Goal: Task Accomplishment & Management: Use online tool/utility

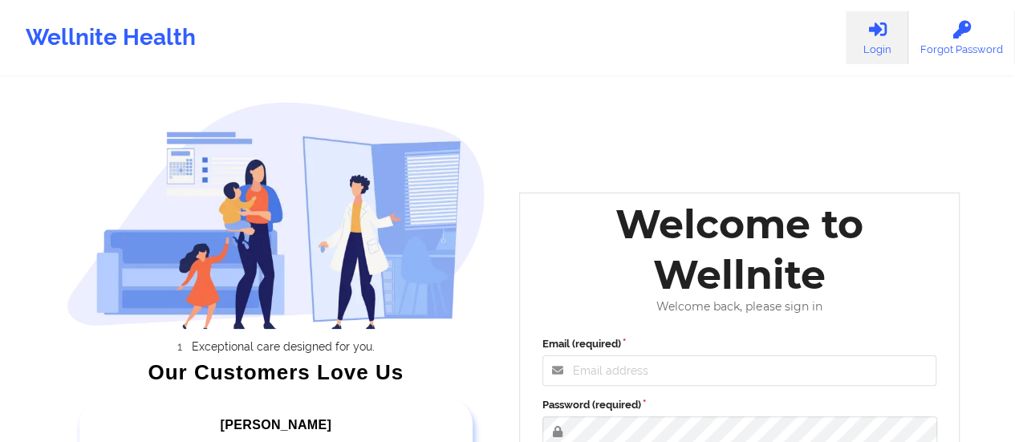
scroll to position [294, 0]
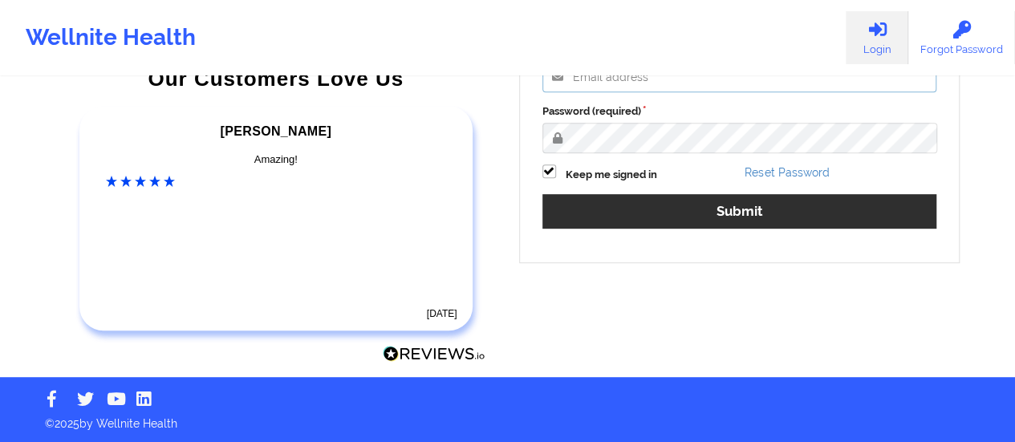
type input "[EMAIL_ADDRESS][DOMAIN_NAME]"
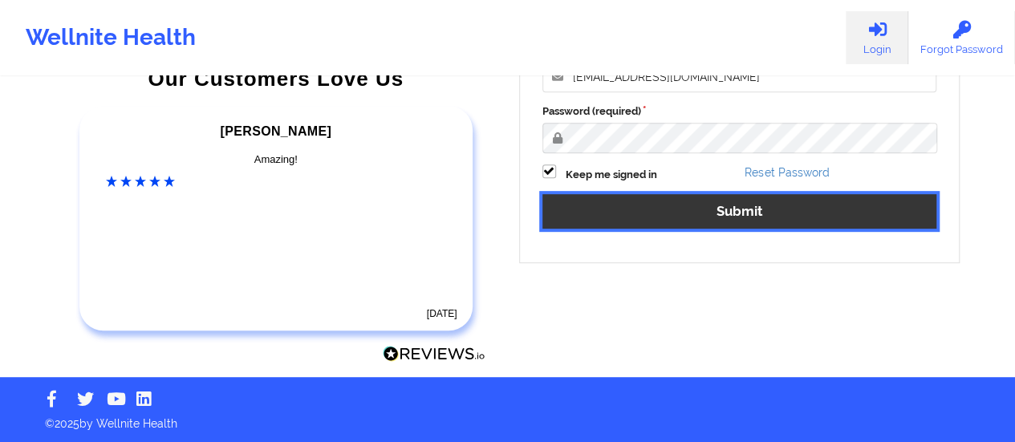
click at [647, 211] on button "Submit" at bounding box center [739, 211] width 395 height 34
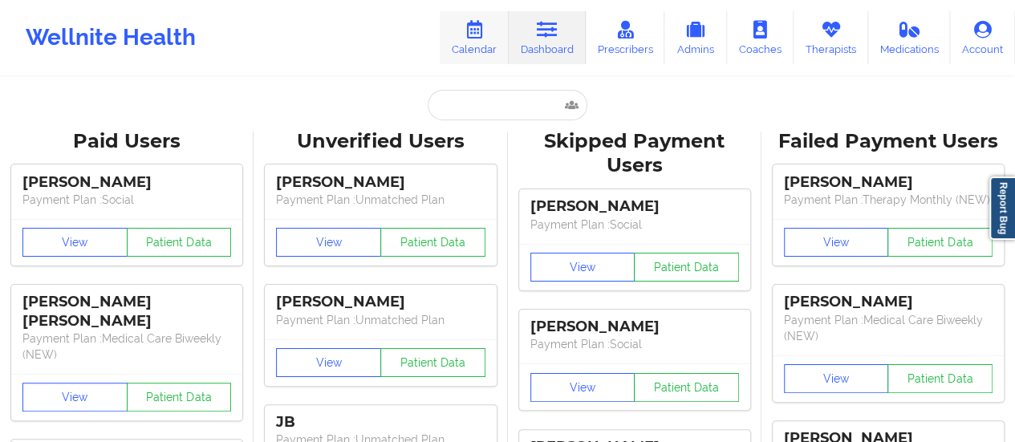
click at [491, 33] on link "Calendar" at bounding box center [474, 37] width 69 height 53
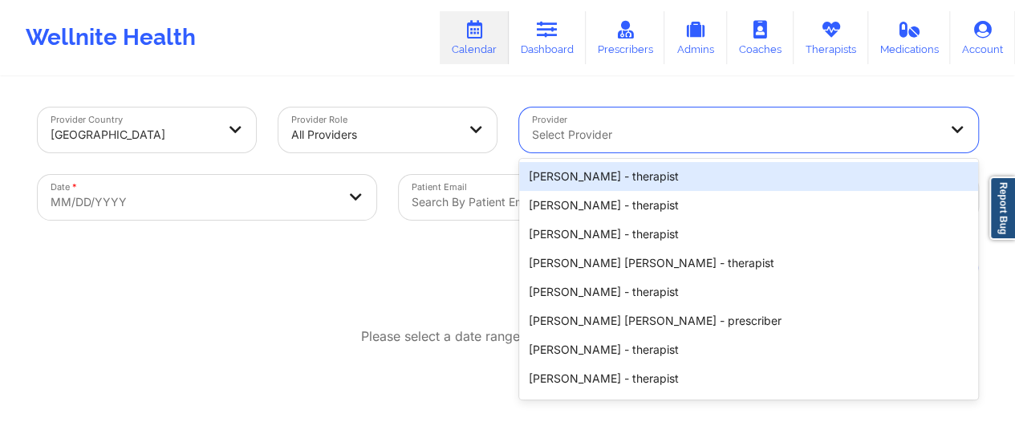
click at [656, 136] on div at bounding box center [735, 134] width 406 height 19
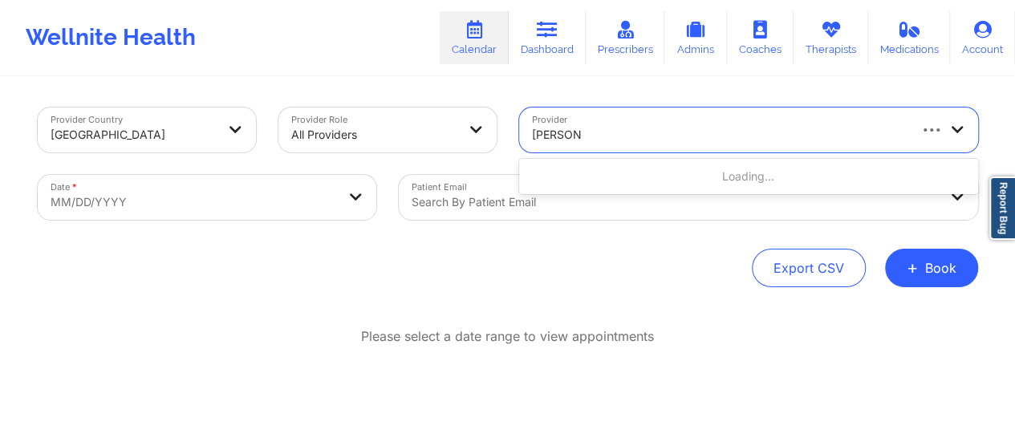
type input "[PERSON_NAME]"
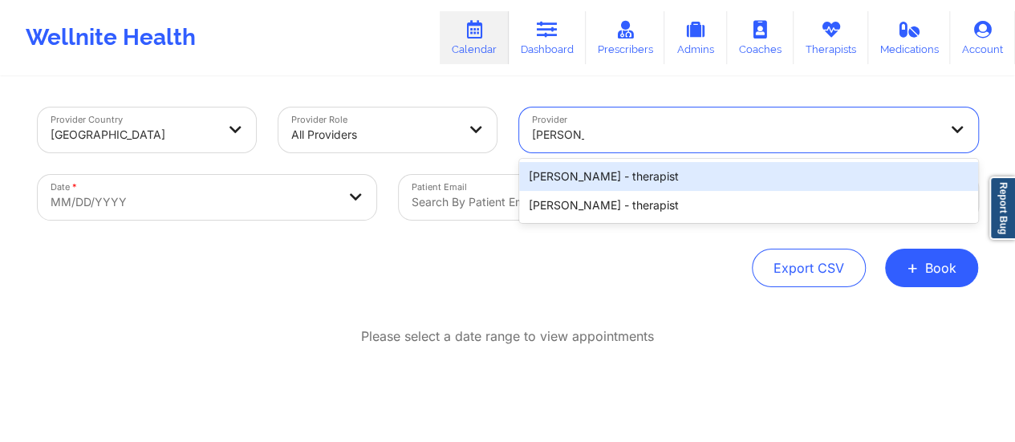
click at [624, 179] on div "[PERSON_NAME] - therapist" at bounding box center [748, 176] width 459 height 29
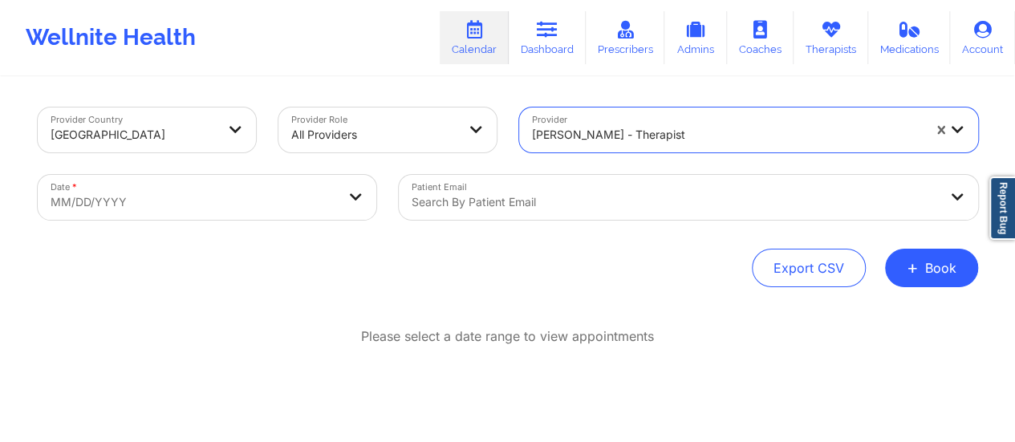
click at [345, 205] on body "Wellnite Health Calendar Dashboard Prescribers Admins Coaches Therapists Medica…" at bounding box center [507, 221] width 1015 height 442
select select "2025-8"
select select "2025-9"
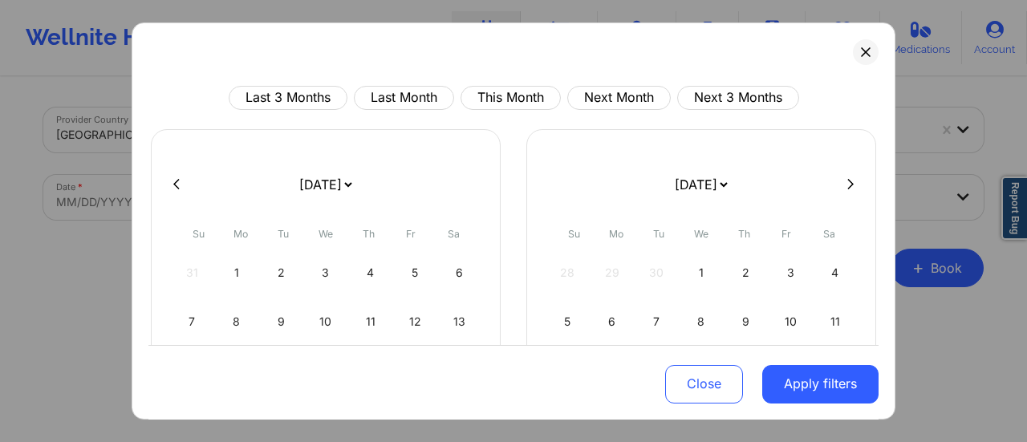
click at [351, 193] on select "[DATE] [DATE] [DATE] [DATE] [DATE] [DATE] [DATE] [DATE] [DATE] [DATE] [DATE] [D…" at bounding box center [325, 184] width 59 height 45
select select "2025-9"
select select "2025-10"
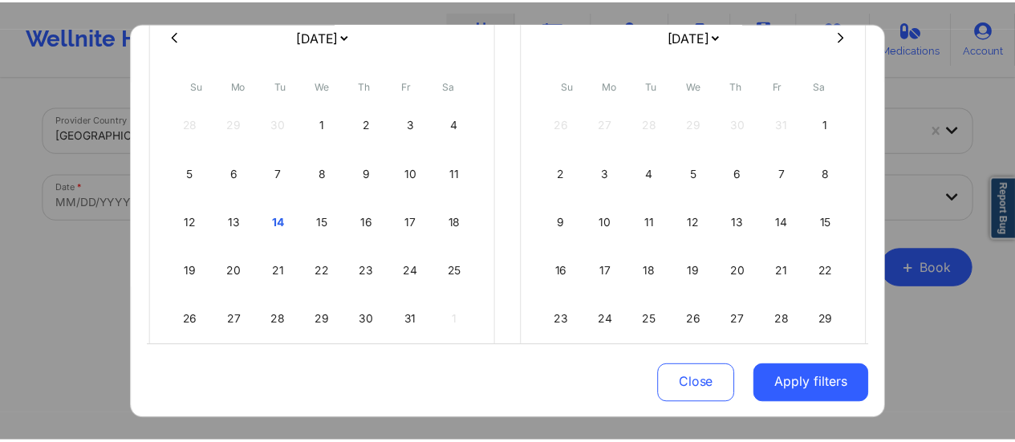
scroll to position [156, 0]
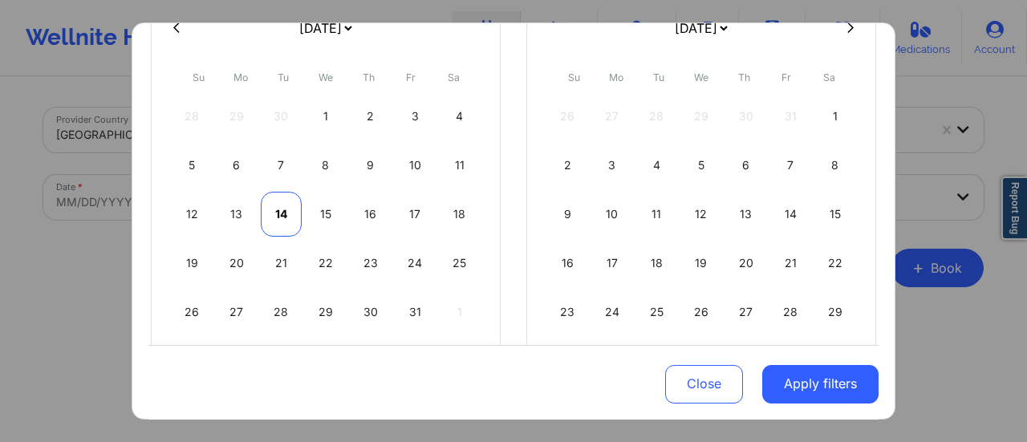
click at [270, 209] on div "14" at bounding box center [281, 214] width 41 height 45
select select "2025-9"
select select "2025-10"
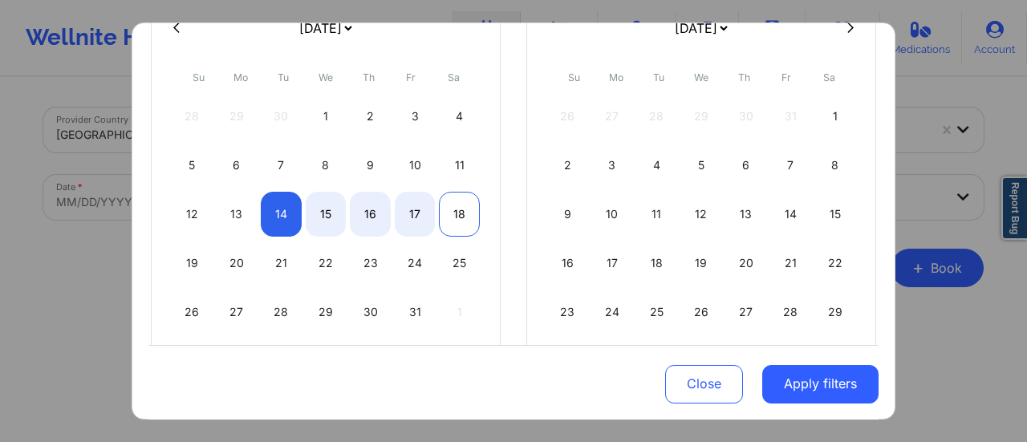
click at [449, 217] on div "18" at bounding box center [459, 214] width 41 height 45
select select "2025-9"
select select "2025-10"
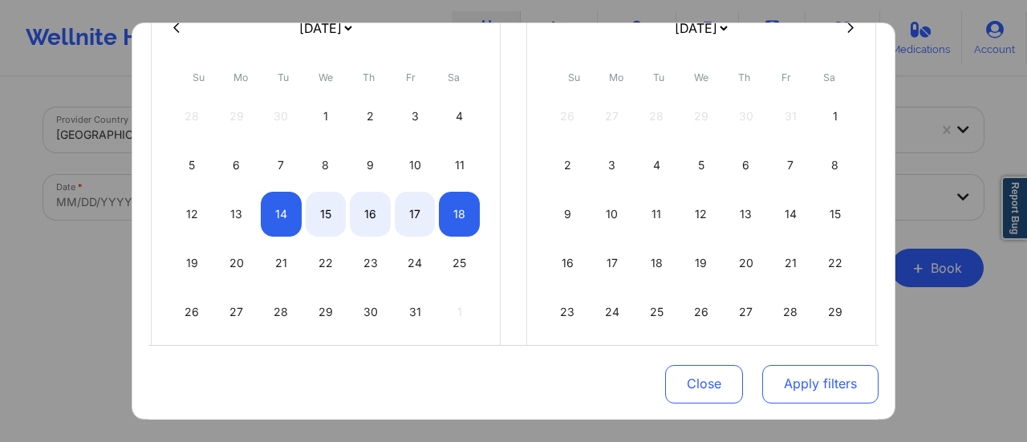
click at [794, 371] on button "Apply filters" at bounding box center [820, 383] width 116 height 39
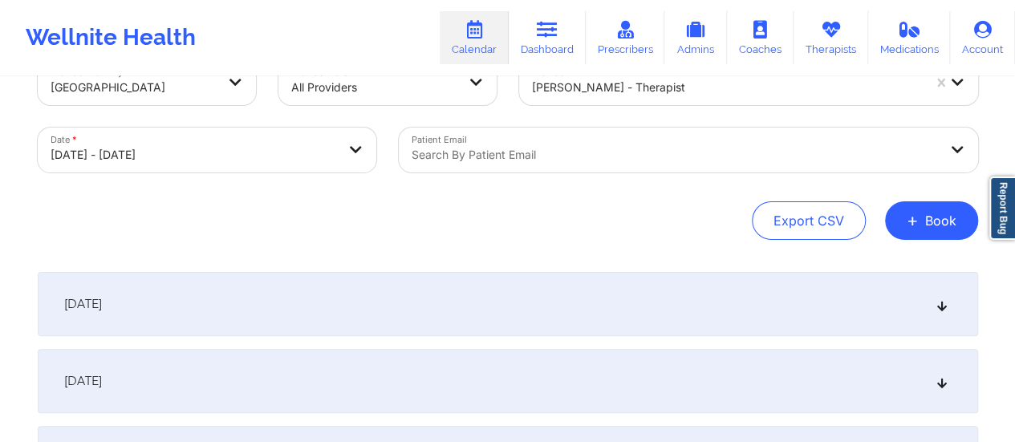
scroll to position [49, 0]
click at [473, 285] on div "[DATE]" at bounding box center [508, 302] width 940 height 64
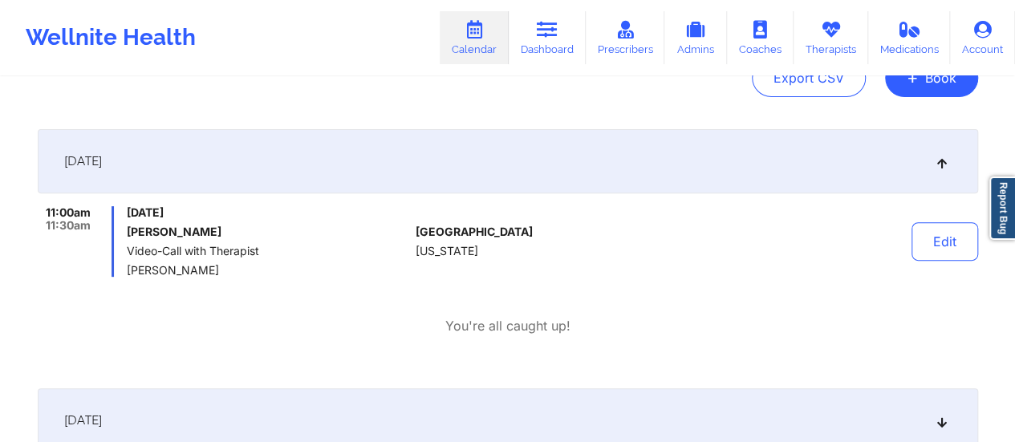
scroll to position [0, 0]
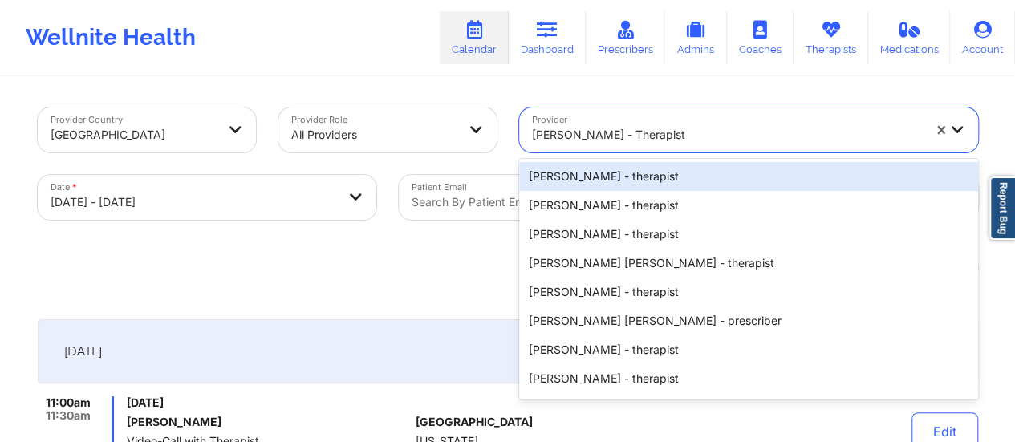
click at [667, 127] on div at bounding box center [727, 134] width 390 height 19
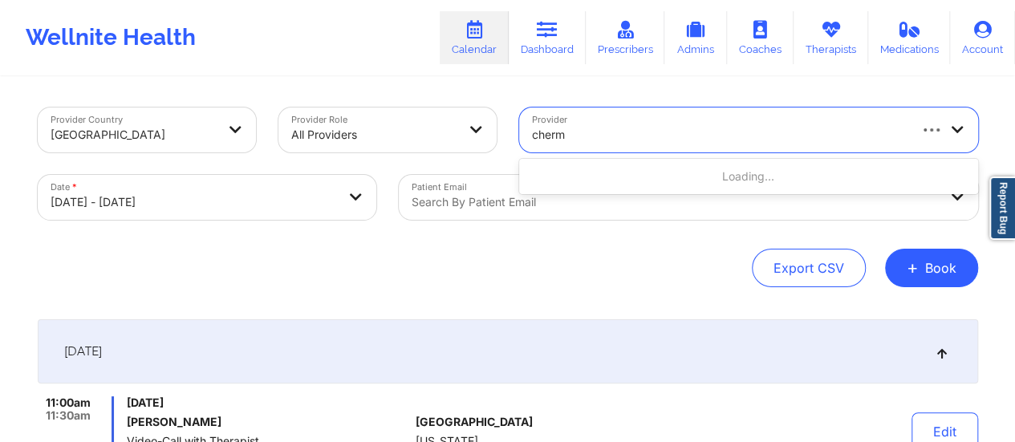
type input "chermo"
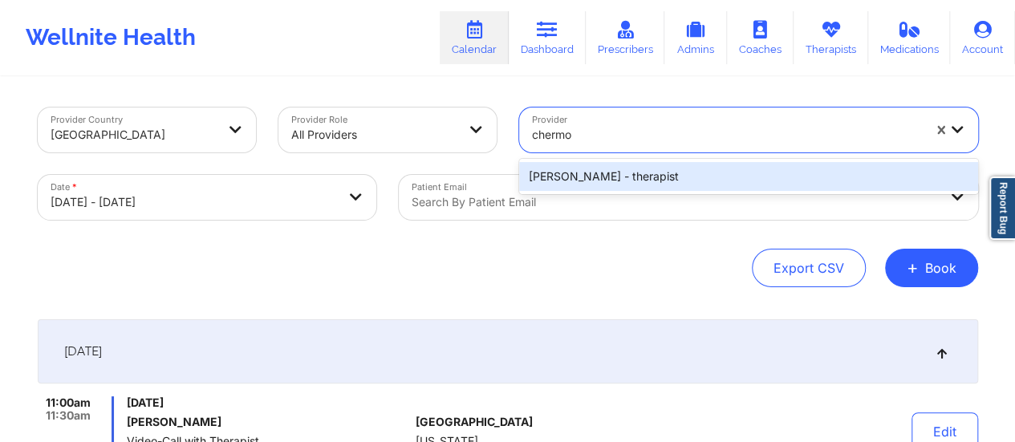
click at [683, 189] on div "[PERSON_NAME] - therapist" at bounding box center [748, 176] width 459 height 29
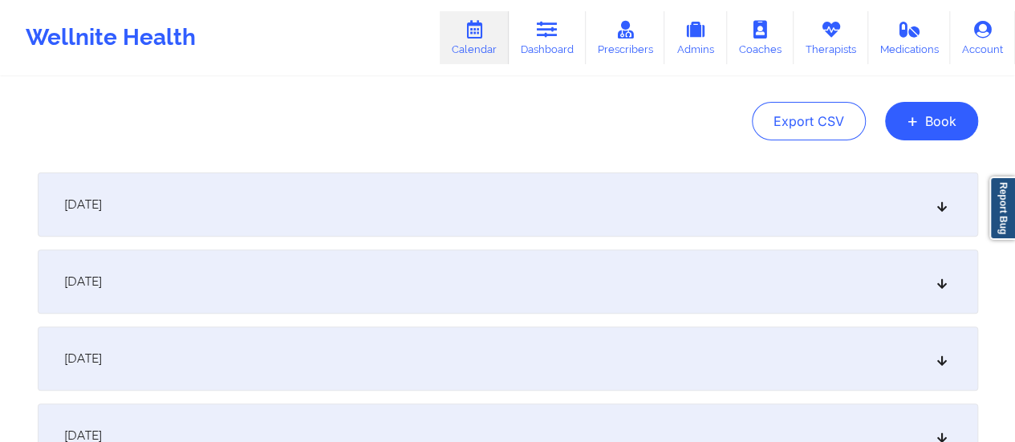
scroll to position [148, 0]
click at [489, 208] on div "[DATE]" at bounding box center [508, 204] width 940 height 64
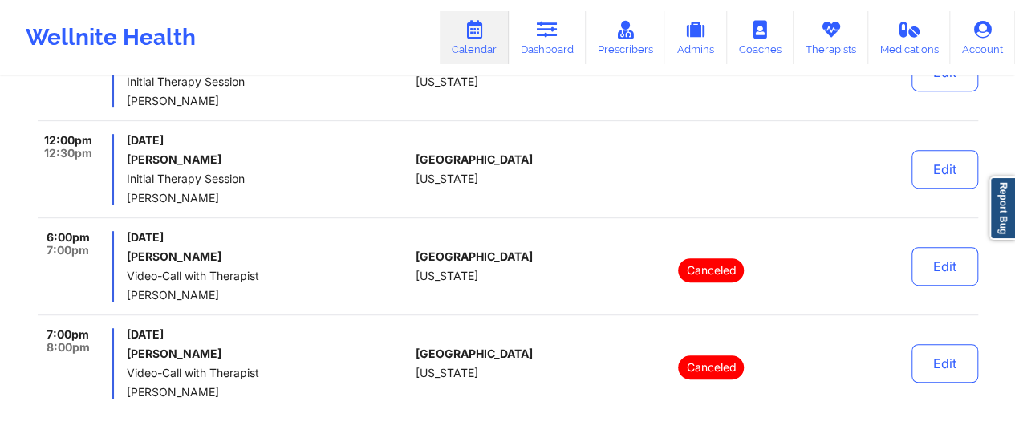
scroll to position [362, 0]
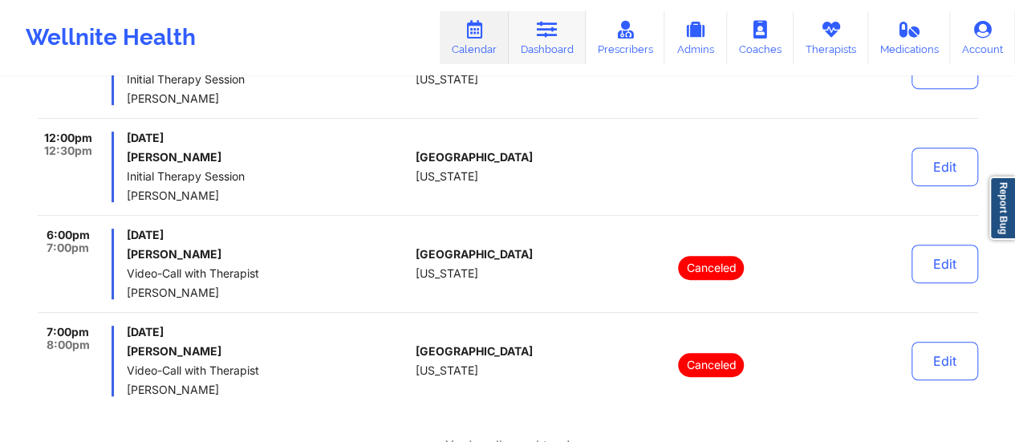
click at [570, 40] on link "Dashboard" at bounding box center [547, 37] width 77 height 53
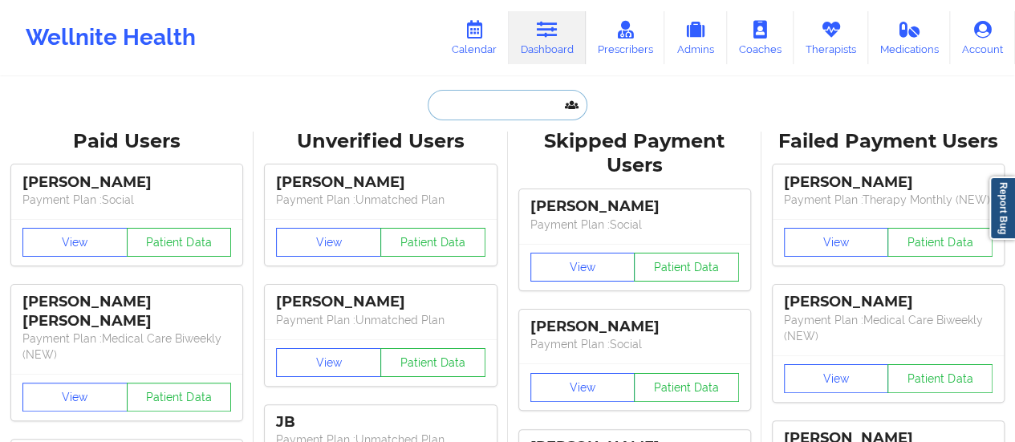
click at [502, 118] on input "text" at bounding box center [507, 105] width 159 height 30
paste input "[EMAIL_ADDRESS][DOMAIN_NAME]"
type input "[EMAIL_ADDRESS][DOMAIN_NAME]"
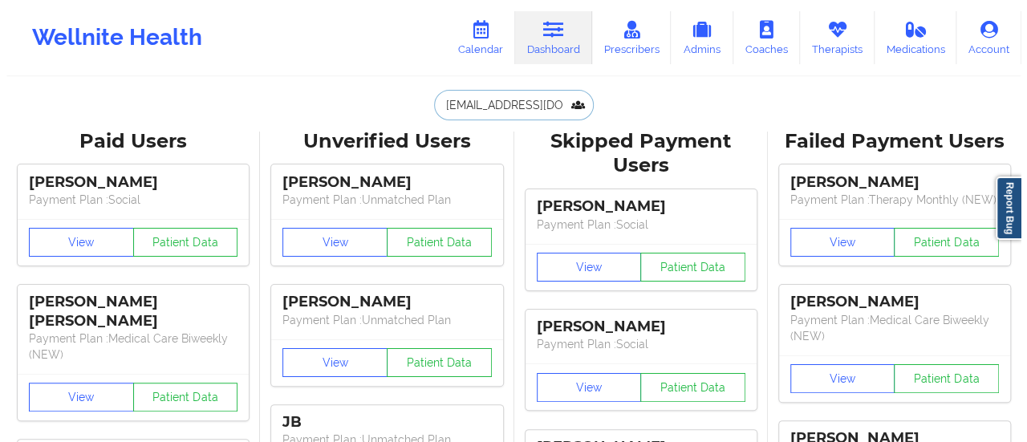
scroll to position [0, 17]
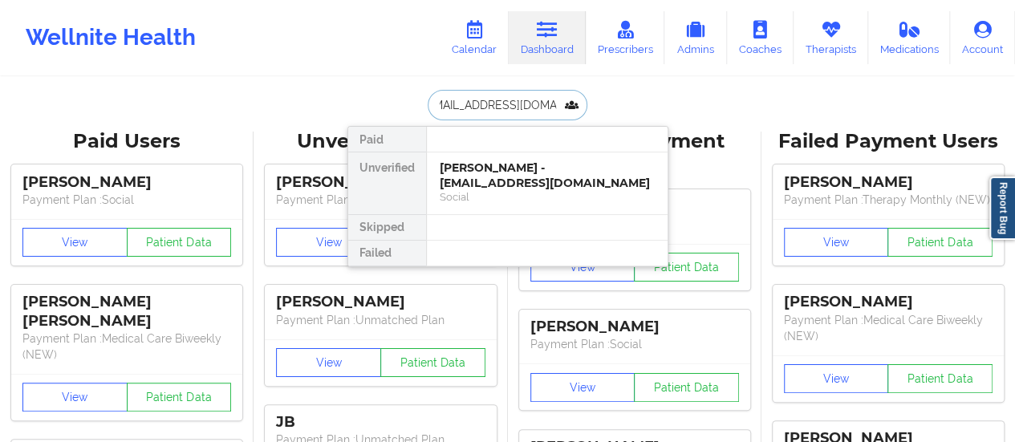
click at [497, 175] on div "[PERSON_NAME] - [EMAIL_ADDRESS][DOMAIN_NAME]" at bounding box center [547, 175] width 215 height 30
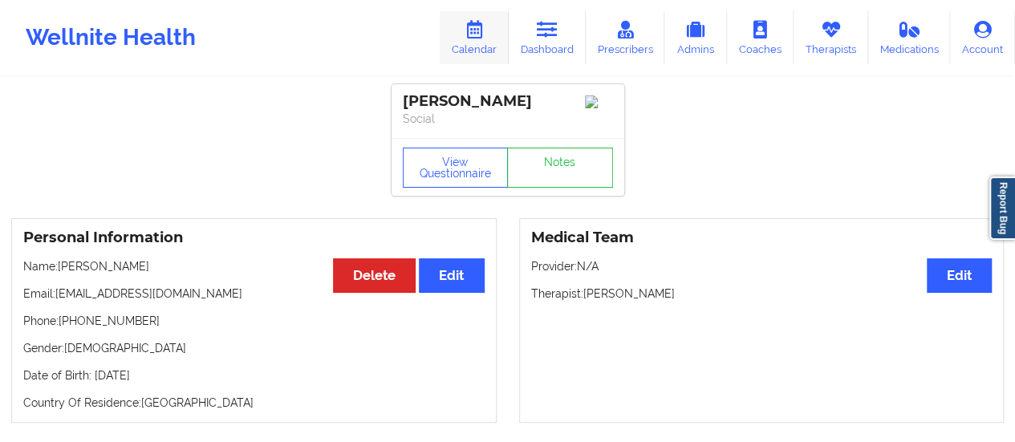
click at [496, 54] on link "Calendar" at bounding box center [474, 37] width 69 height 53
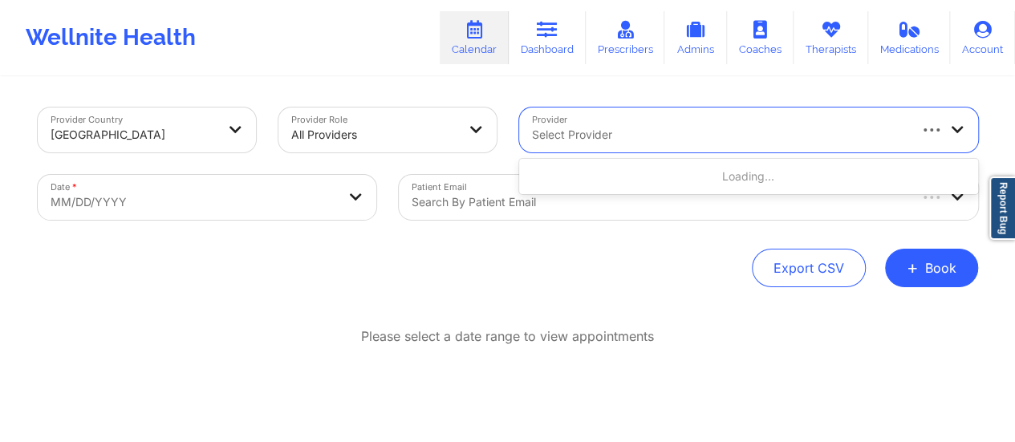
click at [706, 128] on div at bounding box center [719, 134] width 374 height 19
type input "Adeola Ayin"
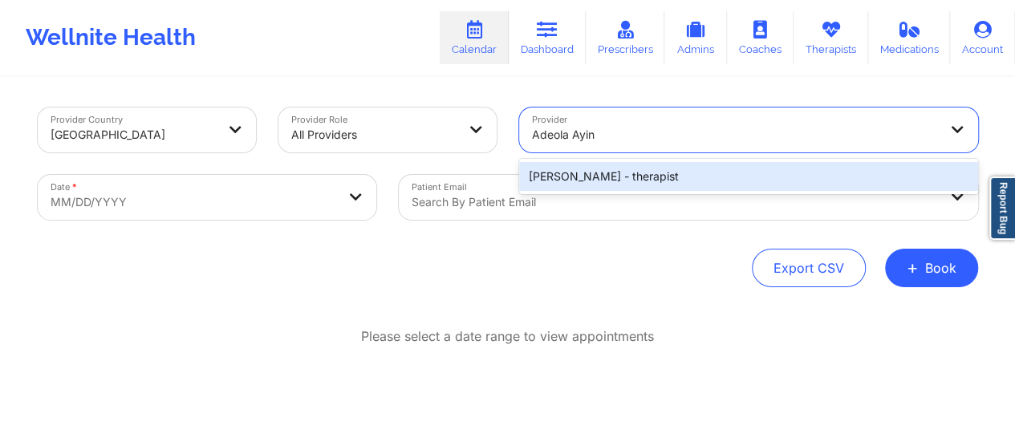
click at [657, 169] on div "[PERSON_NAME] - therapist" at bounding box center [748, 176] width 459 height 29
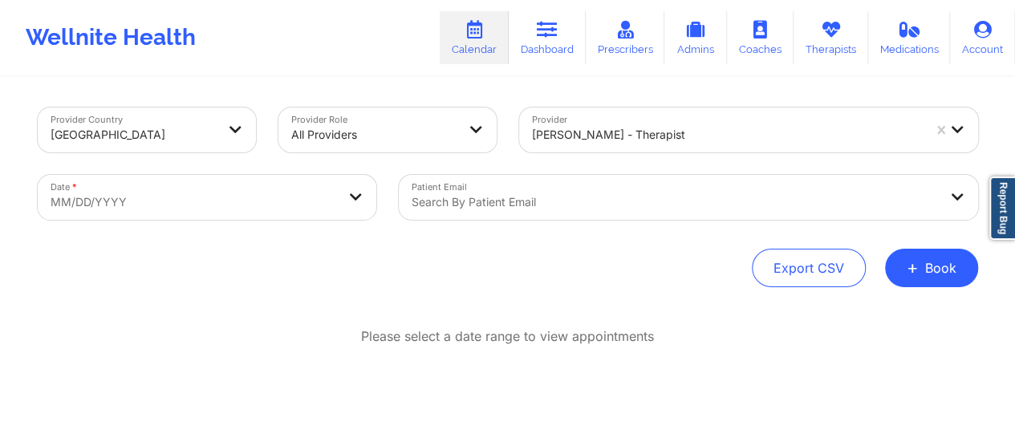
click at [657, 169] on div "Patient Email Search by patient email" at bounding box center [688, 197] width 602 height 67
click at [286, 182] on body "Wellnite Health Calendar Dashboard Prescribers Admins Coaches Therapists Medica…" at bounding box center [507, 221] width 1015 height 442
select select "2025-8"
select select "2025-9"
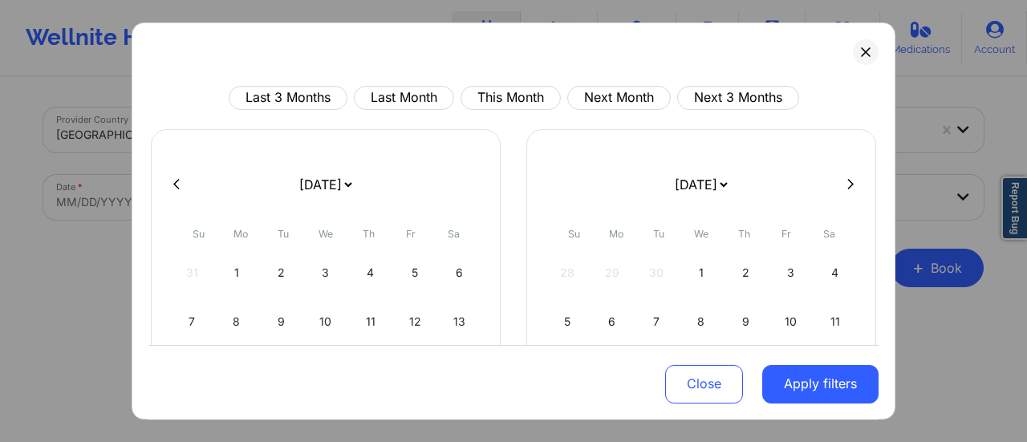
click at [355, 190] on select "[DATE] [DATE] [DATE] [DATE] [DATE] [DATE] [DATE] [DATE] [DATE] [DATE] [DATE] [D…" at bounding box center [325, 184] width 59 height 45
select select "2025-9"
select select "2025-10"
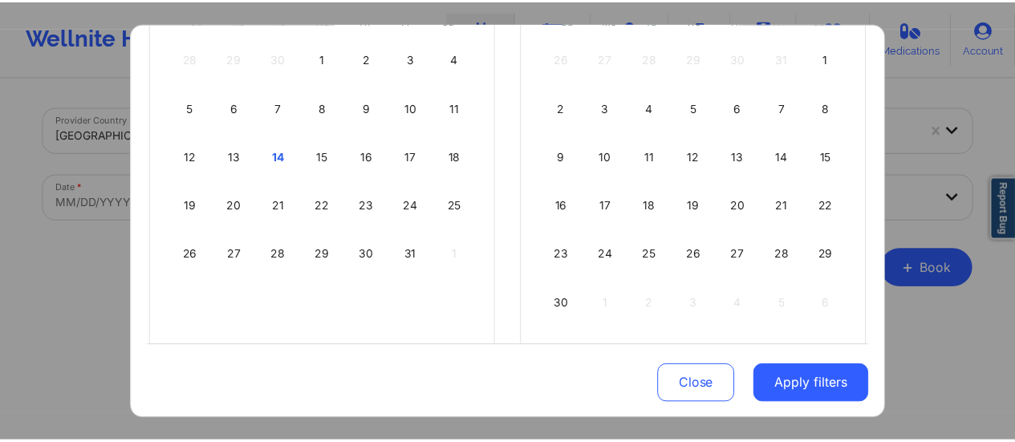
scroll to position [215, 0]
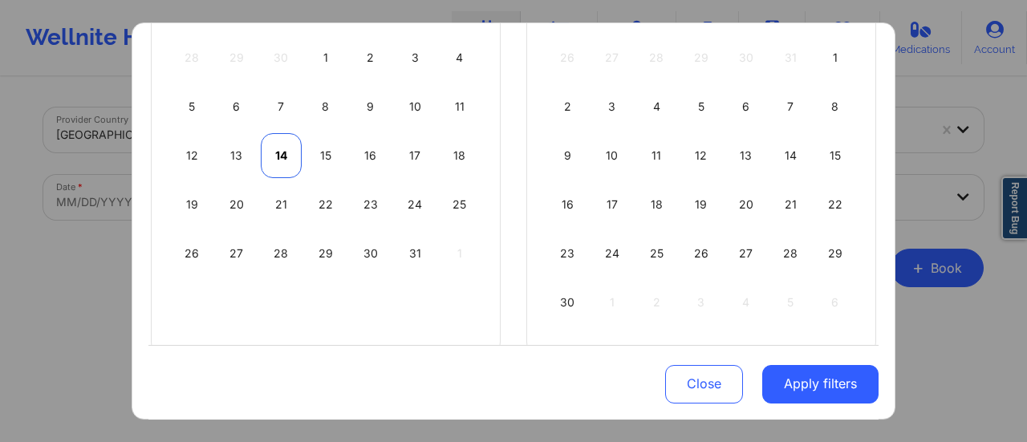
click at [288, 165] on div "14" at bounding box center [281, 155] width 41 height 45
select select "2025-9"
select select "2025-10"
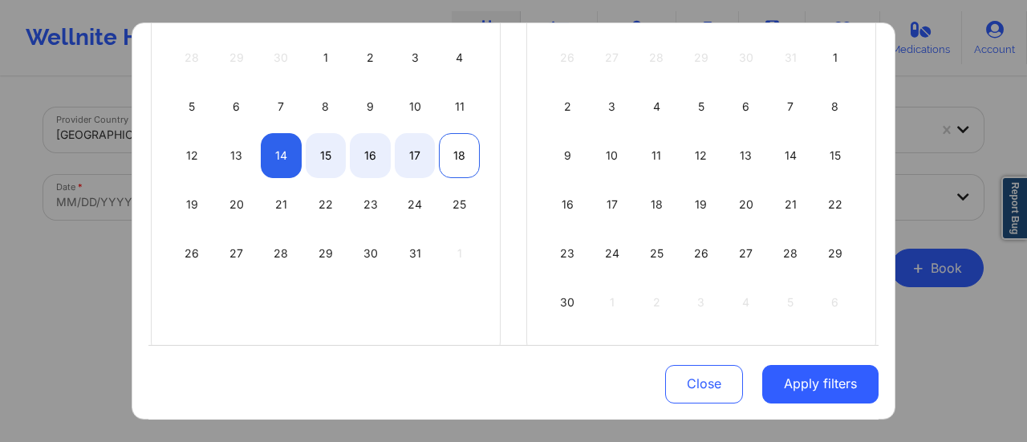
select select "2025-9"
select select "2025-10"
click at [462, 149] on div "18" at bounding box center [459, 155] width 41 height 45
select select "2025-9"
select select "2025-10"
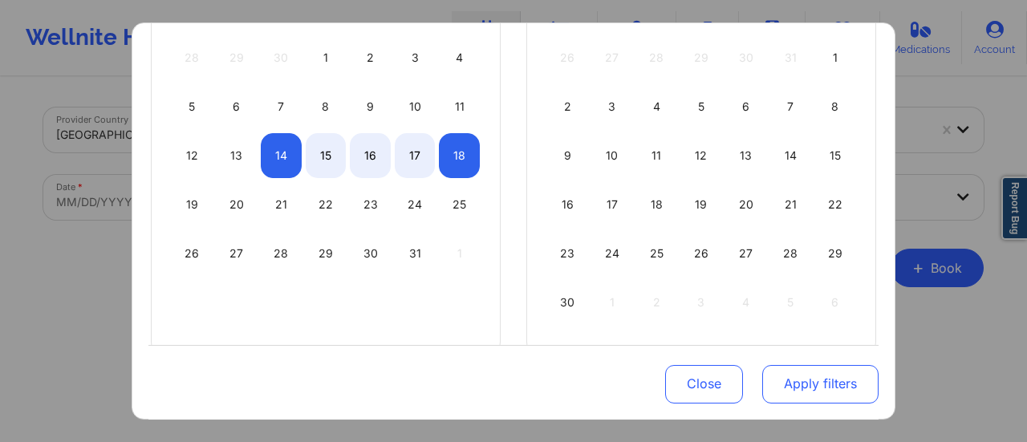
click at [775, 369] on button "Apply filters" at bounding box center [820, 383] width 116 height 39
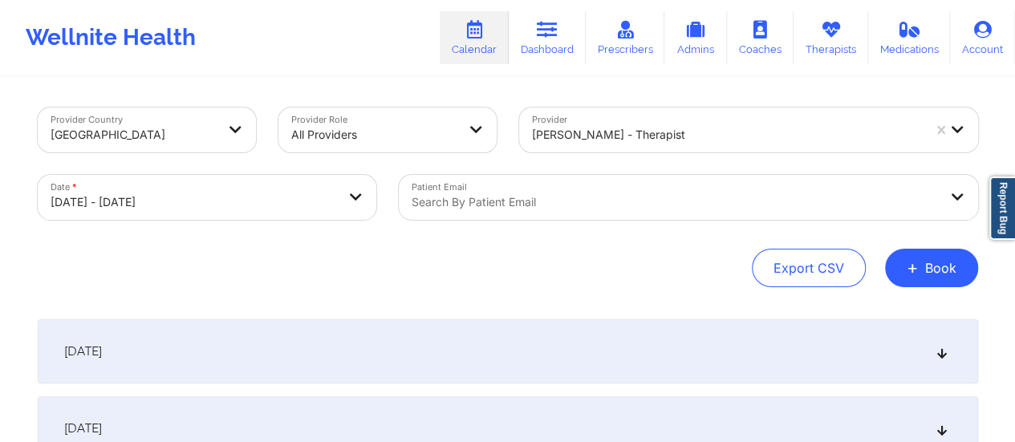
click at [366, 350] on div "[DATE]" at bounding box center [508, 351] width 940 height 64
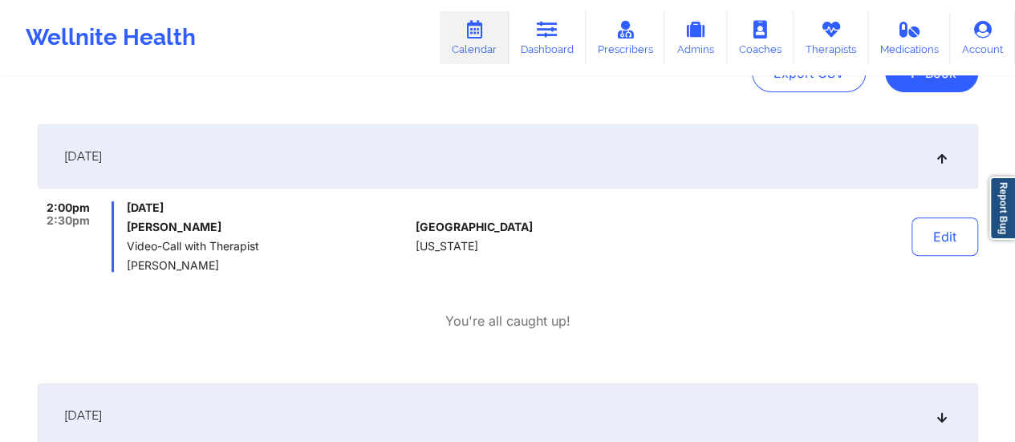
scroll to position [0, 0]
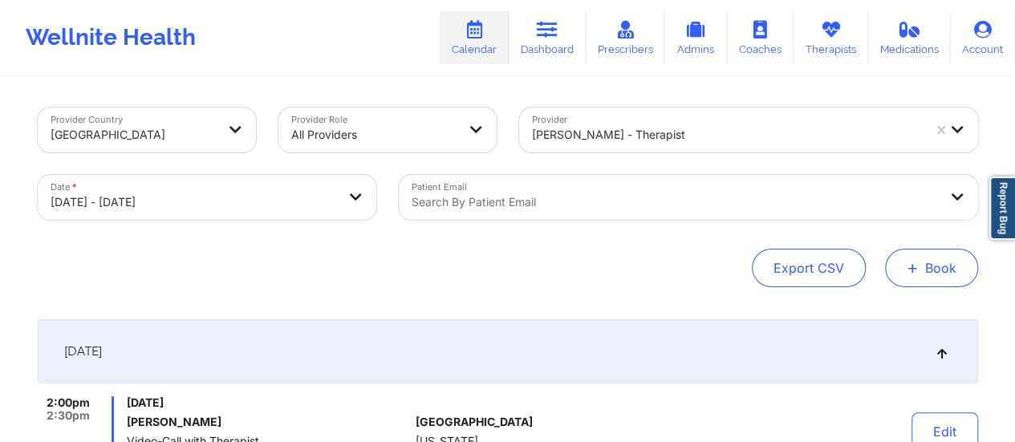
click at [934, 284] on button "+ Book" at bounding box center [931, 268] width 93 height 39
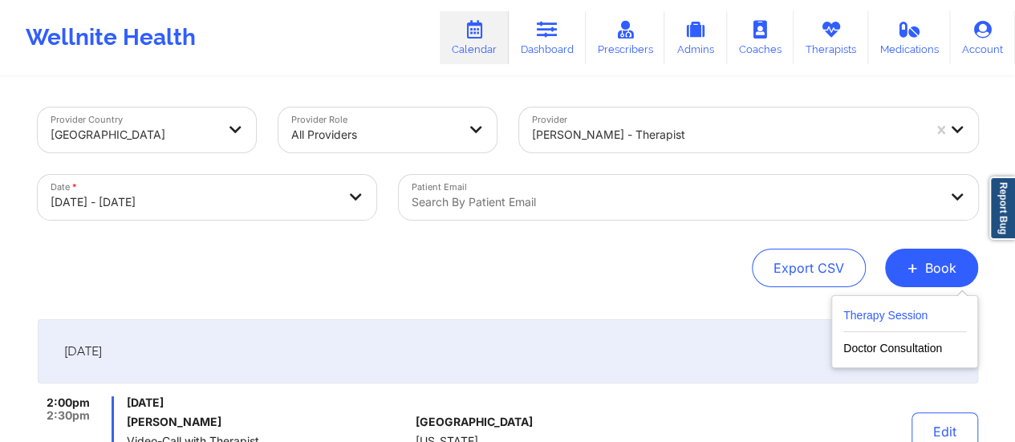
click at [914, 317] on button "Therapy Session" at bounding box center [904, 319] width 123 height 26
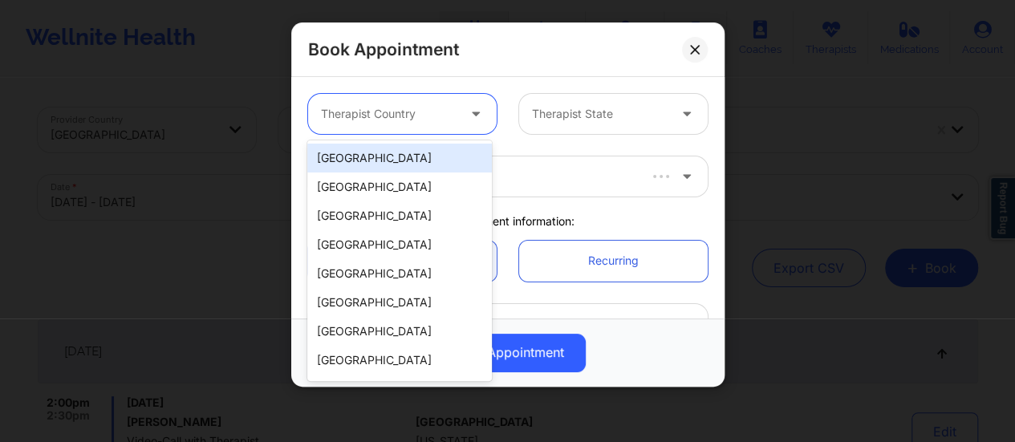
click at [372, 122] on div at bounding box center [389, 113] width 136 height 19
click at [388, 144] on div "[GEOGRAPHIC_DATA]" at bounding box center [399, 158] width 184 height 29
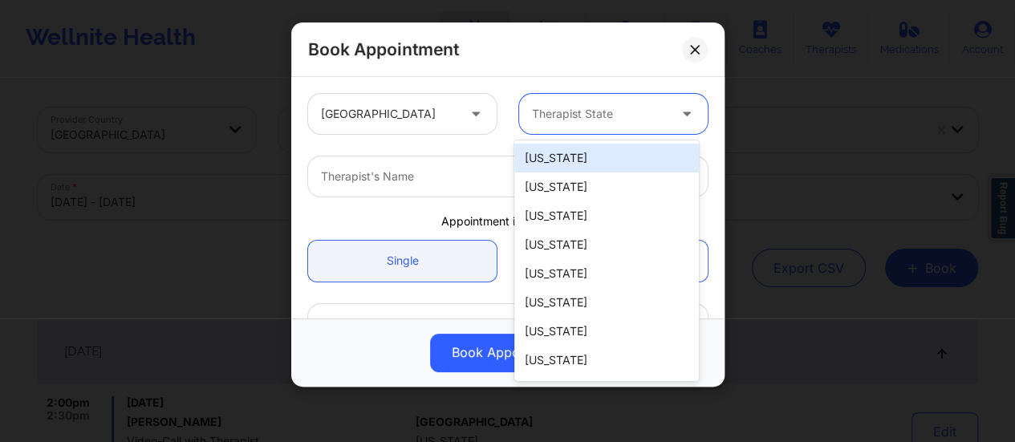
click at [563, 110] on div at bounding box center [600, 113] width 136 height 19
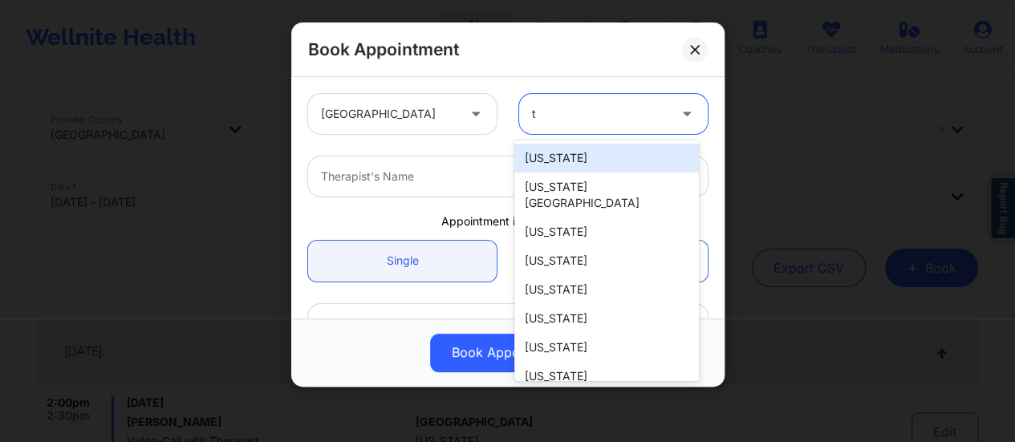
type input "te"
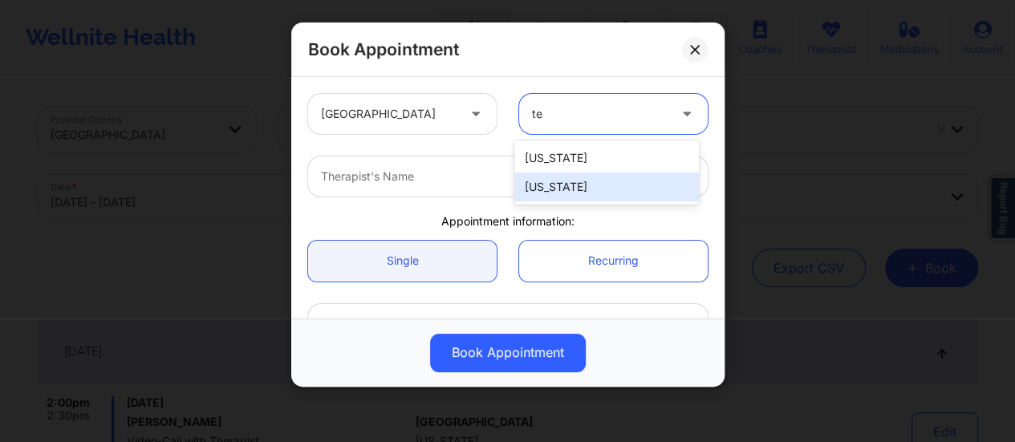
click at [562, 189] on div "[US_STATE]" at bounding box center [606, 186] width 184 height 29
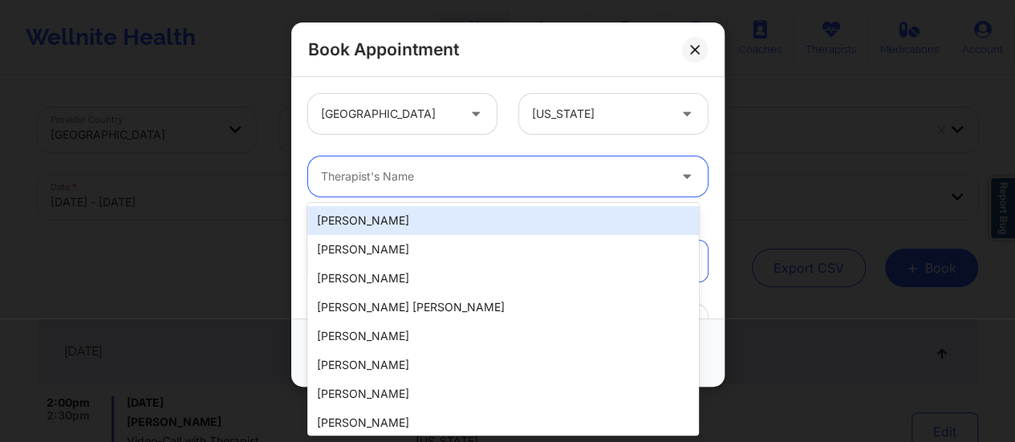
click at [486, 164] on div "Therapist's Name" at bounding box center [488, 176] width 361 height 40
paste input "[PERSON_NAME]"
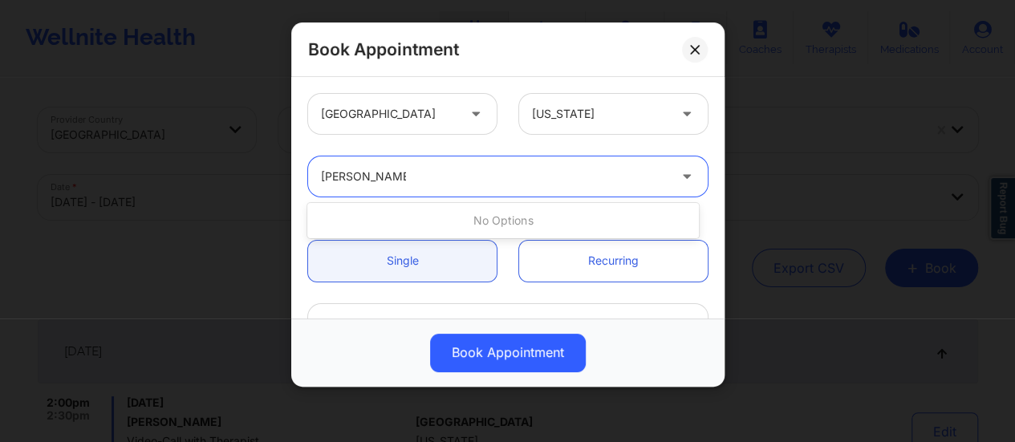
click at [464, 222] on div "No options" at bounding box center [502, 220] width 391 height 29
click at [359, 176] on input "[PERSON_NAME]" at bounding box center [363, 176] width 85 height 16
type input "[PERSON_NAME]"
click at [550, 118] on div at bounding box center [600, 113] width 136 height 19
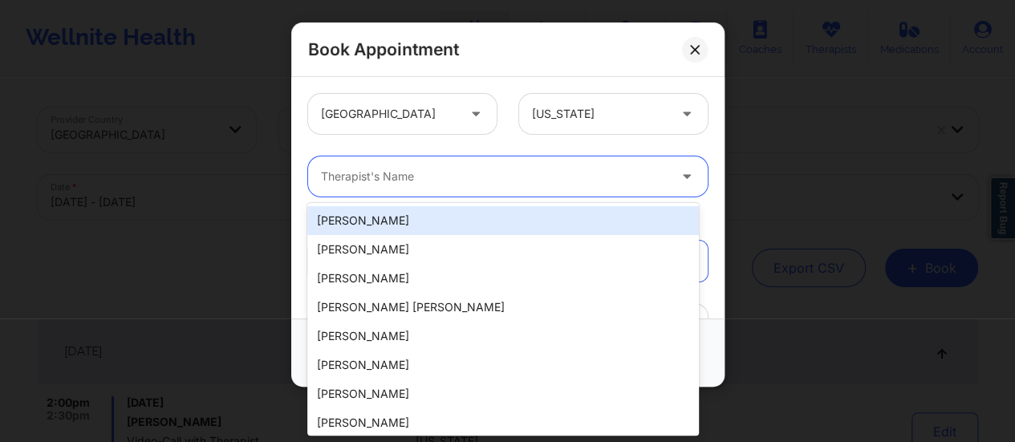
click at [509, 179] on div at bounding box center [494, 176] width 347 height 19
paste input "[PERSON_NAME]"
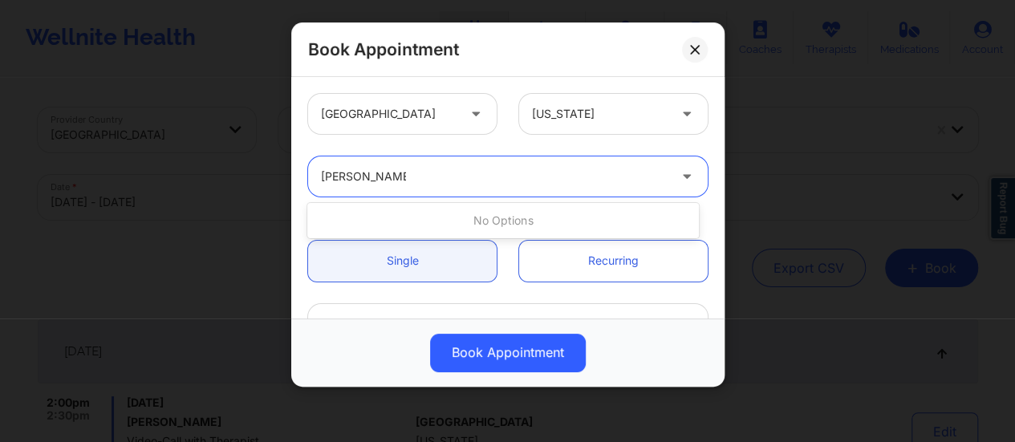
click at [371, 177] on input "[PERSON_NAME]" at bounding box center [363, 176] width 85 height 16
type input "[PERSON_NAME]"
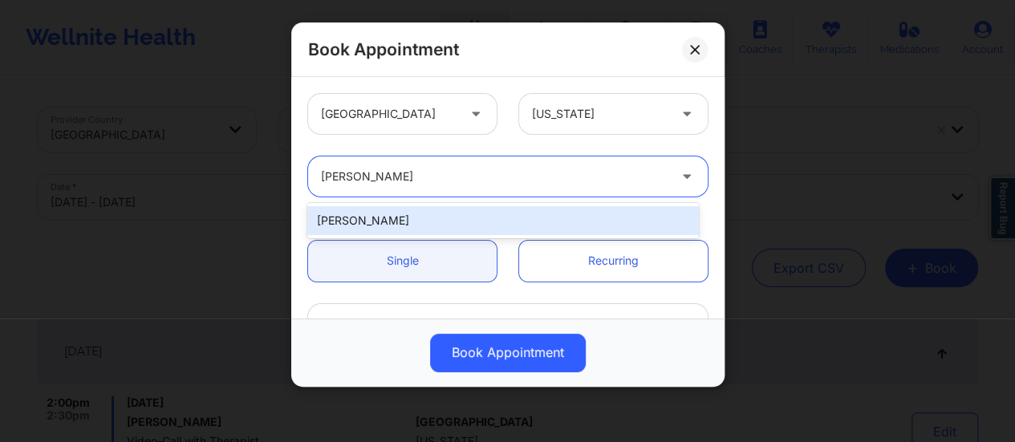
click at [460, 221] on div "[PERSON_NAME]" at bounding box center [502, 220] width 391 height 29
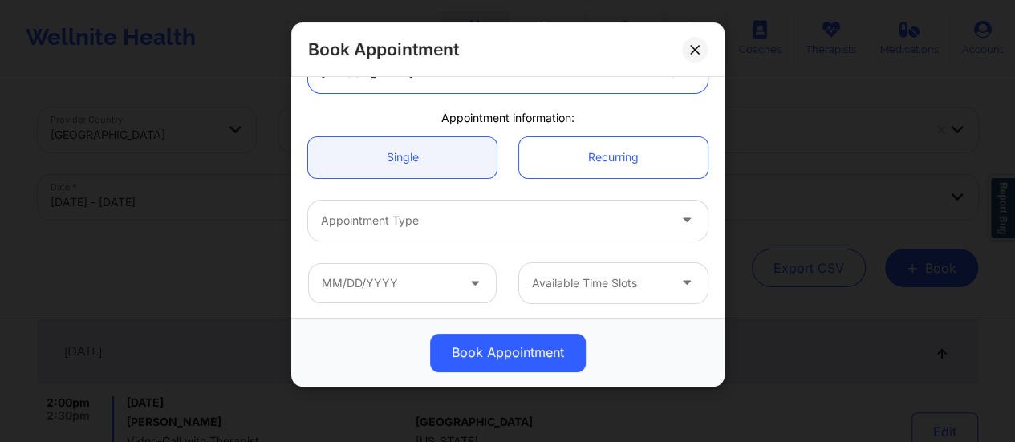
scroll to position [113, 0]
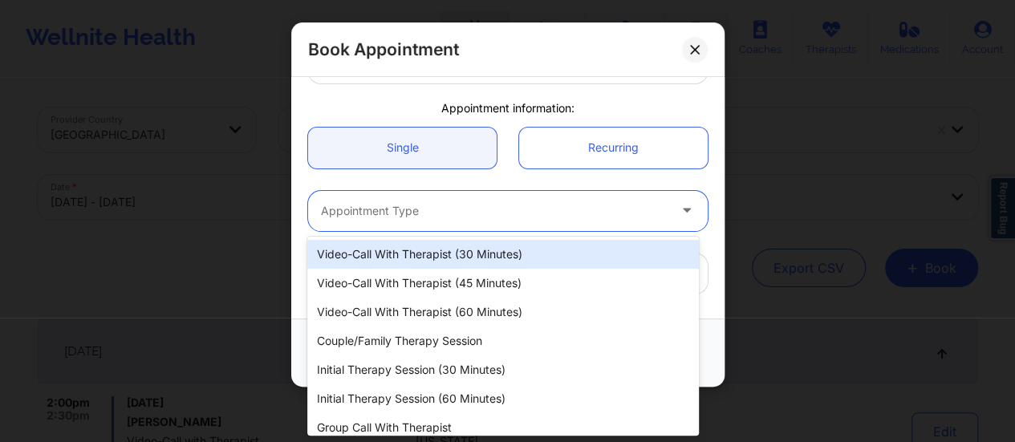
click at [476, 209] on div at bounding box center [494, 210] width 347 height 19
click at [483, 252] on div "Video-Call with Therapist (30 minutes)" at bounding box center [502, 254] width 391 height 29
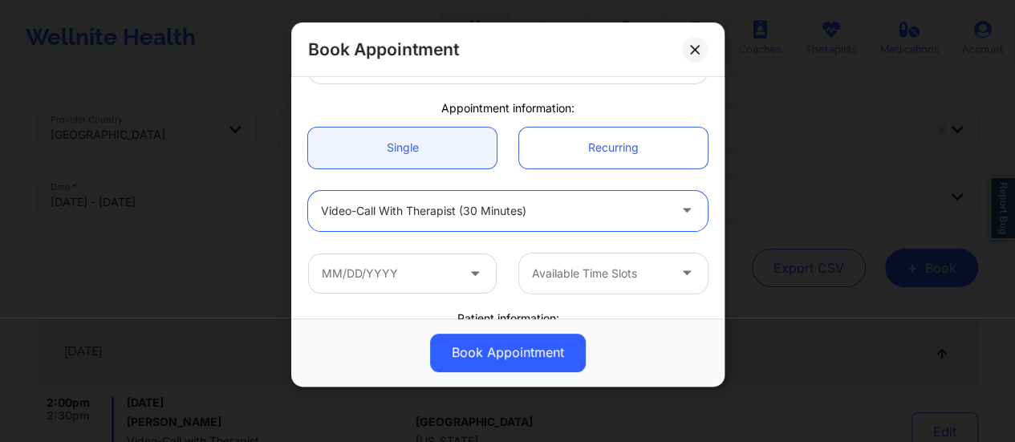
click at [463, 213] on div at bounding box center [494, 210] width 347 height 19
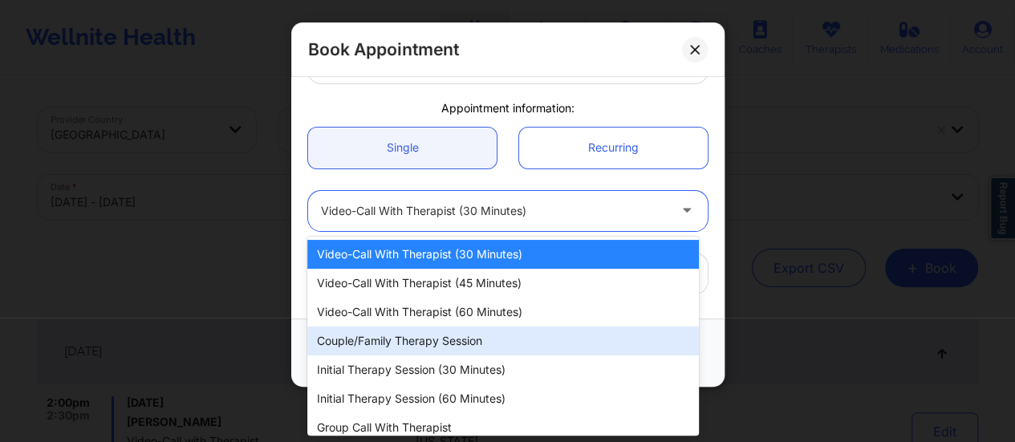
scroll to position [10, 0]
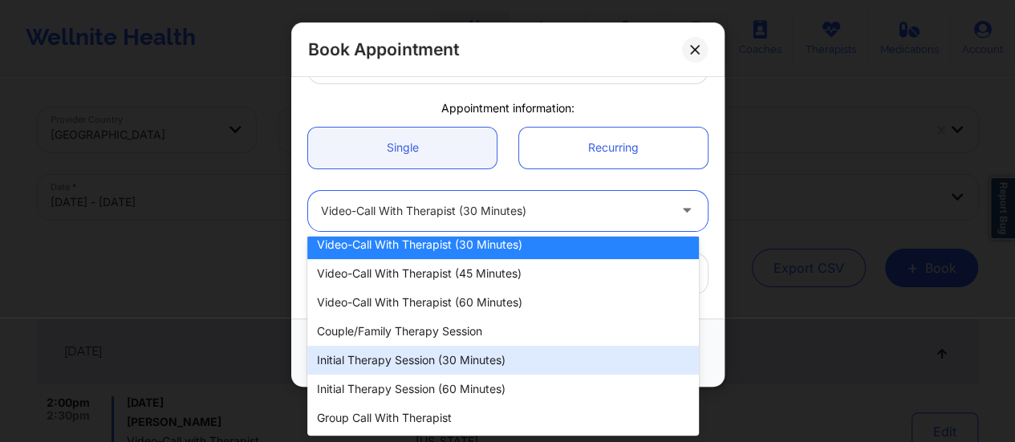
click at [444, 347] on div "Initial Therapy Session (30 minutes)" at bounding box center [502, 360] width 391 height 29
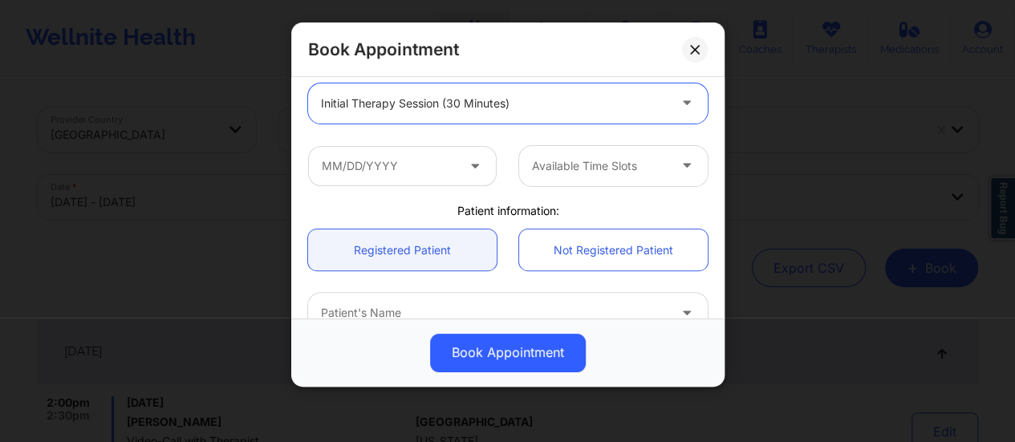
scroll to position [232, 0]
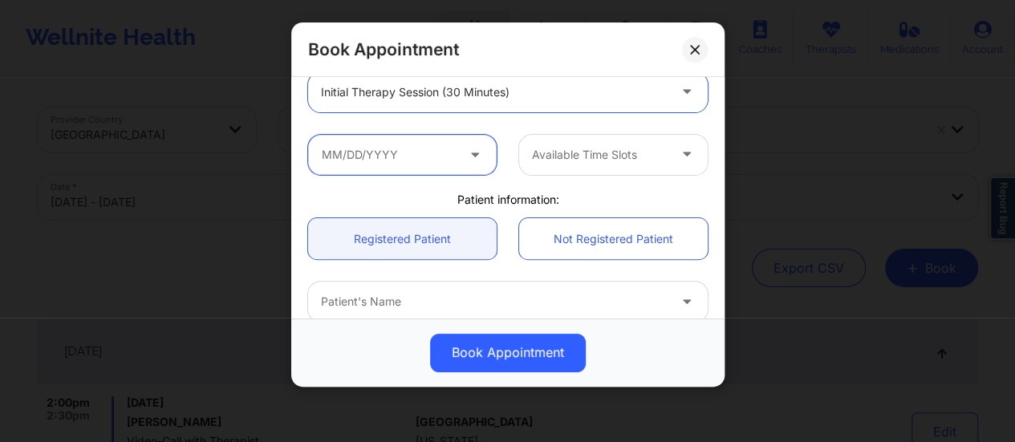
click at [440, 148] on input "text" at bounding box center [402, 155] width 189 height 40
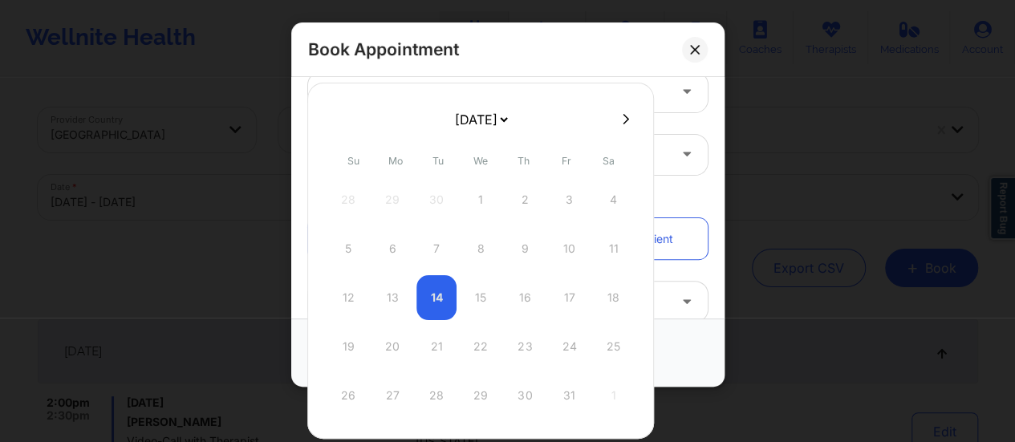
click at [622, 117] on icon at bounding box center [625, 119] width 6 height 12
select select "2025-10"
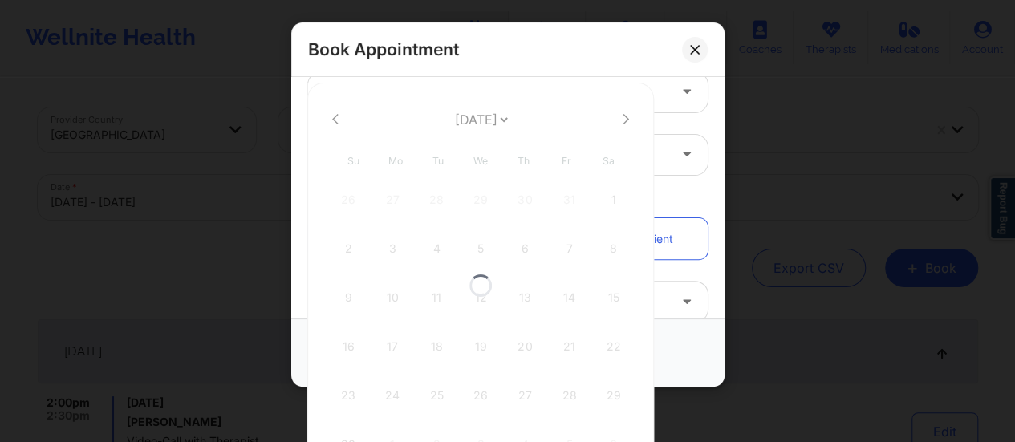
select select "2025-10"
click at [339, 119] on button at bounding box center [335, 119] width 16 height 14
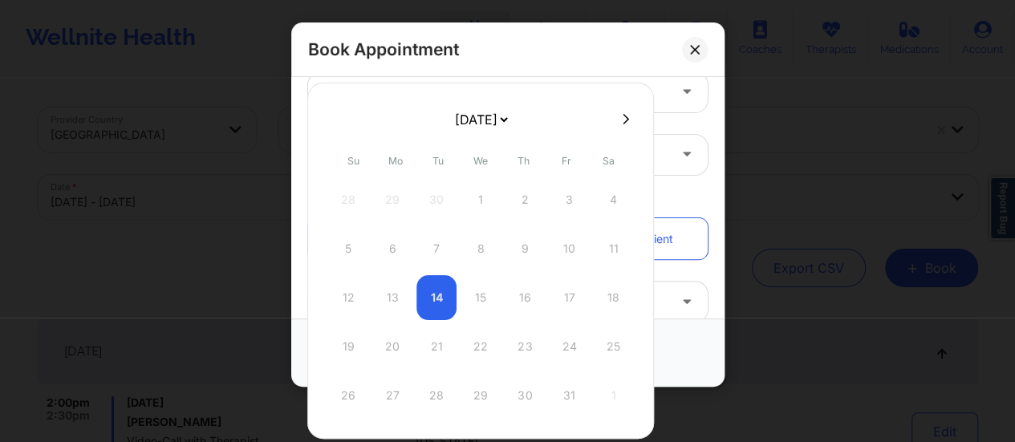
click at [618, 116] on button at bounding box center [626, 119] width 16 height 14
select select "2025-10"
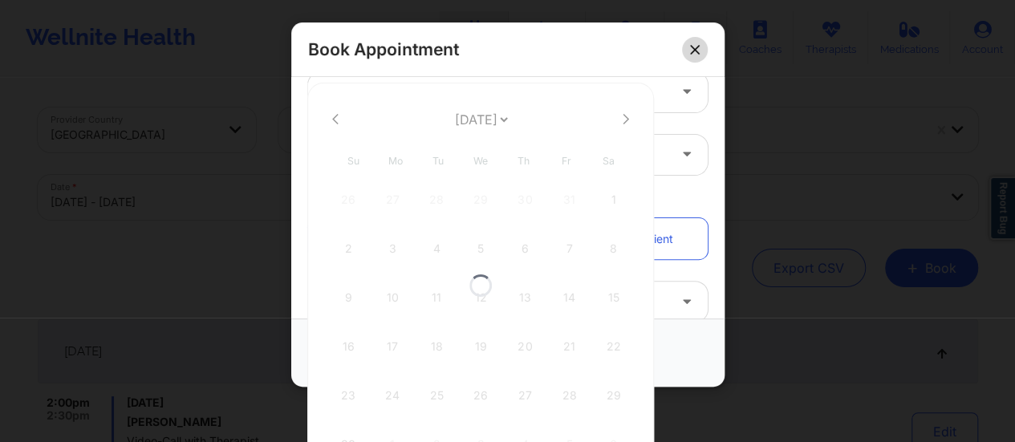
select select "2025-10"
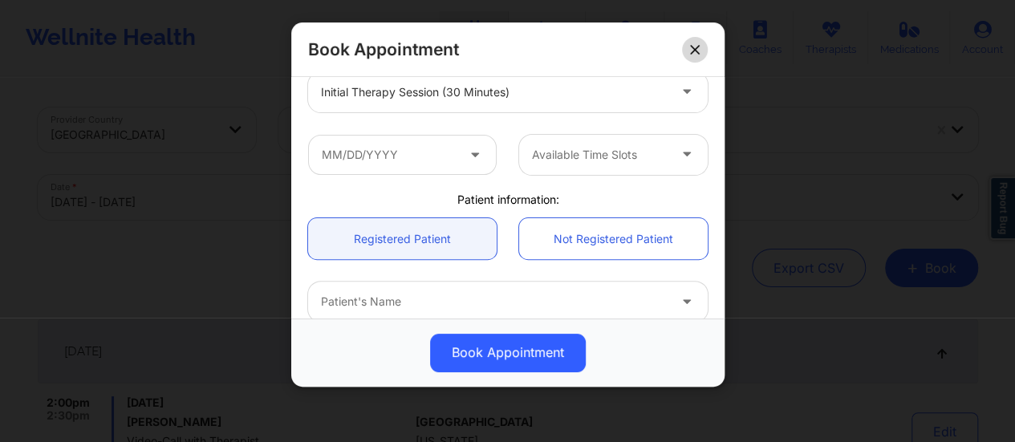
click at [693, 54] on button at bounding box center [695, 50] width 26 height 26
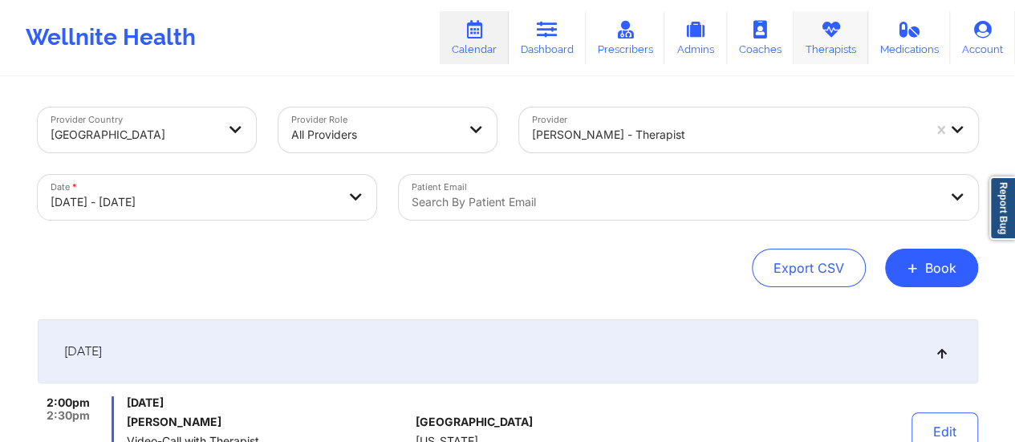
click at [829, 40] on link "Therapists" at bounding box center [830, 37] width 75 height 53
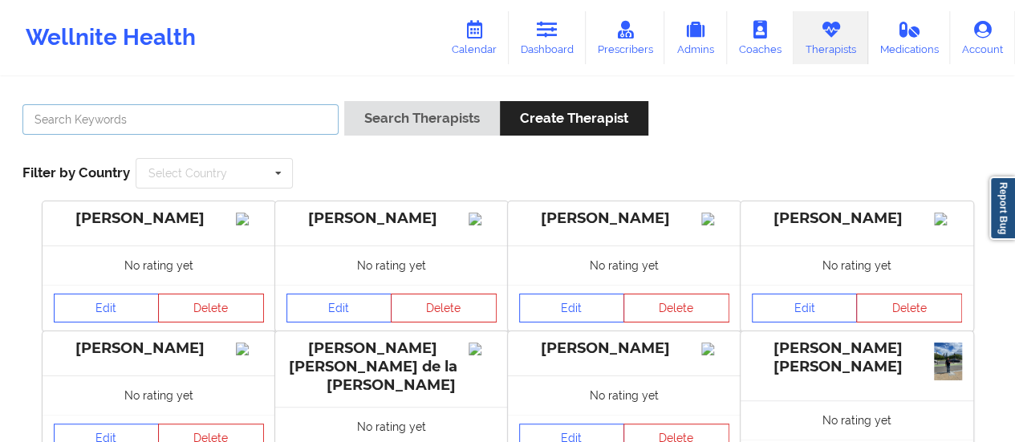
click at [234, 124] on input "text" at bounding box center [180, 119] width 316 height 30
paste input "[PERSON_NAME]"
click at [84, 120] on input "[PERSON_NAME]" at bounding box center [180, 119] width 316 height 30
type input "[PERSON_NAME]"
click at [344, 101] on button "Search Therapists" at bounding box center [422, 118] width 156 height 34
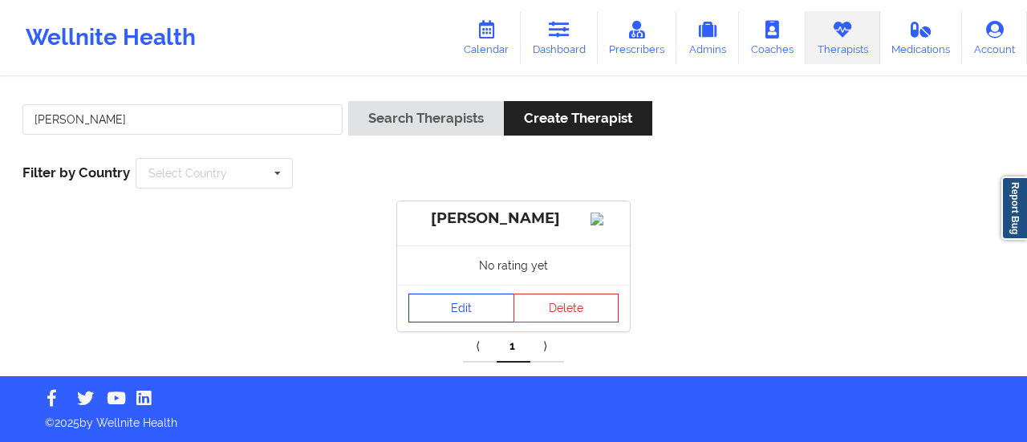
click at [469, 306] on link "Edit" at bounding box center [461, 308] width 106 height 29
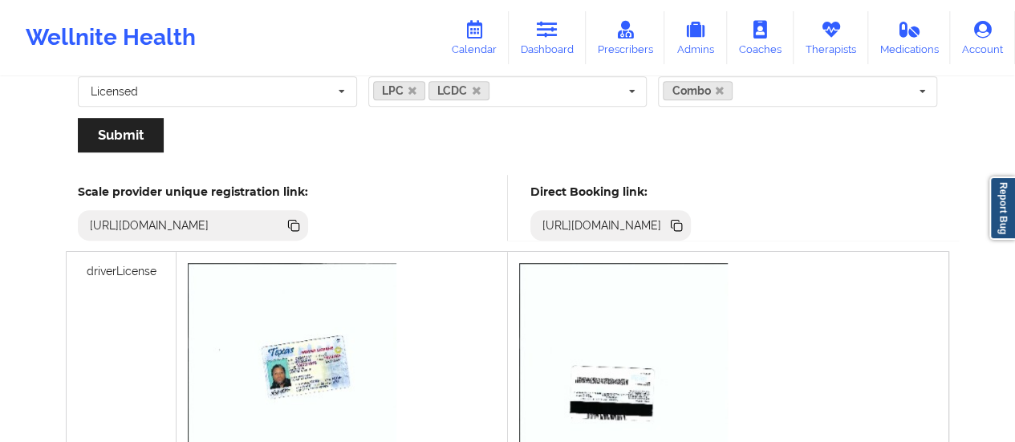
scroll to position [428, 0]
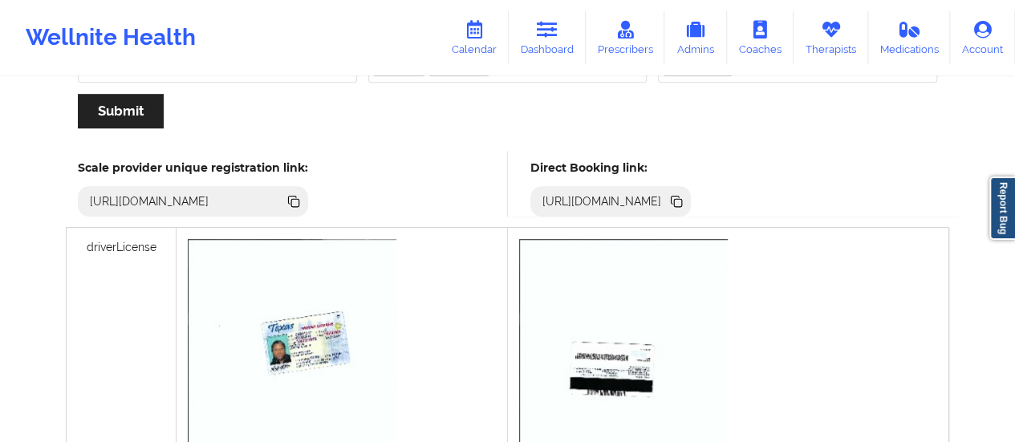
click at [685, 197] on icon at bounding box center [676, 202] width 18 height 18
click at [478, 17] on link "Calendar" at bounding box center [474, 37] width 69 height 53
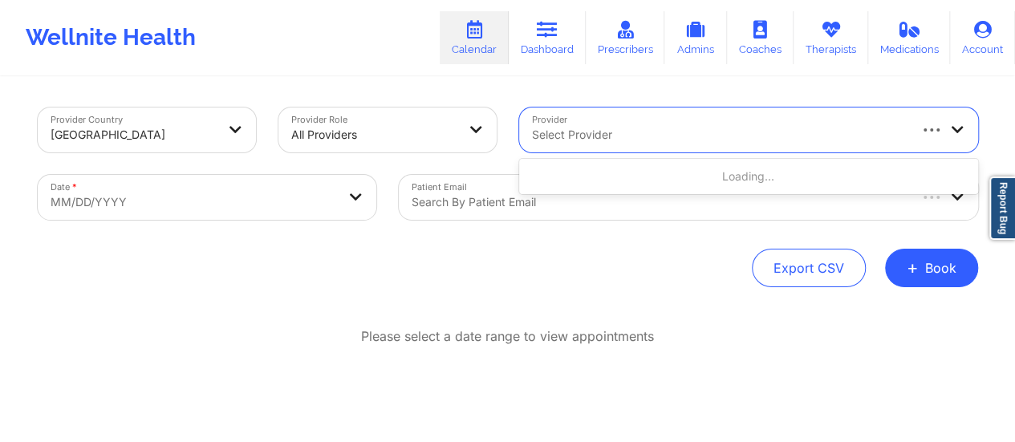
click at [755, 148] on div "Select Provider" at bounding box center [713, 129] width 388 height 45
type input "[PERSON_NAME]"
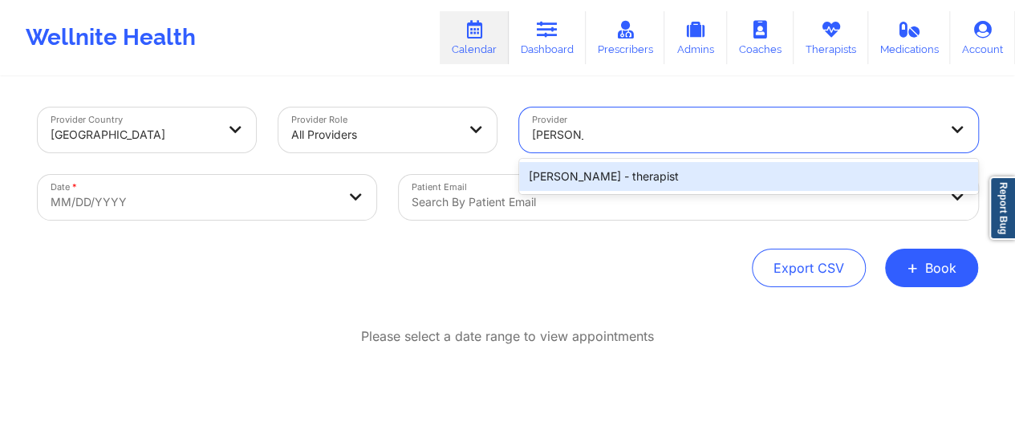
click at [720, 165] on div "[PERSON_NAME] - therapist" at bounding box center [748, 176] width 459 height 29
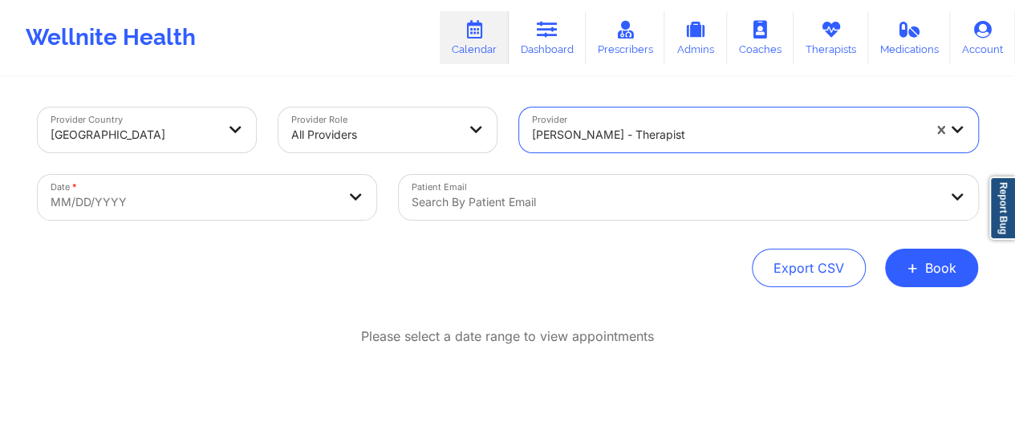
select select "2025-8"
select select "2025-9"
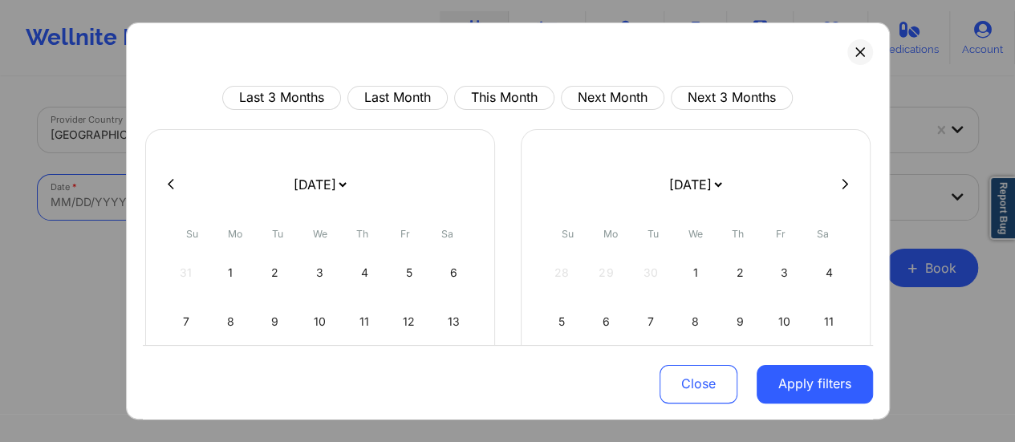
click at [271, 211] on body "Wellnite Health Calendar Dashboard Prescribers Admins Coaches Therapists Medica…" at bounding box center [507, 221] width 1015 height 442
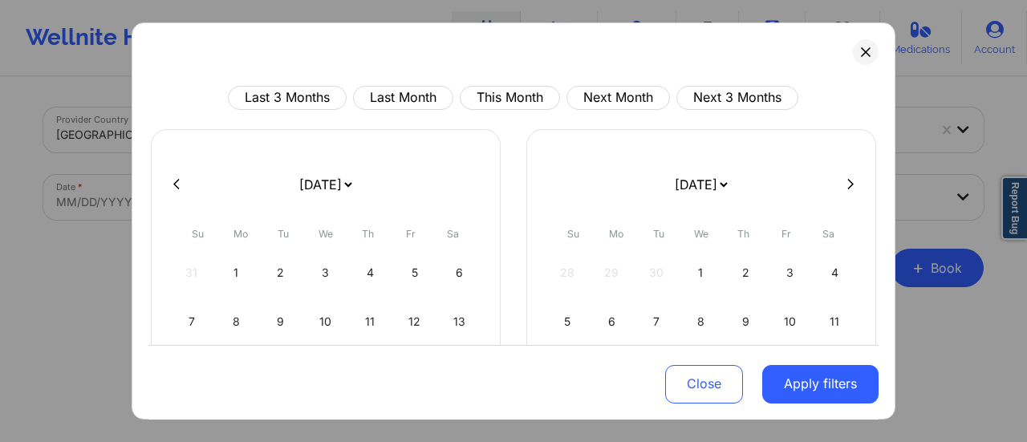
click at [355, 187] on select "[DATE] [DATE] [DATE] [DATE] [DATE] [DATE] [DATE] [DATE] [DATE] [DATE] [DATE] [D…" at bounding box center [325, 184] width 59 height 45
select select "2025-9"
select select "2025-10"
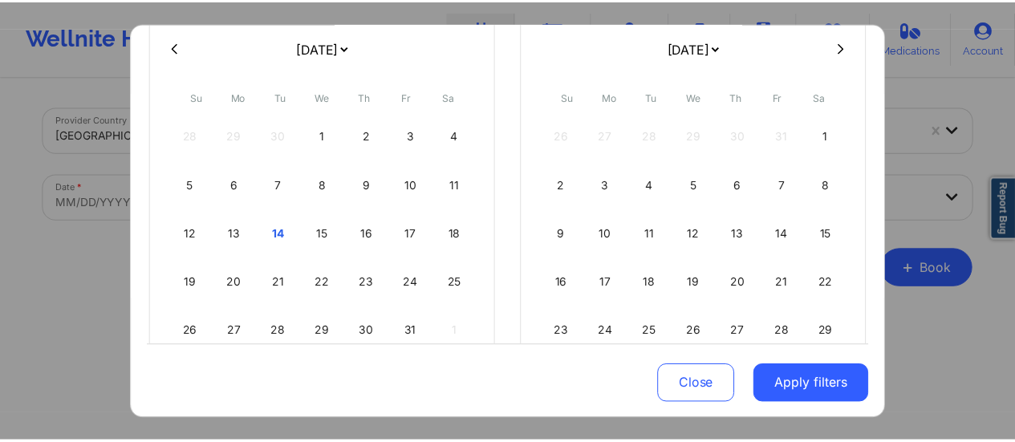
scroll to position [151, 0]
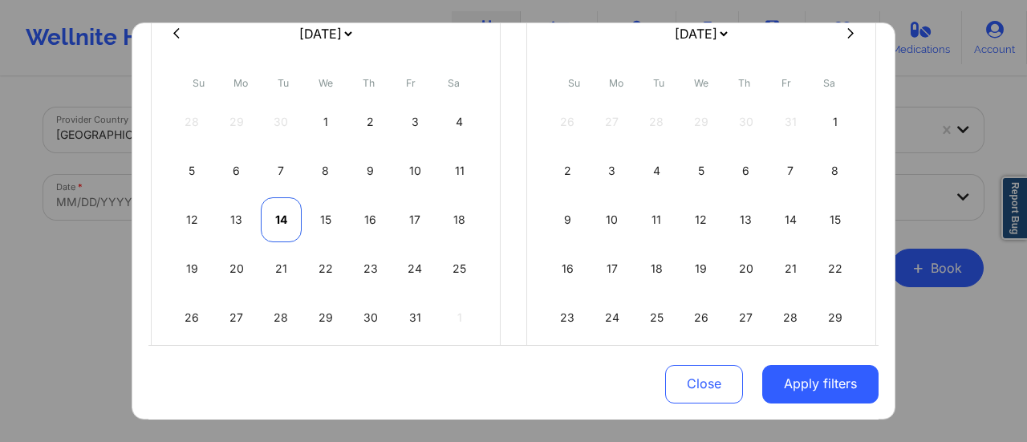
click at [276, 215] on div "14" at bounding box center [281, 219] width 41 height 45
select select "2025-9"
select select "2025-10"
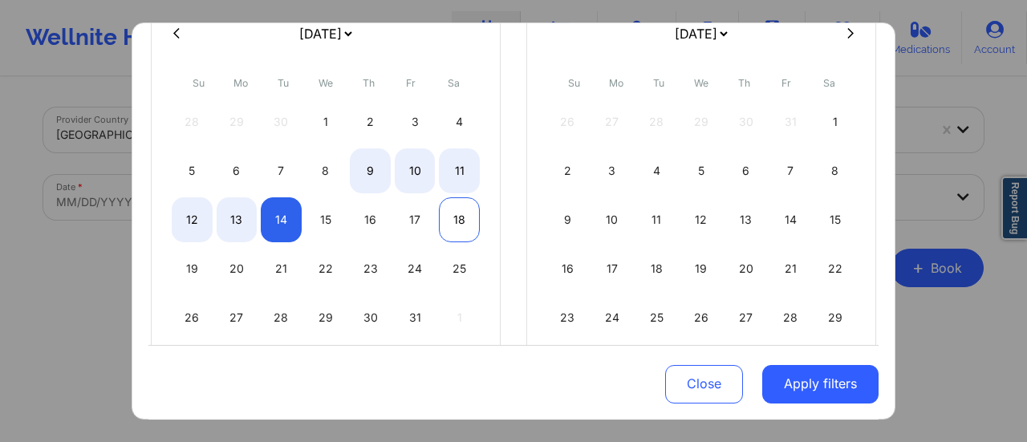
select select "2025-9"
select select "2025-10"
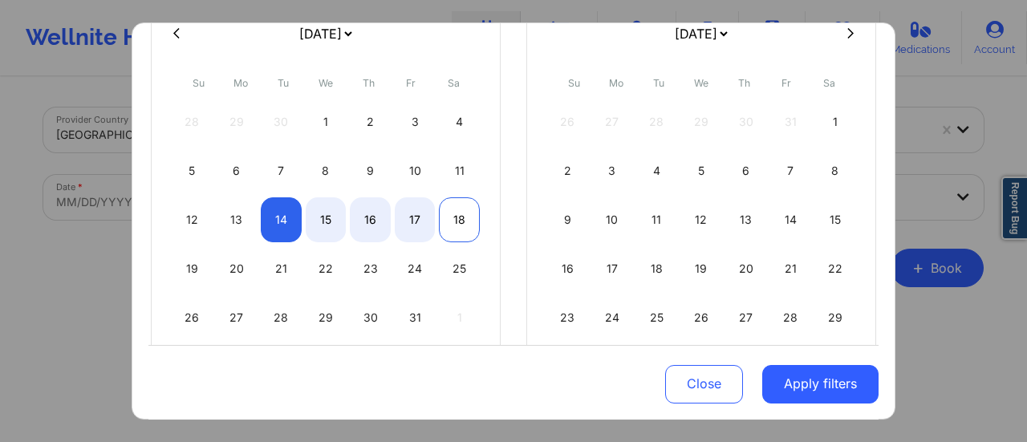
click at [457, 213] on div "18" at bounding box center [459, 219] width 41 height 45
select select "2025-9"
select select "2025-10"
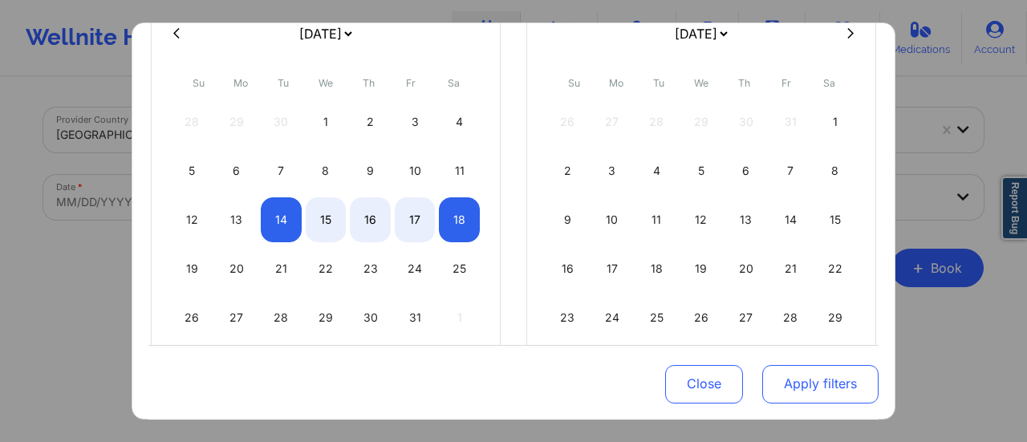
click at [815, 385] on button "Apply filters" at bounding box center [820, 383] width 116 height 39
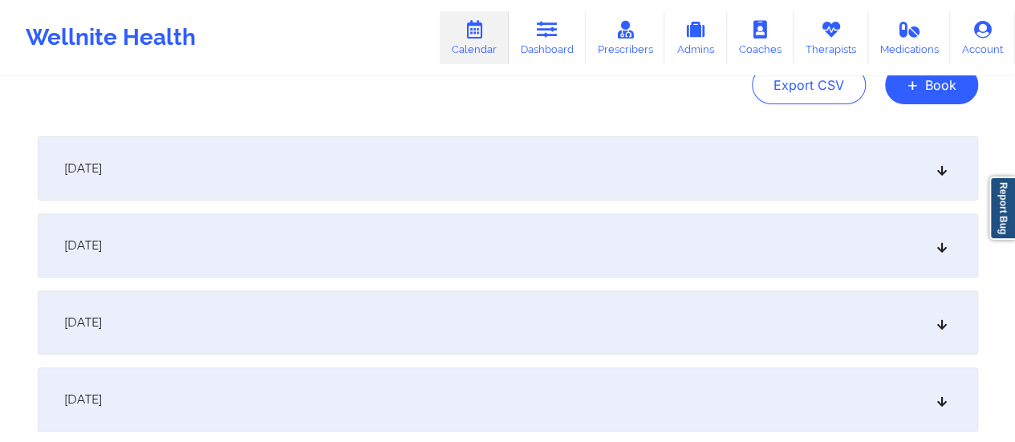
scroll to position [188, 0]
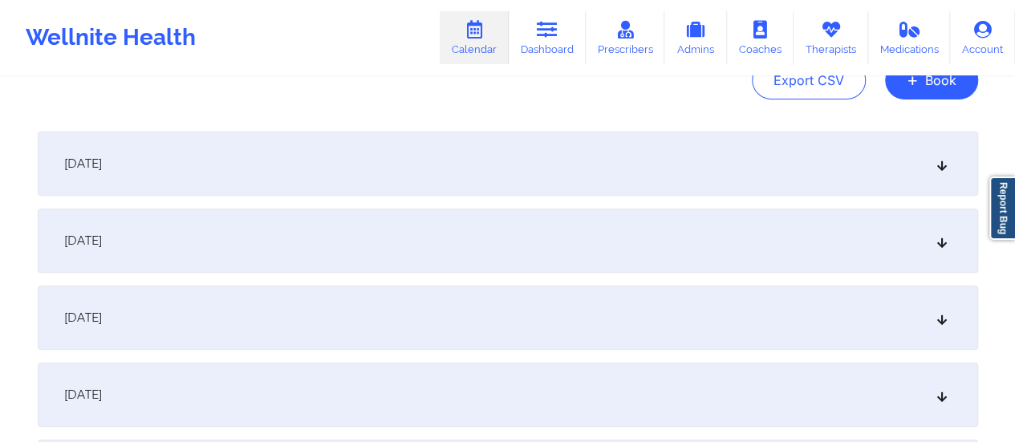
click at [428, 142] on div "[DATE]" at bounding box center [508, 164] width 940 height 64
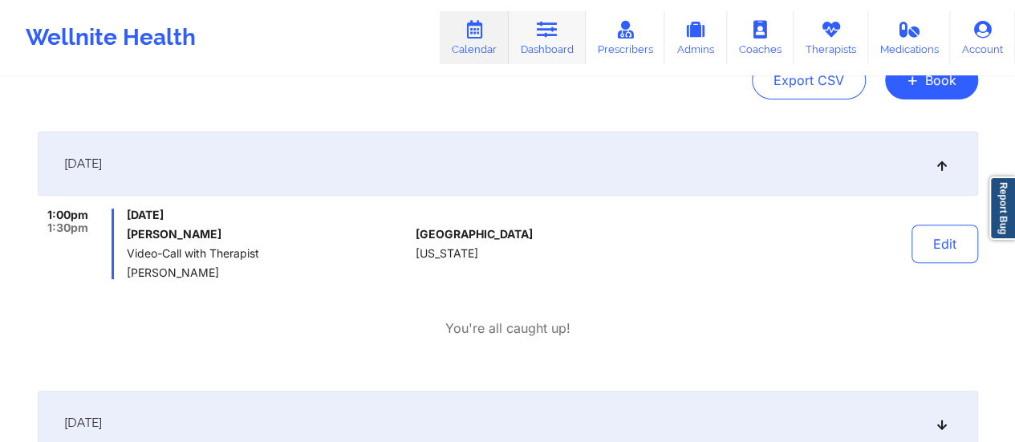
click at [575, 33] on link "Dashboard" at bounding box center [547, 37] width 77 height 53
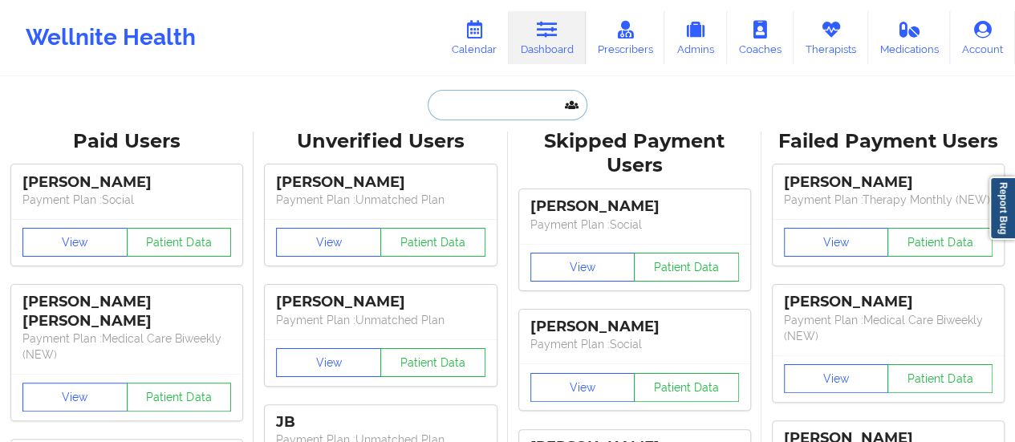
click at [498, 98] on input "text" at bounding box center [507, 105] width 159 height 30
paste input "[PERSON_NAME][EMAIL_ADDRESS][DOMAIN_NAME]"
type input "[PERSON_NAME][EMAIL_ADDRESS][DOMAIN_NAME]"
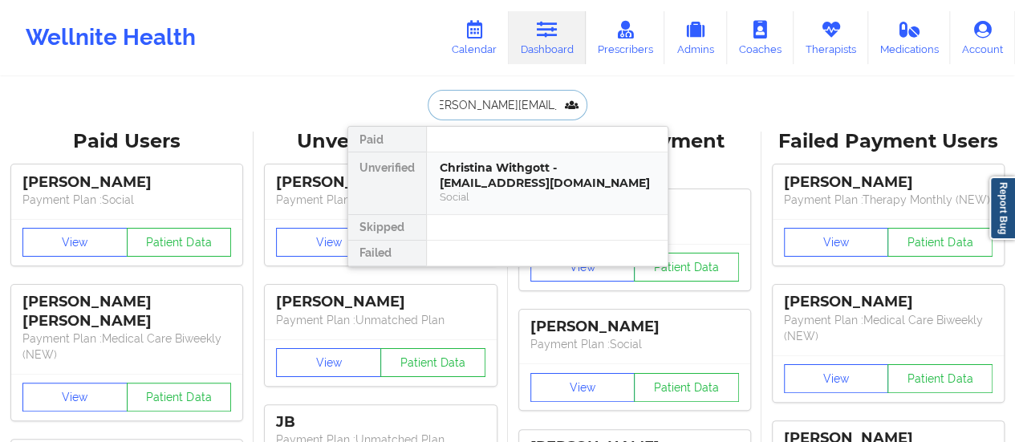
click at [508, 198] on div "Social" at bounding box center [547, 197] width 215 height 14
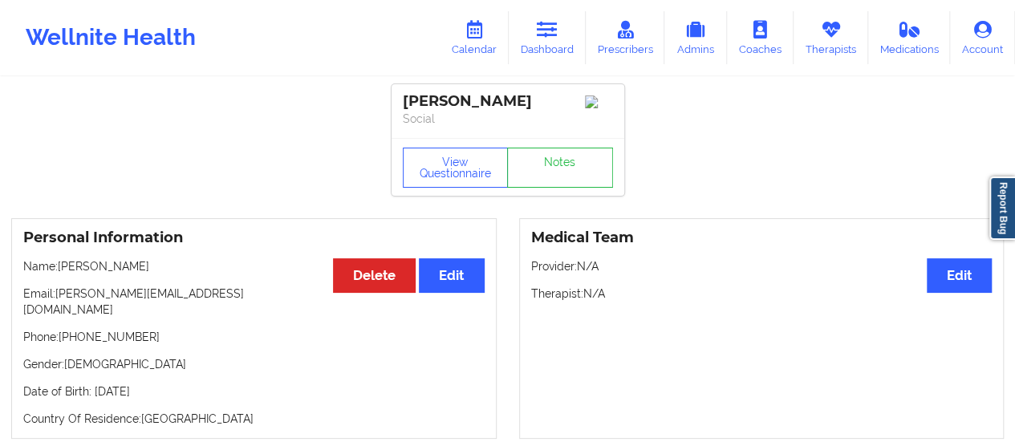
drag, startPoint x: 60, startPoint y: 266, endPoint x: 164, endPoint y: 270, distance: 104.4
click at [164, 270] on p "Name: [PERSON_NAME]" at bounding box center [253, 266] width 461 height 16
copy p "[PERSON_NAME]"
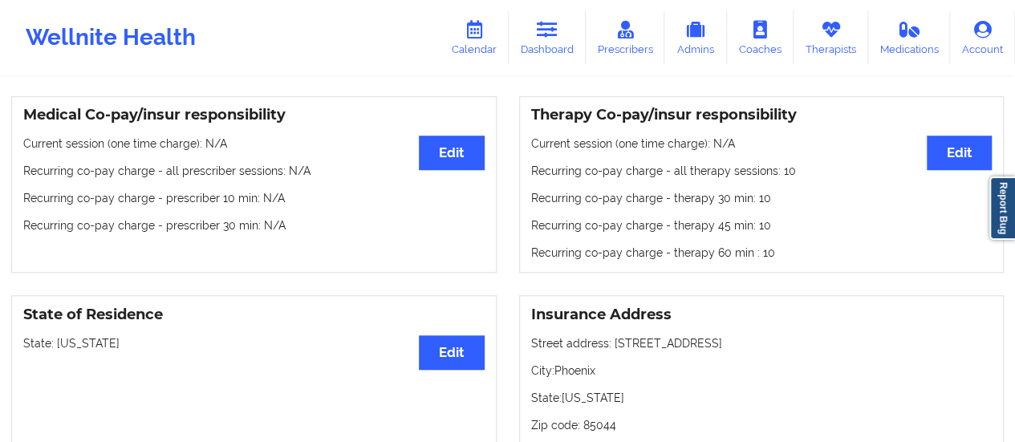
scroll to position [486, 0]
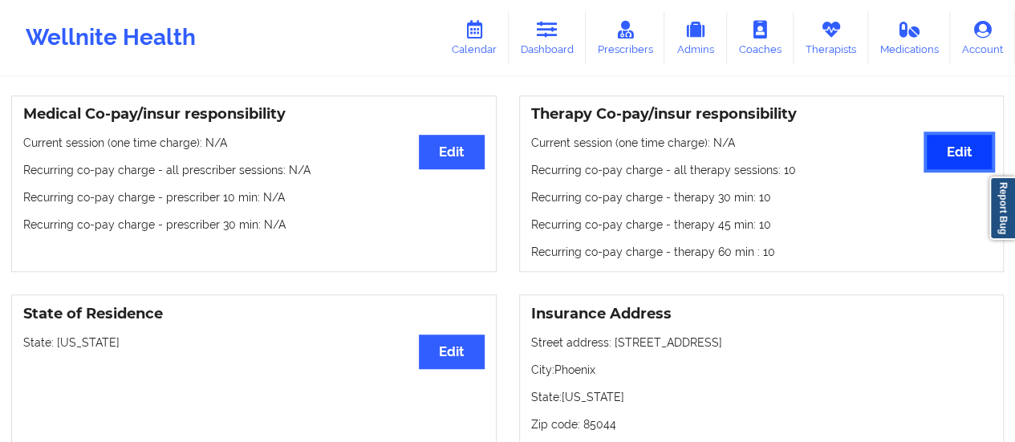
click at [967, 135] on button "Edit" at bounding box center [959, 152] width 65 height 34
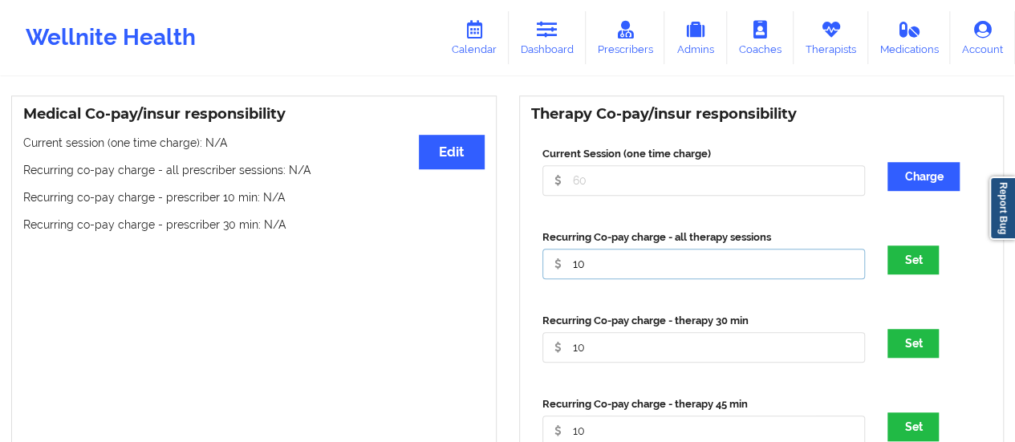
click at [610, 249] on input "10" at bounding box center [703, 264] width 323 height 30
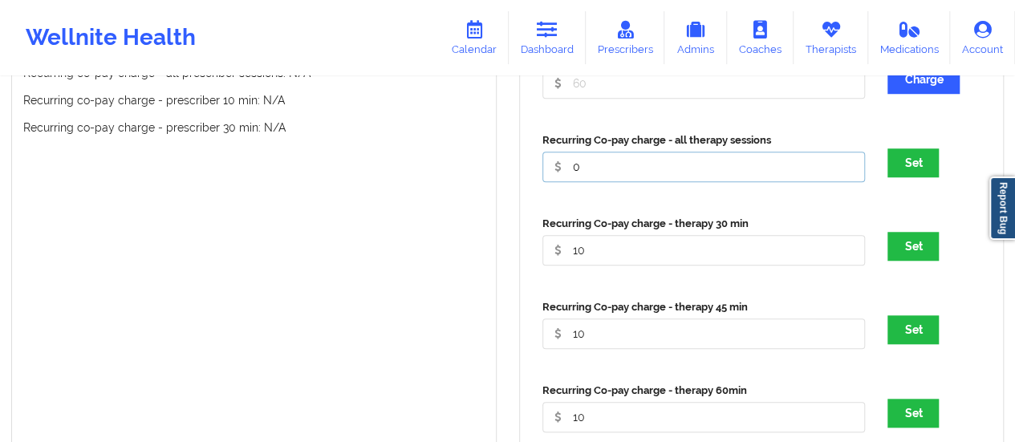
scroll to position [586, 0]
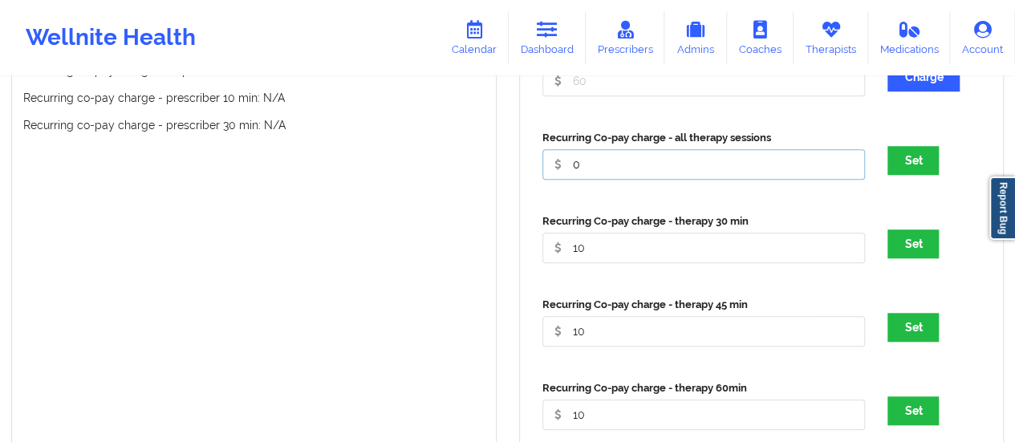
type input "0"
click at [589, 235] on input "10" at bounding box center [703, 248] width 323 height 30
type input "0"
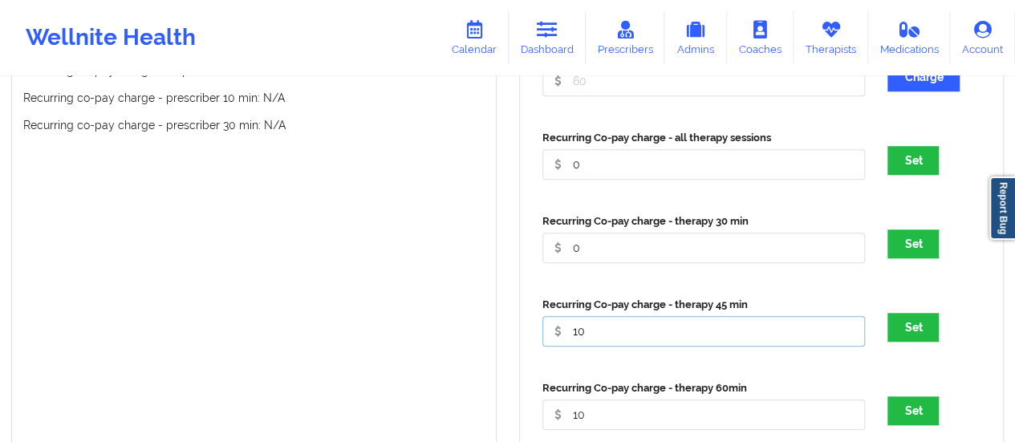
click at [592, 318] on input "10" at bounding box center [703, 331] width 323 height 30
type input "0"
click at [597, 399] on input "10" at bounding box center [703, 414] width 323 height 30
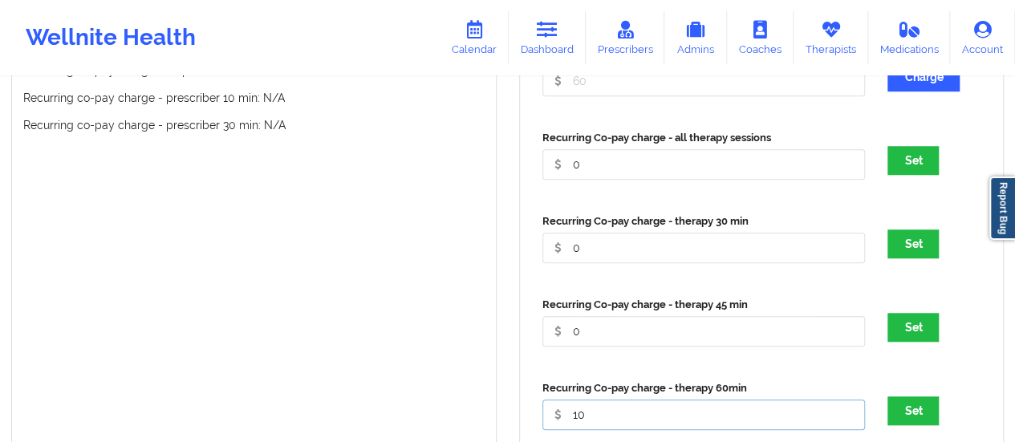
click at [597, 399] on input "10" at bounding box center [703, 414] width 323 height 30
type input "0"
click at [918, 148] on button "Set" at bounding box center [912, 160] width 51 height 29
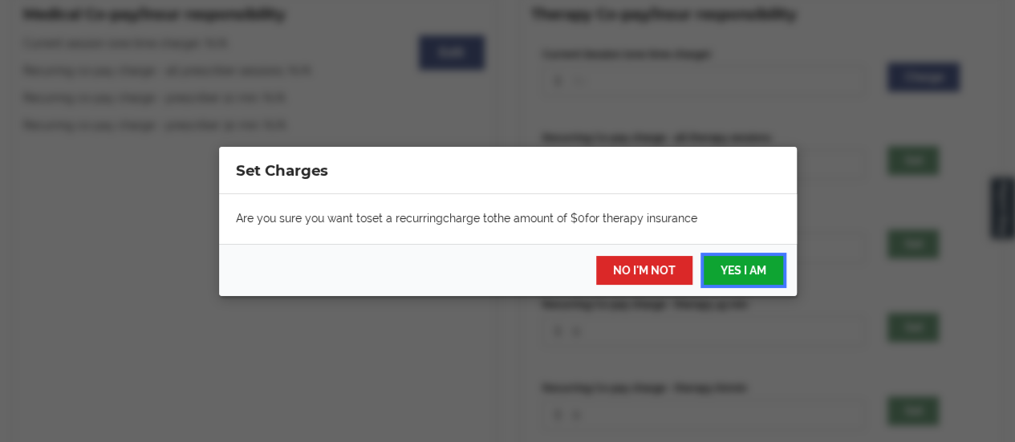
click at [738, 277] on button "YES I AM" at bounding box center [742, 270] width 79 height 29
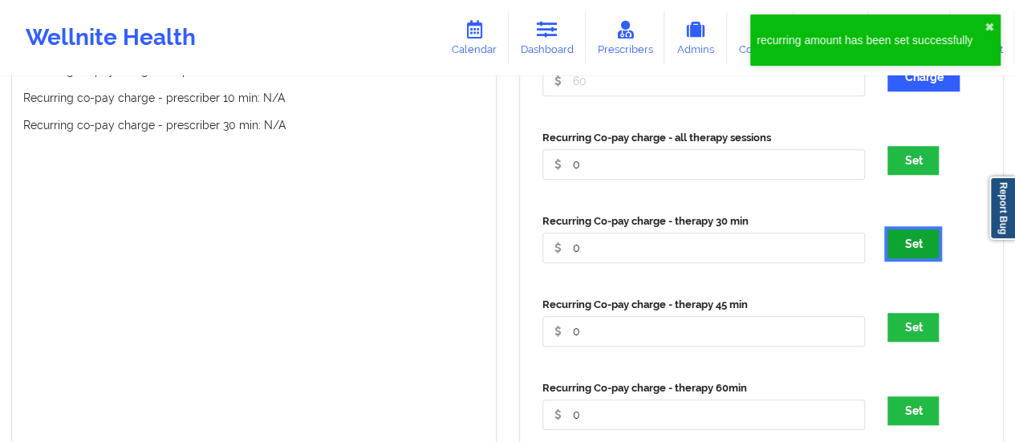
click at [919, 234] on button "Set" at bounding box center [912, 243] width 51 height 29
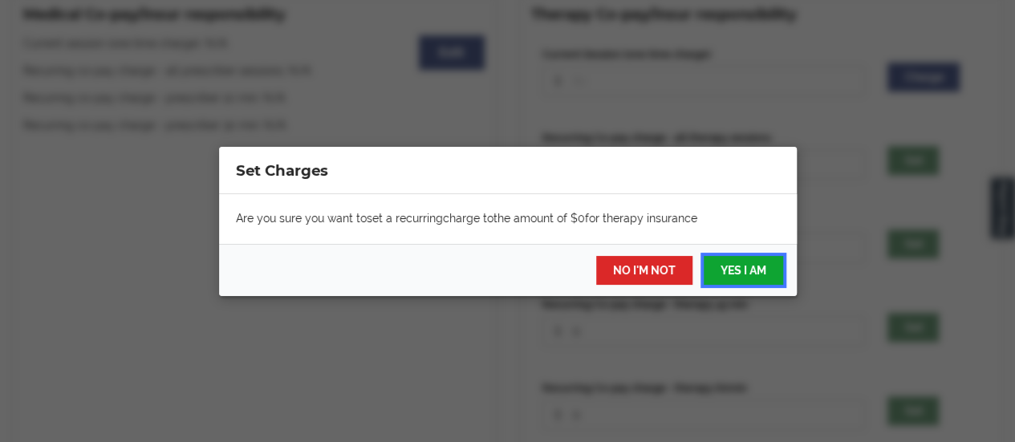
click at [760, 267] on button "YES I AM" at bounding box center [742, 270] width 79 height 29
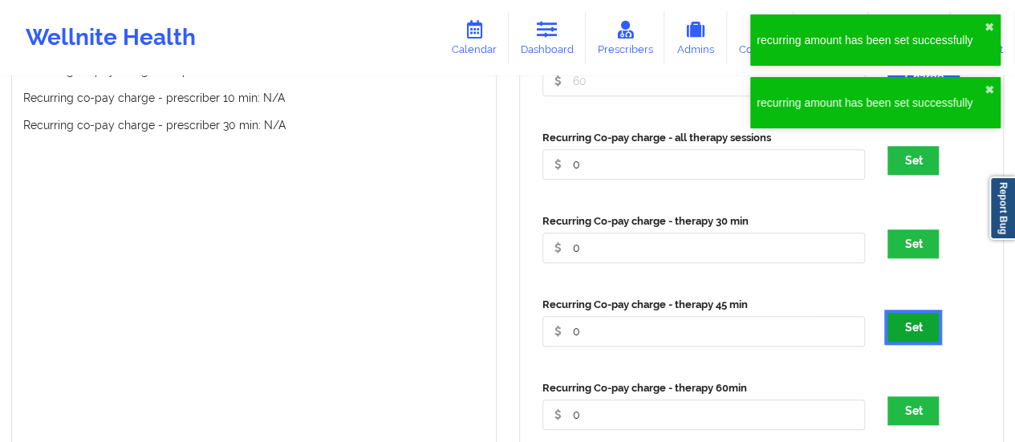
click at [914, 313] on button "Set" at bounding box center [912, 327] width 51 height 29
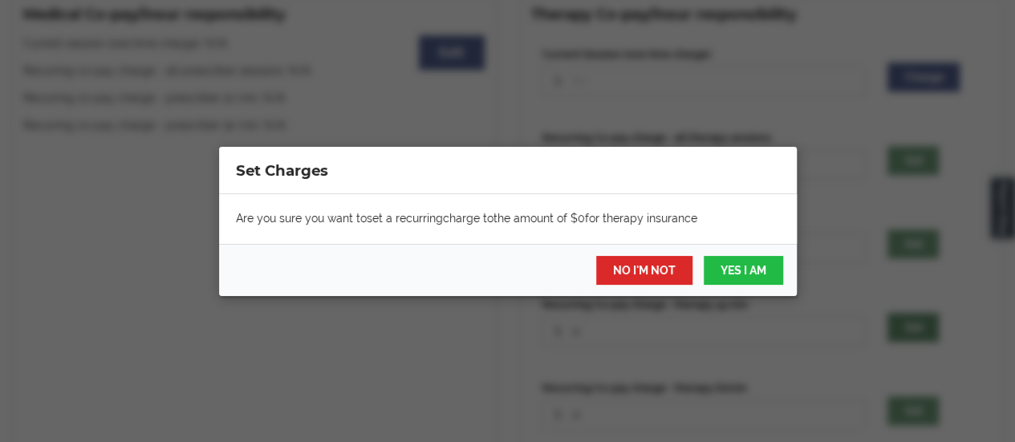
click at [914, 307] on div "Set Charges Are you sure you want to set a recurring charge to the amount of $ …" at bounding box center [507, 221] width 1015 height 442
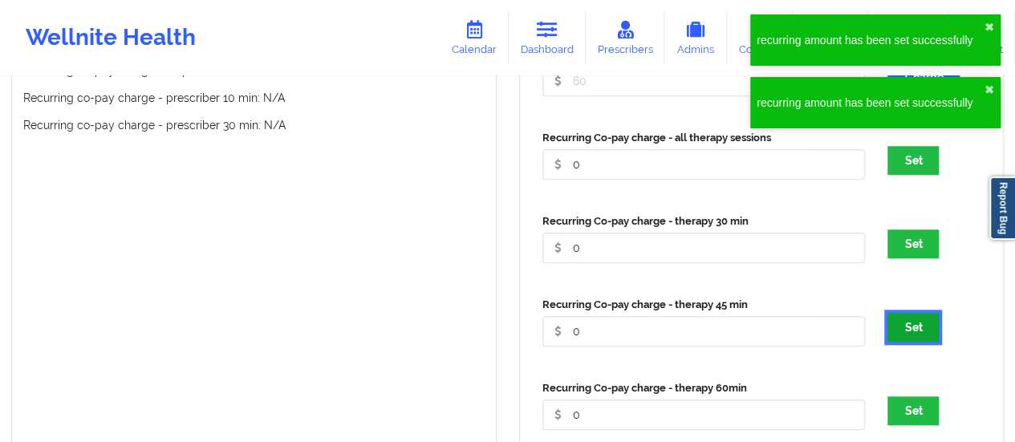
click at [906, 313] on button "Set" at bounding box center [912, 327] width 51 height 29
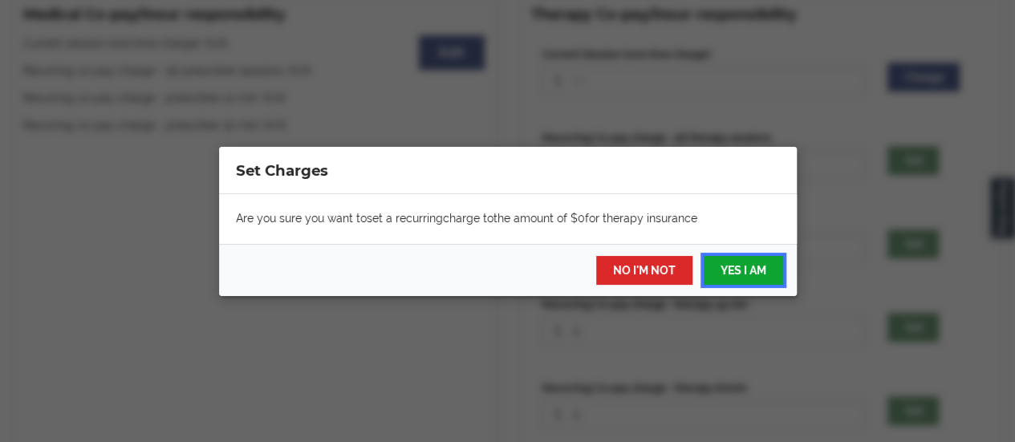
click at [765, 279] on button "YES I AM" at bounding box center [742, 270] width 79 height 29
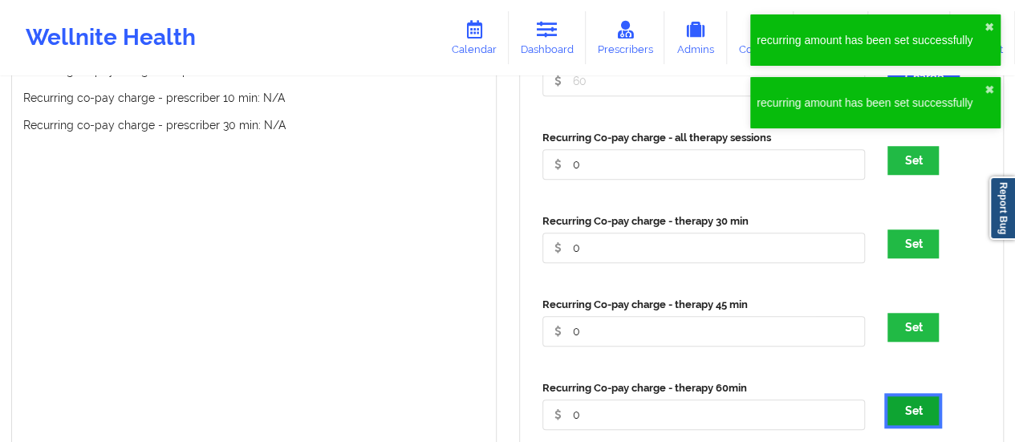
click at [919, 396] on button "Set" at bounding box center [912, 410] width 51 height 29
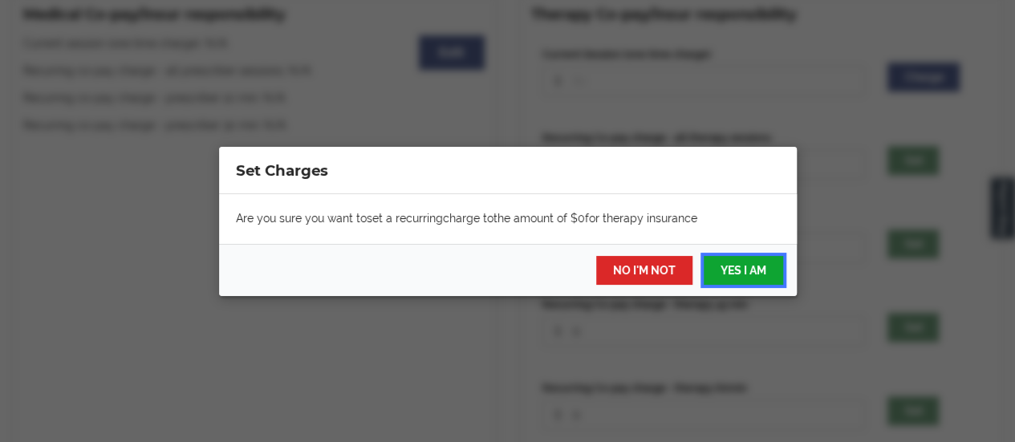
click at [772, 265] on button "YES I AM" at bounding box center [742, 270] width 79 height 29
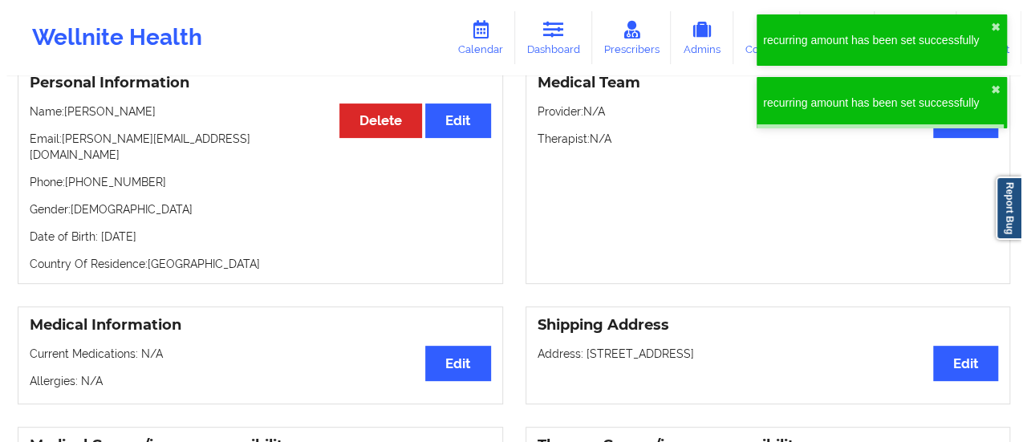
scroll to position [0, 0]
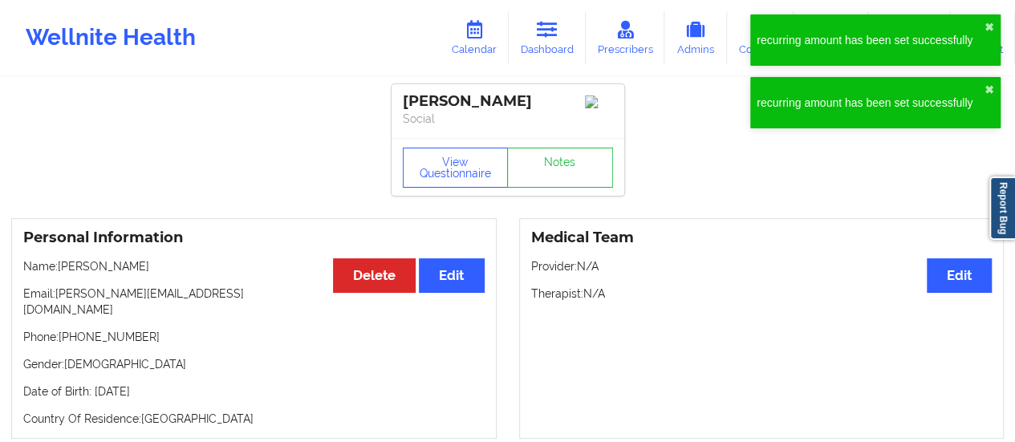
drag, startPoint x: 172, startPoint y: 272, endPoint x: 62, endPoint y: 272, distance: 110.7
click at [62, 272] on p "Name: [PERSON_NAME]" at bounding box center [253, 266] width 461 height 16
copy p "[PERSON_NAME]"
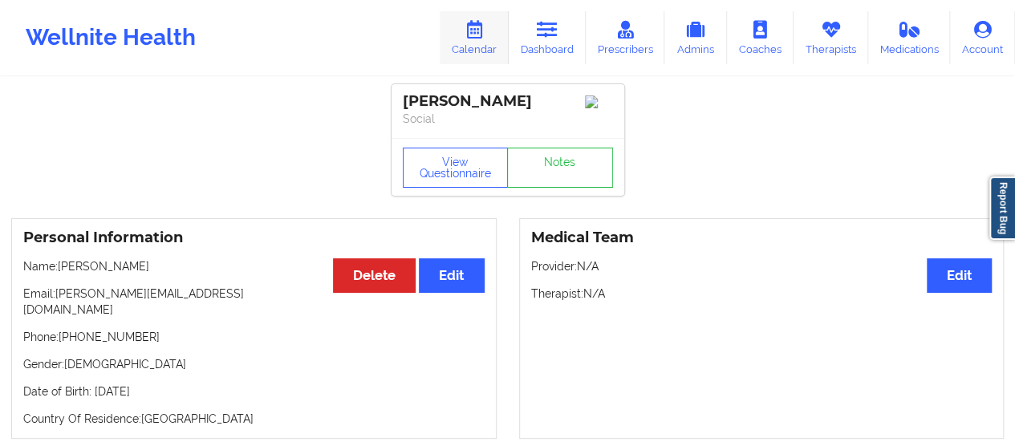
click at [473, 25] on icon at bounding box center [474, 30] width 21 height 18
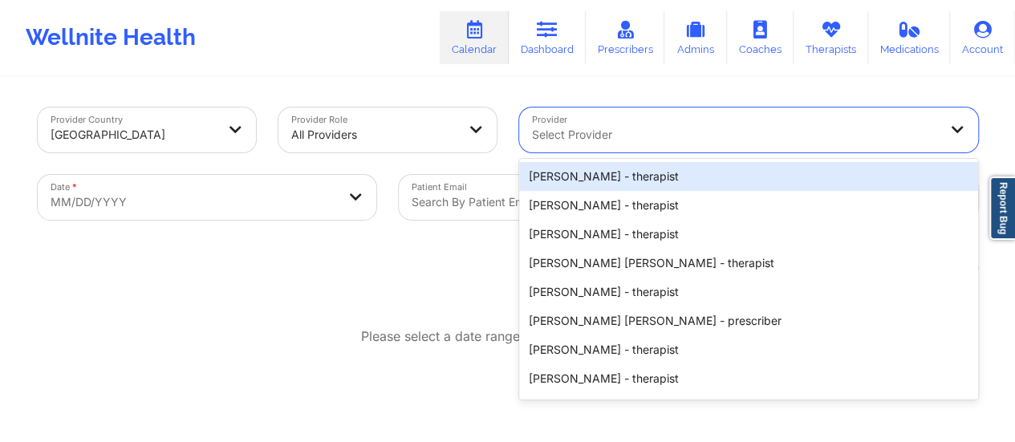
click at [764, 113] on div "Select Provider" at bounding box center [729, 129] width 420 height 45
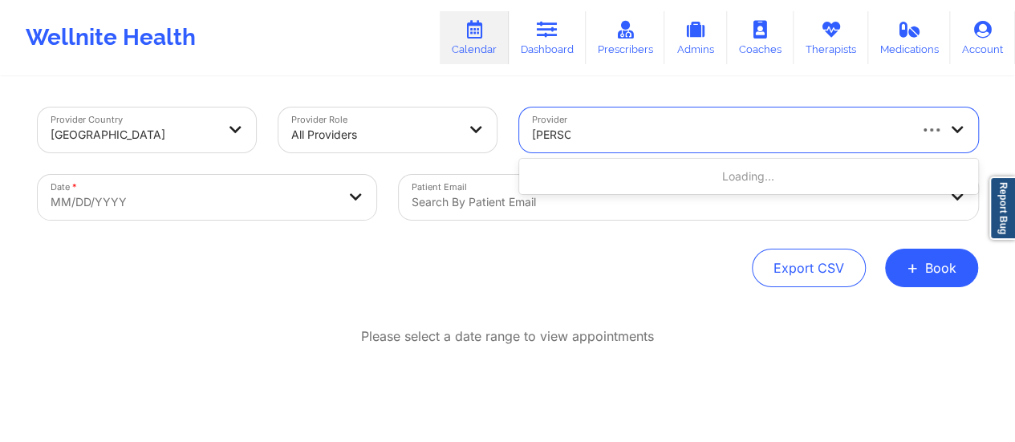
type input "[PERSON_NAME]"
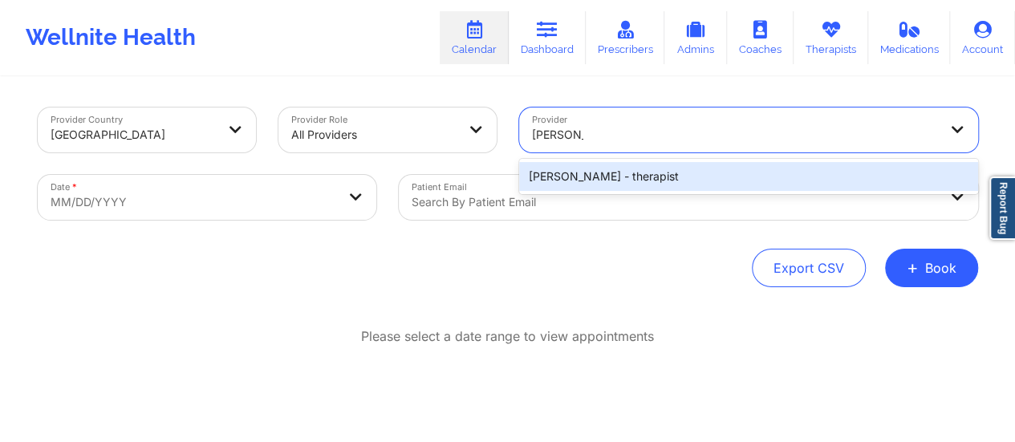
click at [658, 170] on div "[PERSON_NAME] - therapist" at bounding box center [748, 176] width 459 height 29
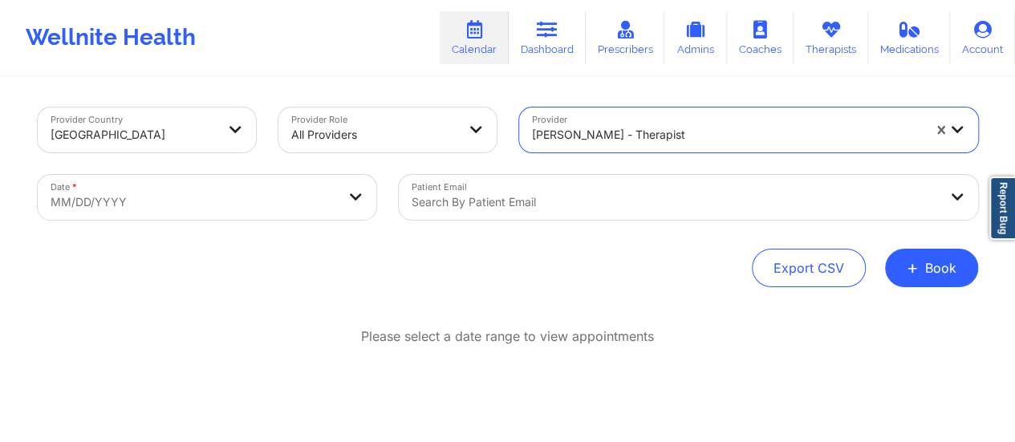
select select "2025-8"
select select "2025-9"
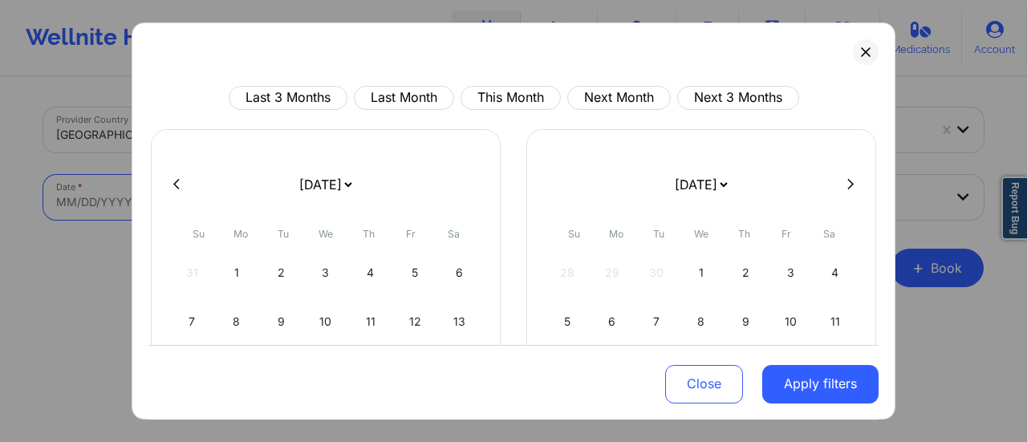
click at [270, 191] on body "Wellnite Health Calendar Dashboard Prescribers Admins Coaches Therapists Medica…" at bounding box center [513, 221] width 1027 height 442
click at [321, 180] on select "[DATE] [DATE] [DATE] [DATE] [DATE] [DATE] [DATE] [DATE] [DATE] [DATE] [DATE] [D…" at bounding box center [325, 184] width 59 height 45
select select "2025-9"
select select "2025-10"
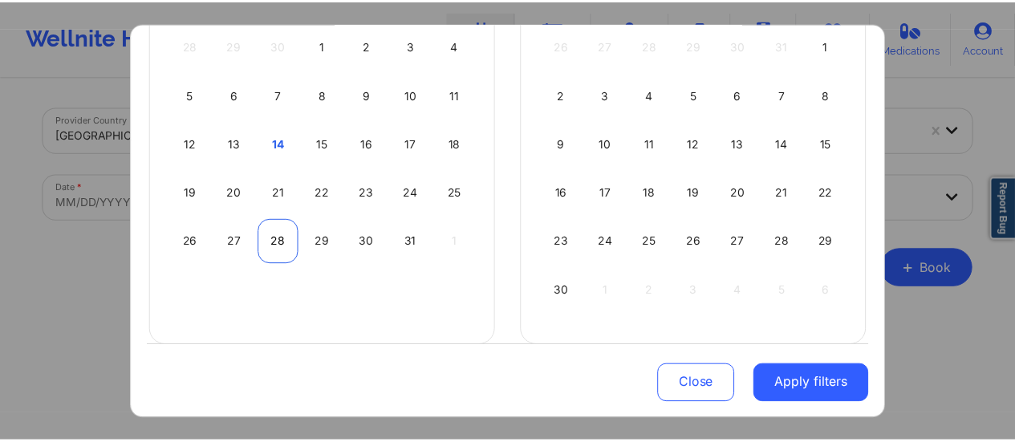
scroll to position [228, 0]
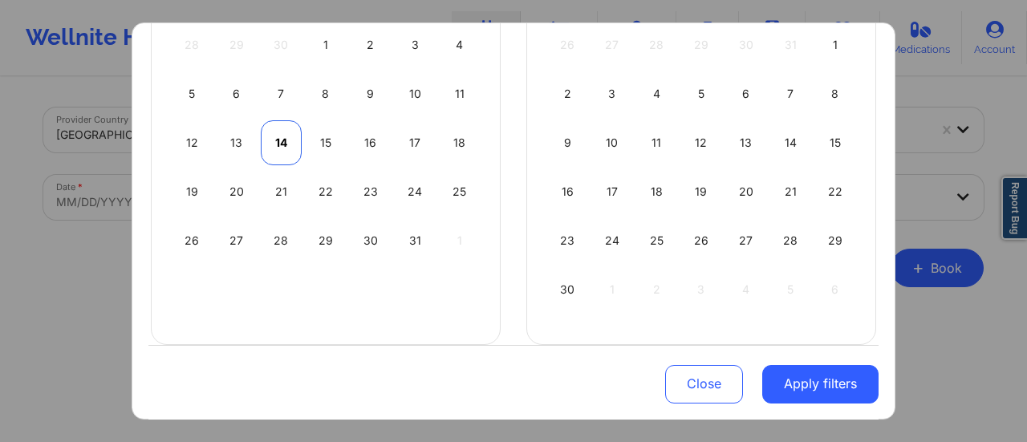
click at [288, 147] on div "14" at bounding box center [281, 142] width 41 height 45
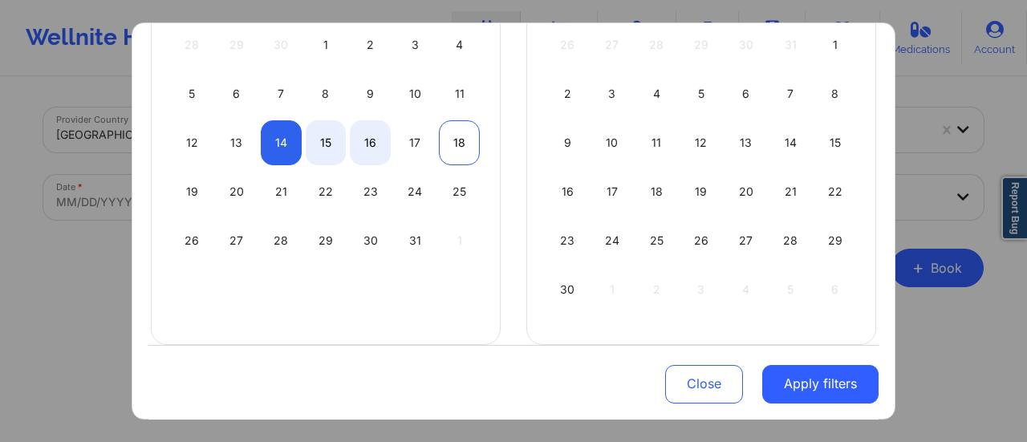
select select "2025-9"
select select "2025-10"
click at [448, 148] on div "18" at bounding box center [459, 142] width 41 height 45
select select "2025-9"
select select "2025-10"
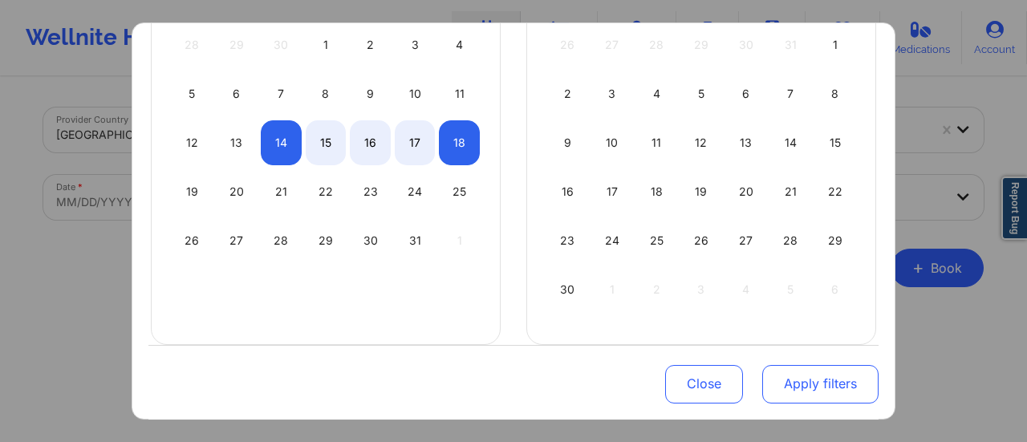
click at [826, 394] on button "Apply filters" at bounding box center [820, 383] width 116 height 39
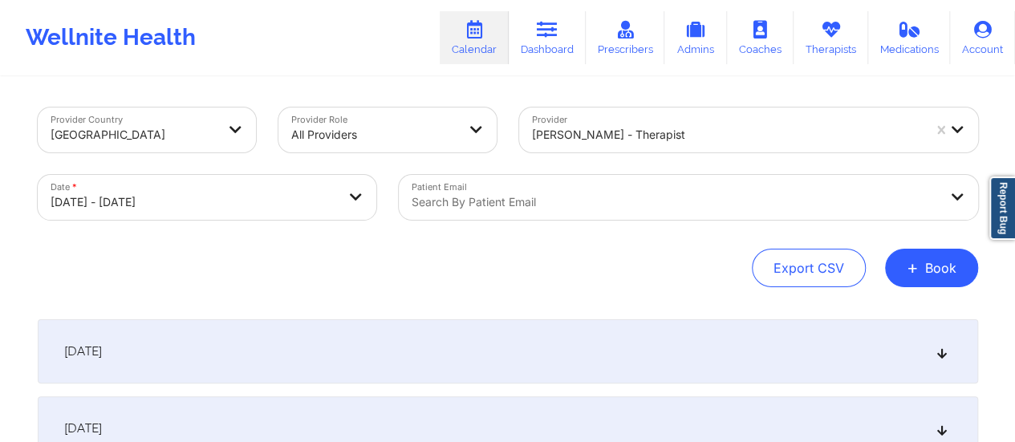
click at [432, 359] on div "[DATE]" at bounding box center [508, 351] width 940 height 64
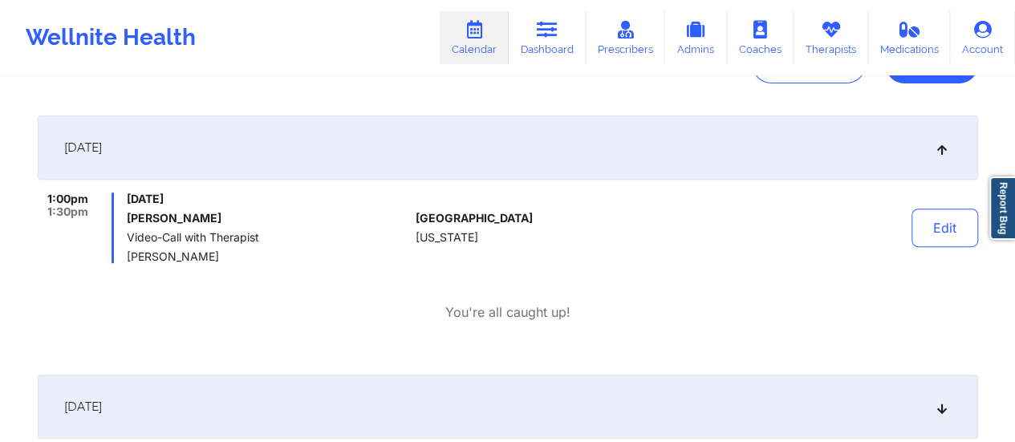
scroll to position [0, 0]
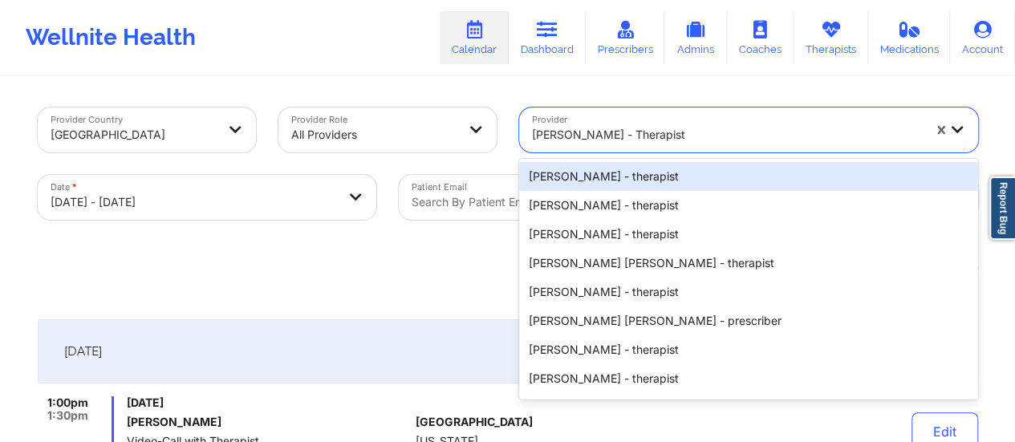
click at [646, 137] on div at bounding box center [727, 134] width 390 height 19
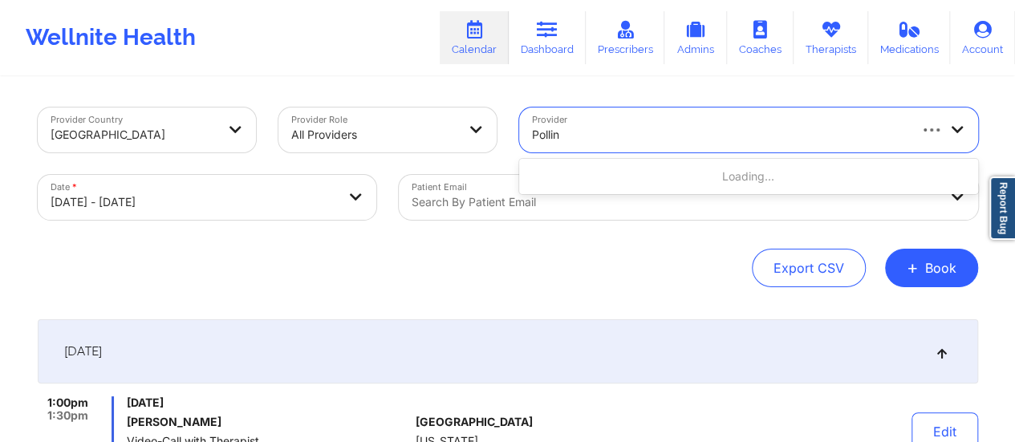
type input "[PERSON_NAME]"
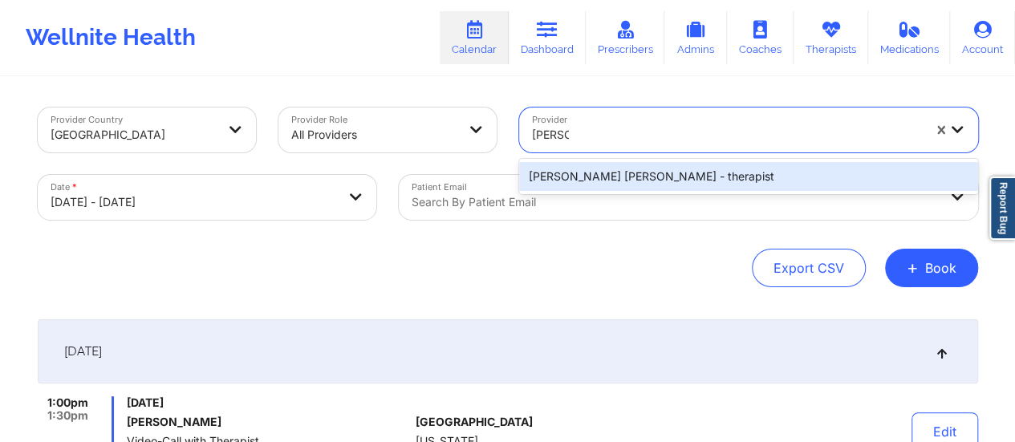
click at [603, 168] on div "[PERSON_NAME] [PERSON_NAME] - therapist" at bounding box center [748, 176] width 459 height 29
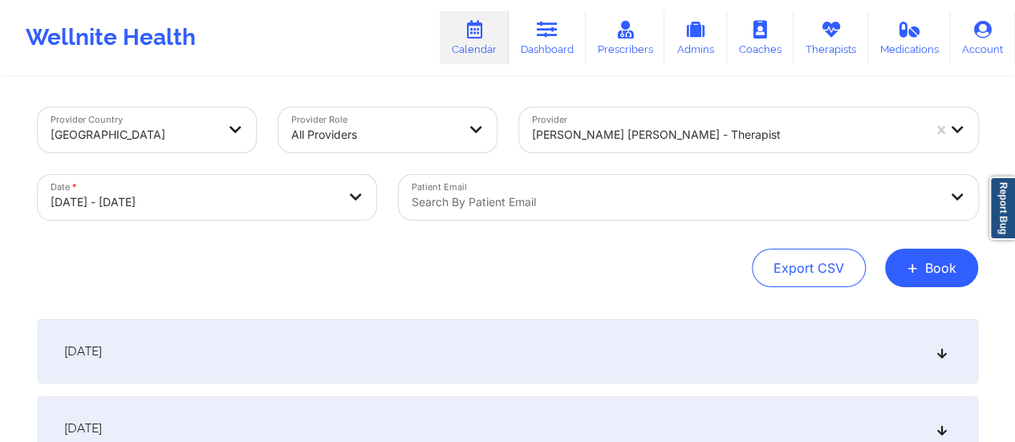
click at [485, 338] on div "[DATE]" at bounding box center [508, 351] width 940 height 64
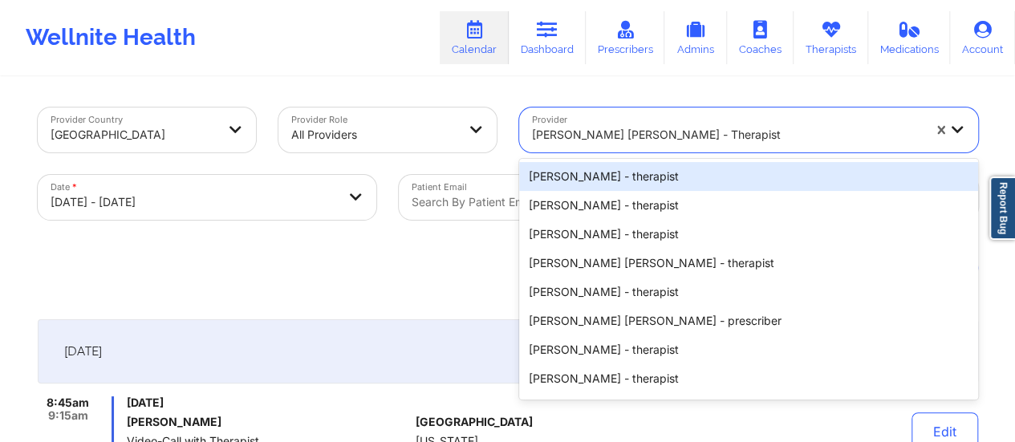
click at [611, 140] on div at bounding box center [727, 134] width 390 height 19
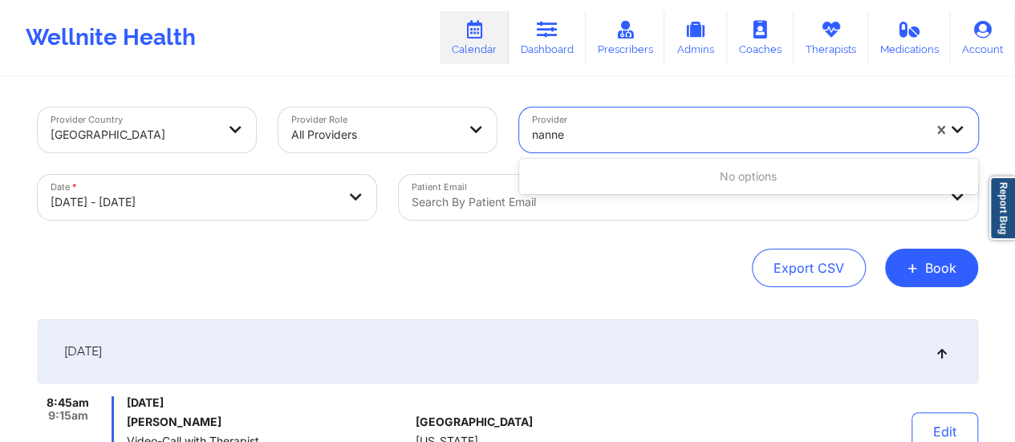
type input "nann"
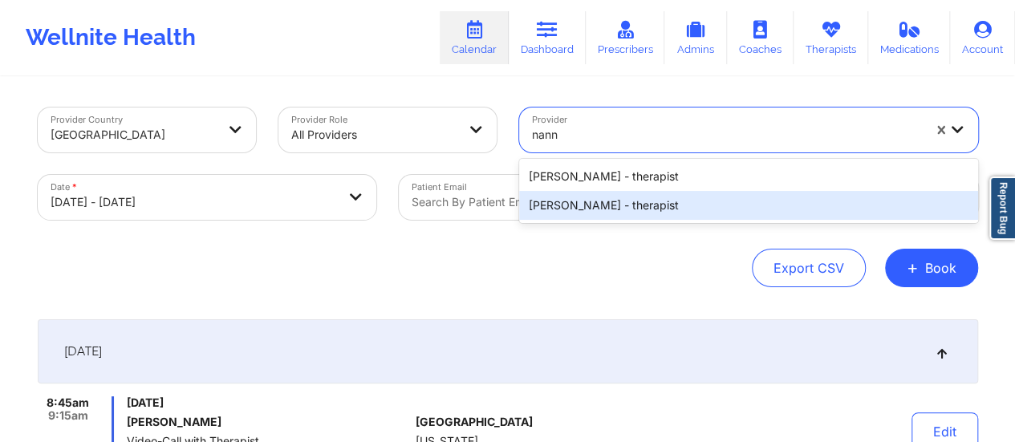
click at [622, 202] on div "[PERSON_NAME] - therapist" at bounding box center [748, 205] width 459 height 29
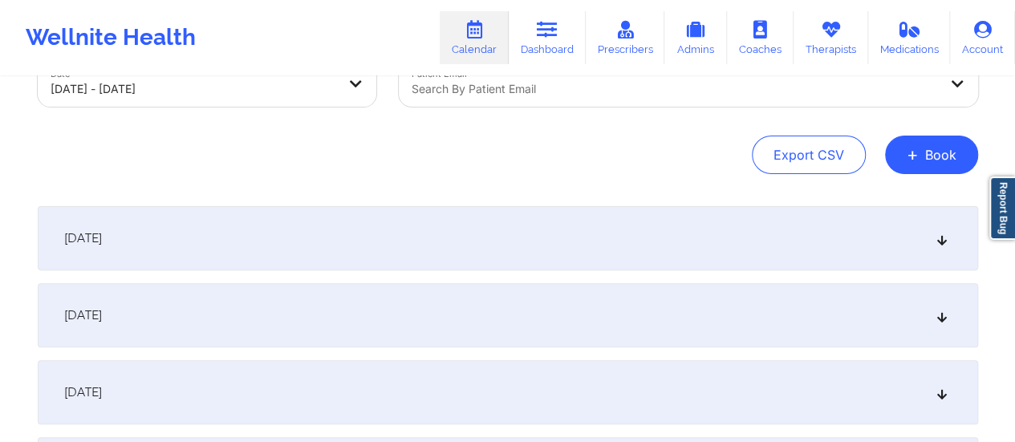
scroll to position [122, 0]
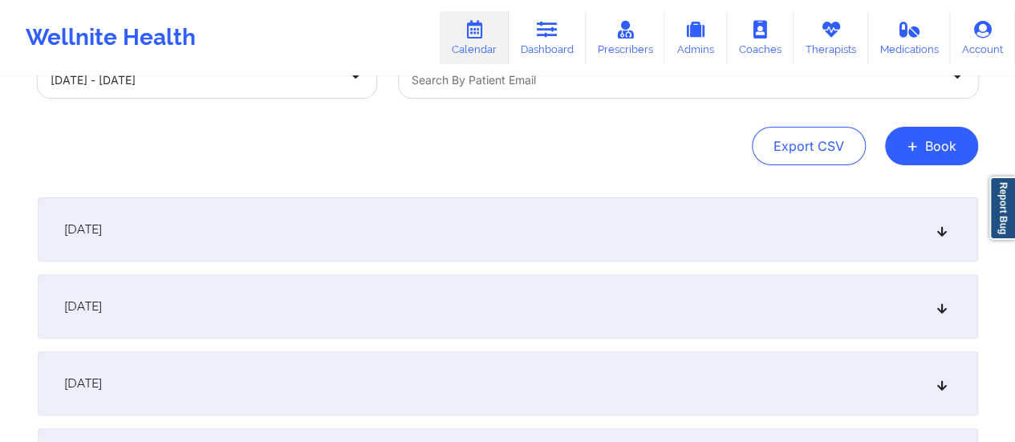
click at [290, 217] on div "[DATE]" at bounding box center [508, 229] width 940 height 64
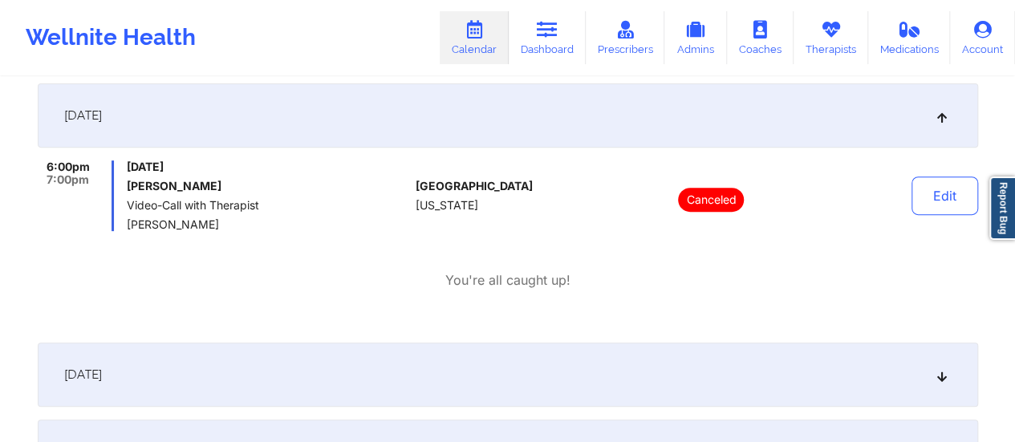
scroll to position [0, 0]
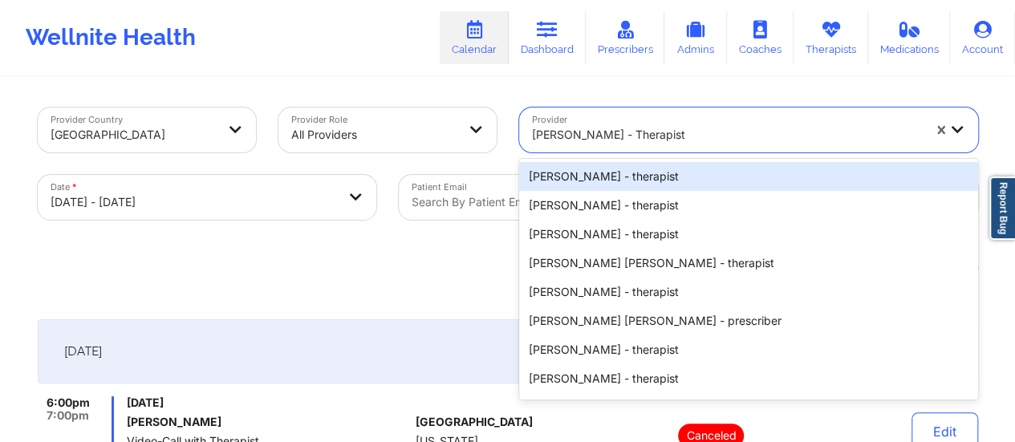
click at [602, 135] on div at bounding box center [727, 134] width 390 height 19
paste input "[PERSON_NAME] [PERSON_NAME]"
type input "[PERSON_NAME] [PERSON_NAME]"
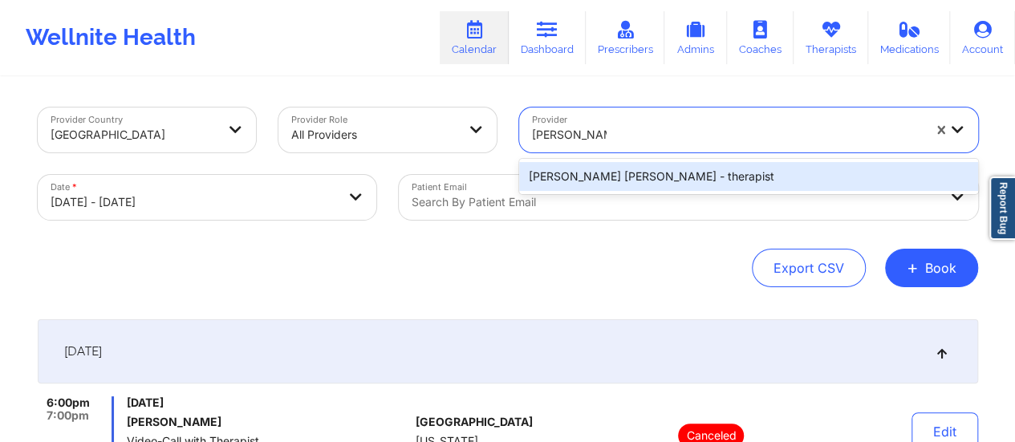
click at [613, 174] on div "[PERSON_NAME] [PERSON_NAME] - therapist" at bounding box center [748, 176] width 459 height 29
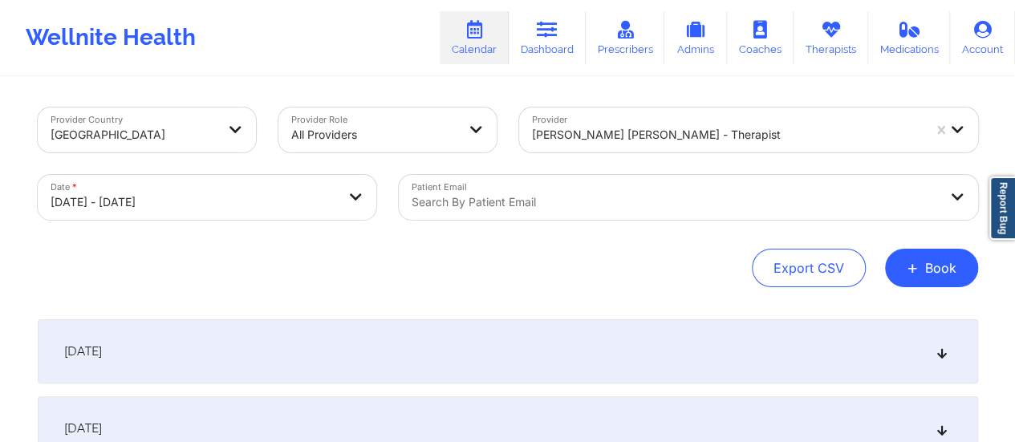
click at [348, 339] on div "[DATE]" at bounding box center [508, 351] width 940 height 64
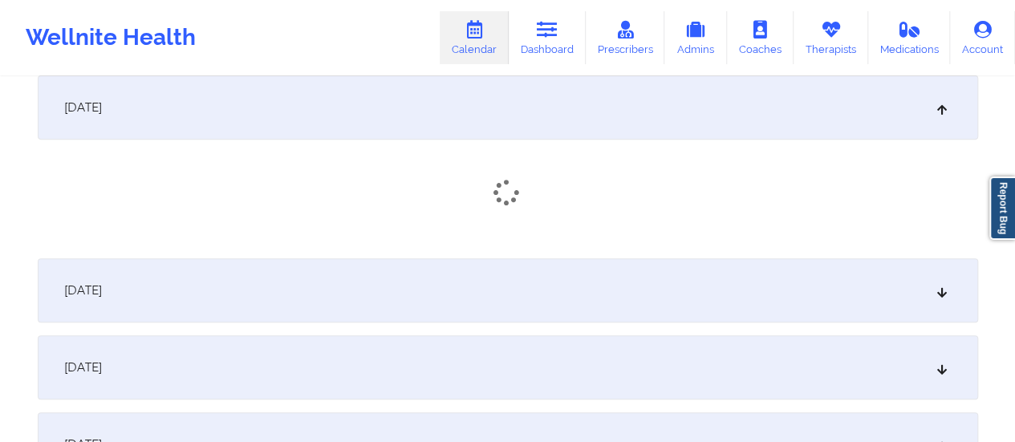
scroll to position [246, 0]
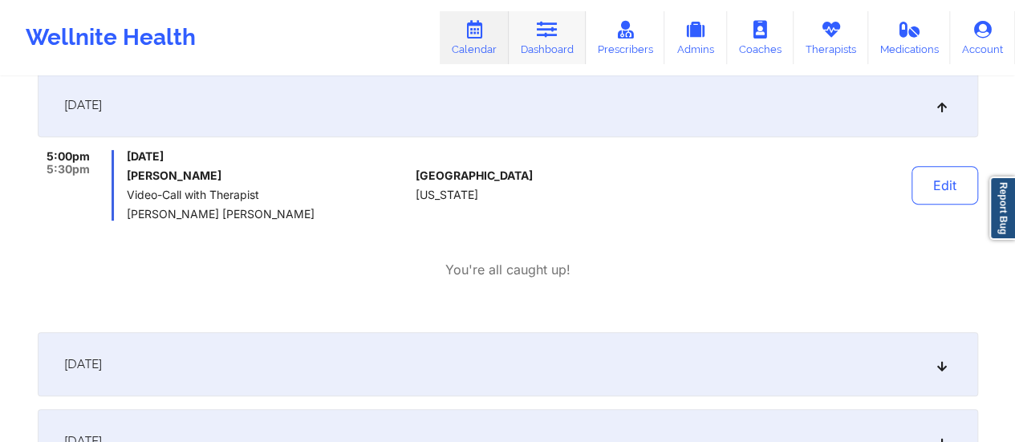
click at [547, 55] on link "Dashboard" at bounding box center [547, 37] width 77 height 53
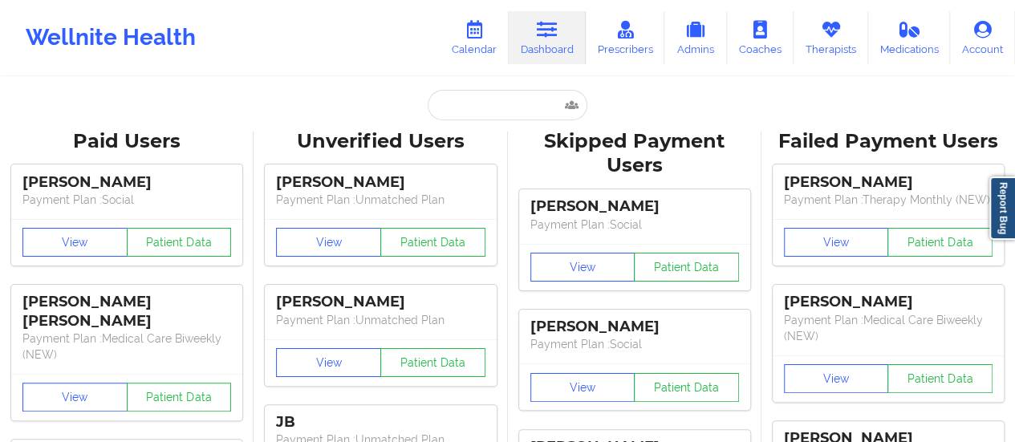
click at [489, 93] on input "text" at bounding box center [507, 105] width 159 height 30
paste input "[EMAIL_ADDRESS][DOMAIN_NAME]"
type input "[EMAIL_ADDRESS][DOMAIN_NAME]"
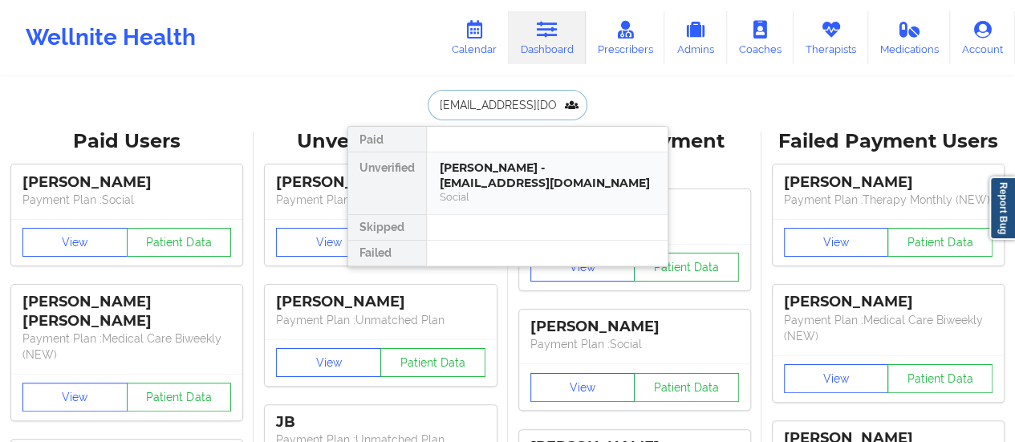
click at [517, 157] on div "[PERSON_NAME] - [EMAIL_ADDRESS][DOMAIN_NAME] Social" at bounding box center [547, 183] width 241 height 62
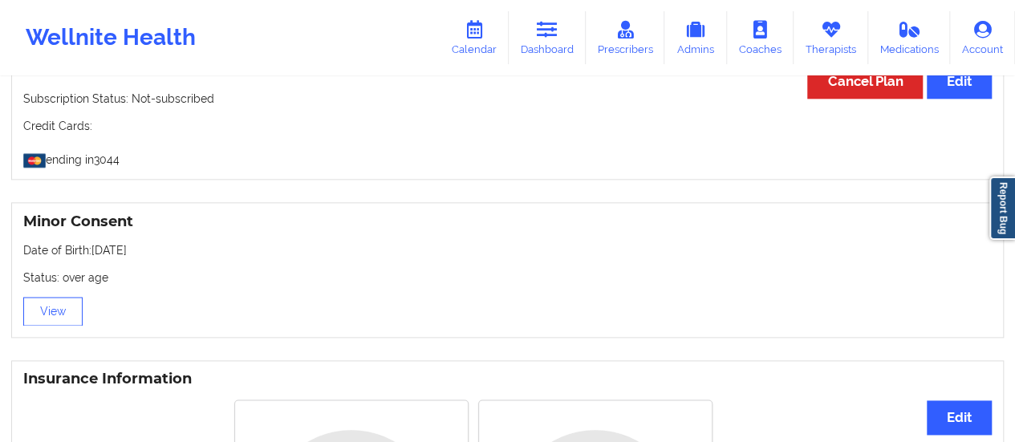
click at [183, 274] on p "Status: over age" at bounding box center [507, 278] width 968 height 16
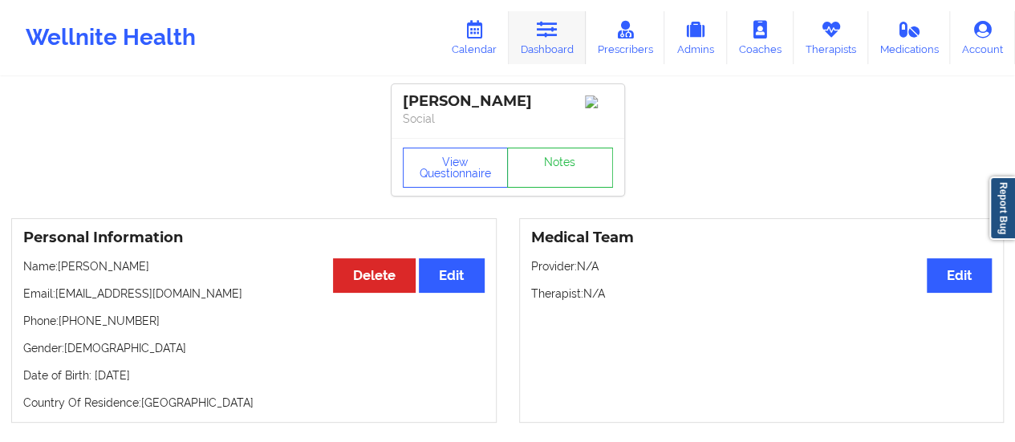
click at [553, 45] on link "Dashboard" at bounding box center [547, 37] width 77 height 53
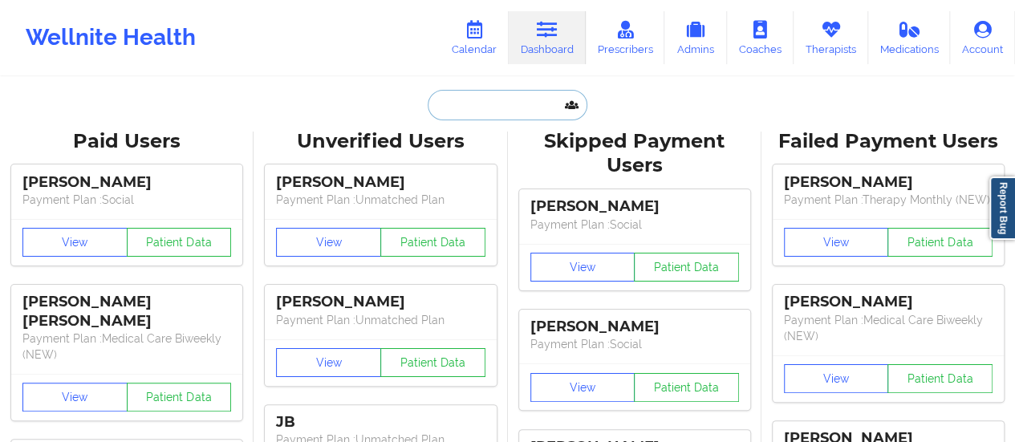
click at [479, 114] on input "text" at bounding box center [507, 105] width 159 height 30
paste input "[EMAIL_ADDRESS][DOMAIN_NAME]"
type input "[EMAIL_ADDRESS][DOMAIN_NAME]"
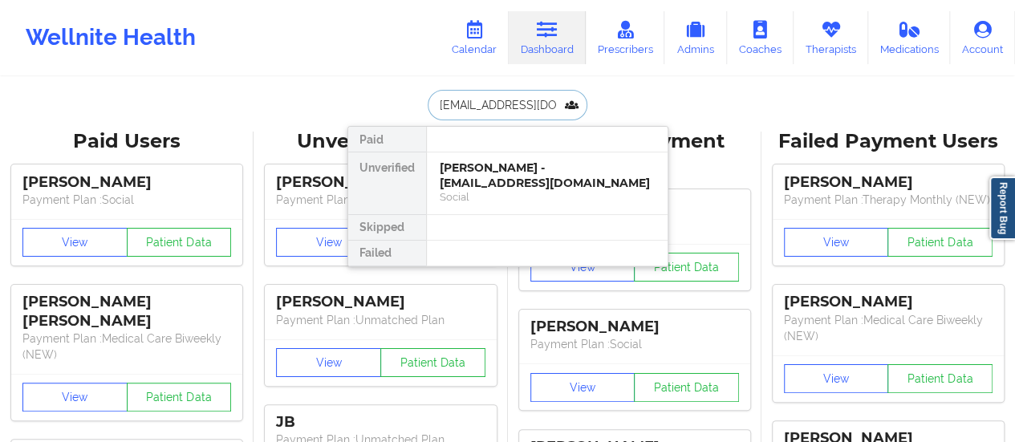
scroll to position [0, 20]
click at [468, 174] on div "Season [PERSON_NAME] - [EMAIL_ADDRESS][DOMAIN_NAME]" at bounding box center [547, 175] width 215 height 30
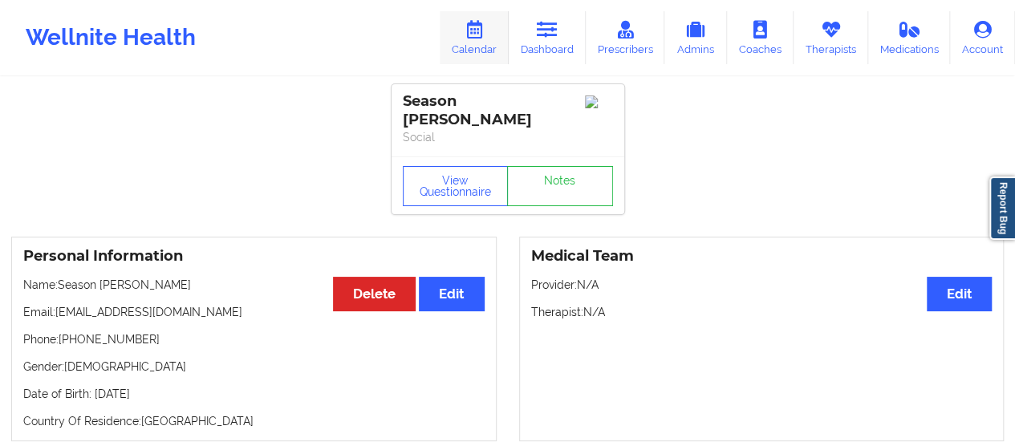
click at [483, 61] on link "Calendar" at bounding box center [474, 37] width 69 height 53
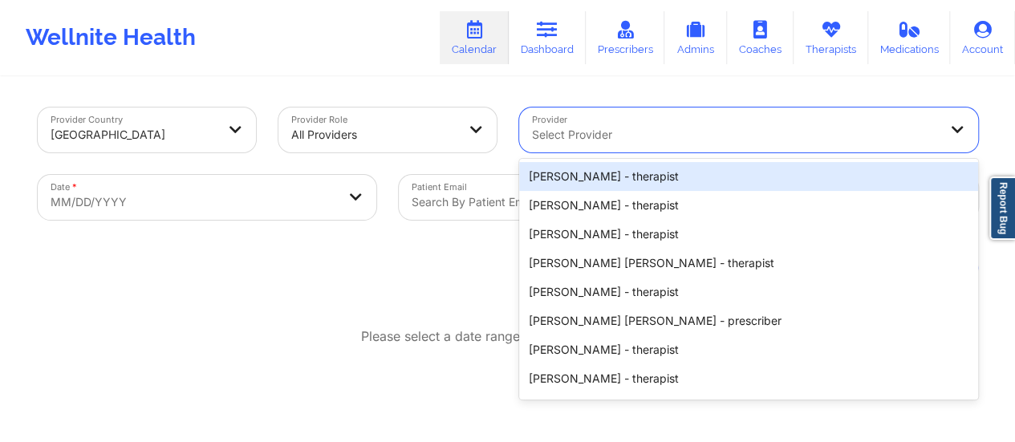
click at [688, 129] on div at bounding box center [735, 134] width 406 height 19
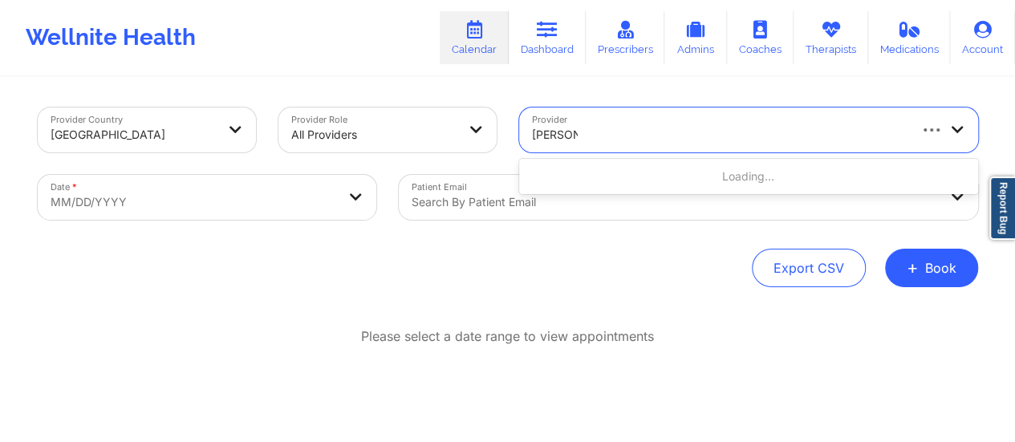
type input "[PERSON_NAME]"
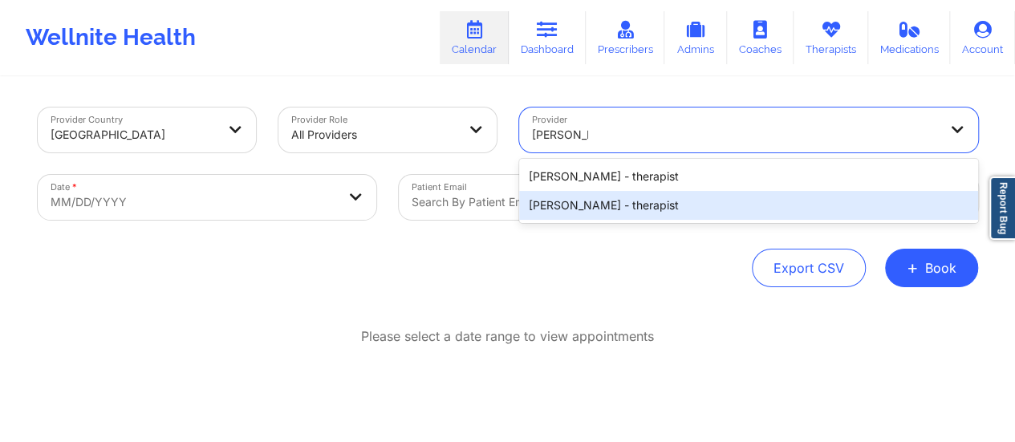
drag, startPoint x: 666, startPoint y: 181, endPoint x: 656, endPoint y: 209, distance: 29.7
click at [656, 209] on div "[PERSON_NAME] - therapist [PERSON_NAME] - therapist" at bounding box center [748, 191] width 459 height 64
click at [656, 209] on div "[PERSON_NAME] - therapist" at bounding box center [748, 205] width 459 height 29
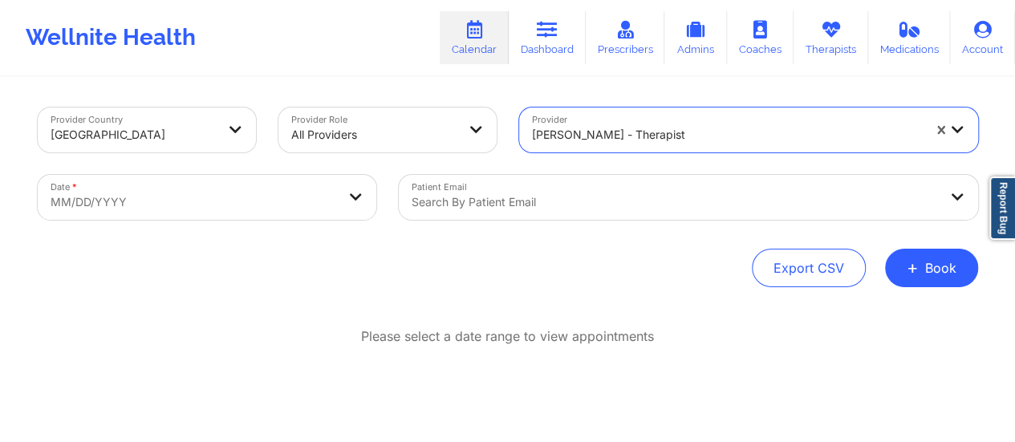
select select "2025-8"
select select "2025-9"
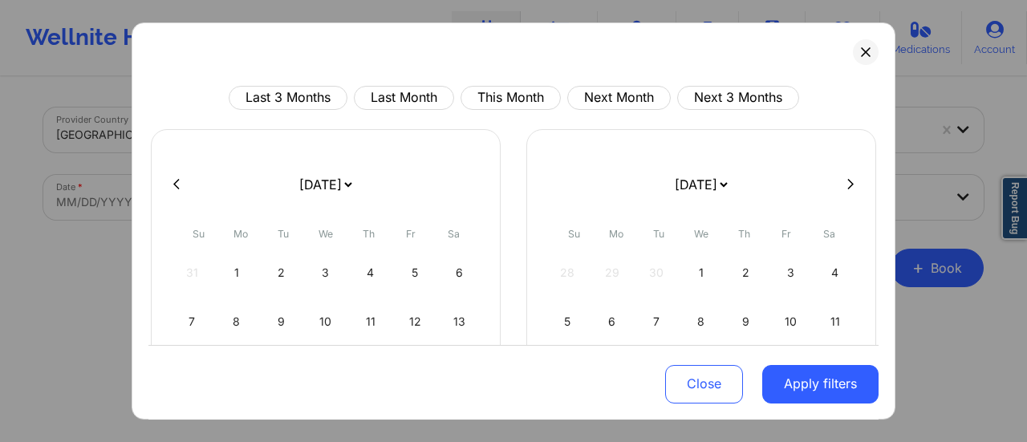
click at [305, 175] on select "[DATE] [DATE] [DATE] [DATE] [DATE] [DATE] [DATE] [DATE] [DATE] [DATE] [DATE] [D…" at bounding box center [325, 184] width 59 height 45
select select "2025-9"
select select "2025-10"
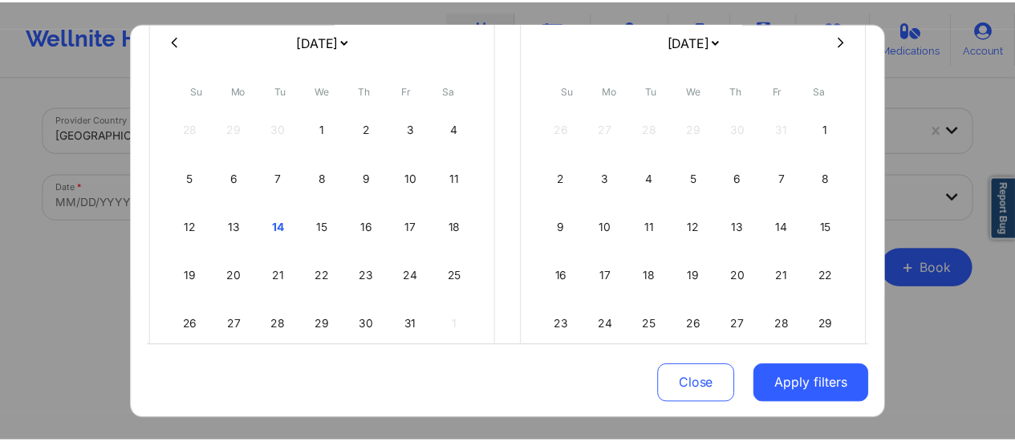
scroll to position [151, 0]
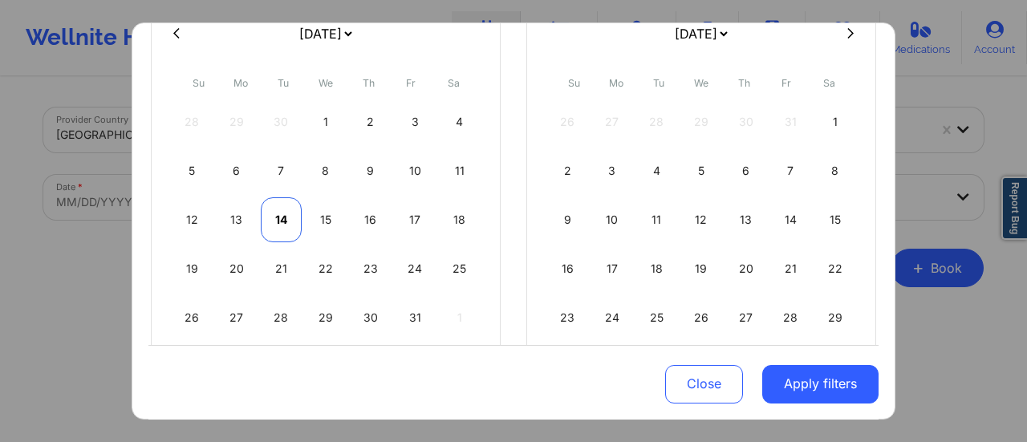
click at [285, 219] on div "14" at bounding box center [281, 219] width 41 height 45
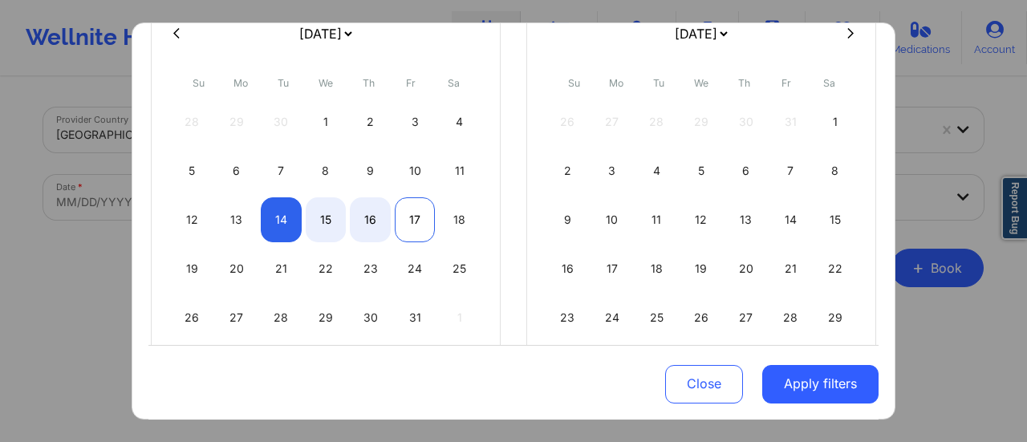
select select "2025-9"
select select "2025-10"
select select "2025-9"
select select "2025-10"
click at [460, 221] on div "18" at bounding box center [459, 219] width 41 height 45
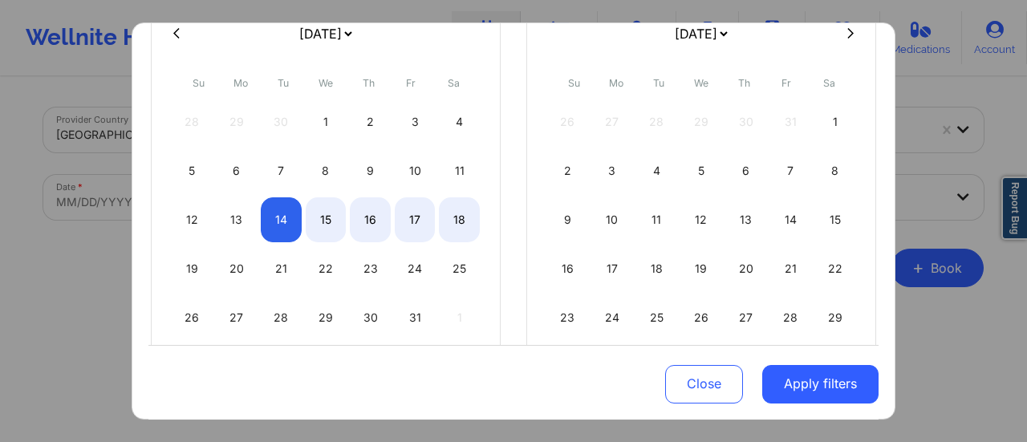
select select "2025-9"
select select "2025-10"
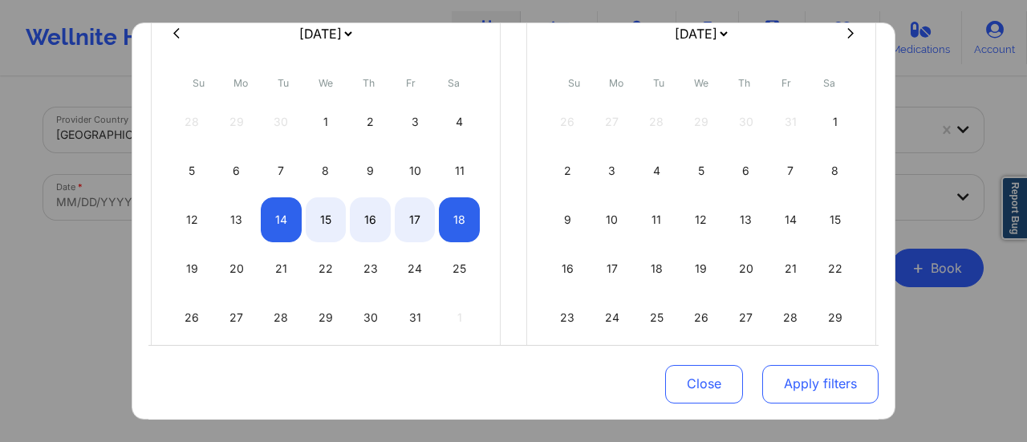
click at [842, 394] on button "Apply filters" at bounding box center [820, 383] width 116 height 39
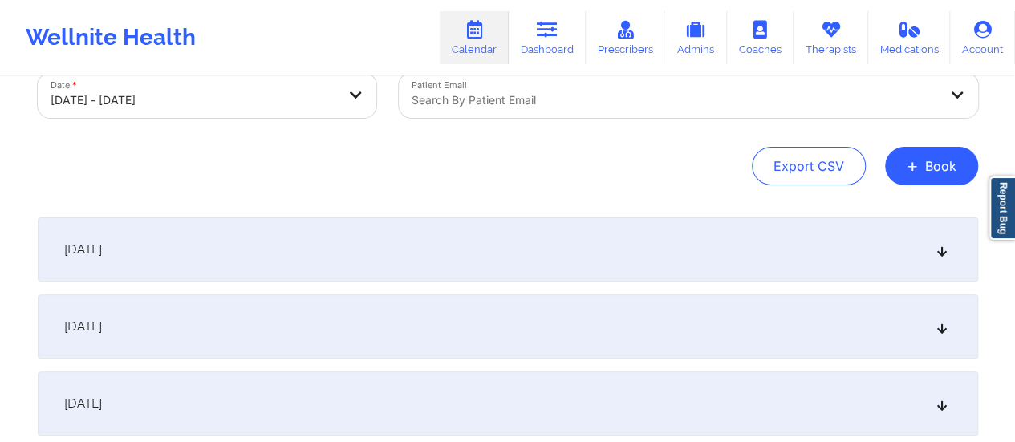
scroll to position [112, 0]
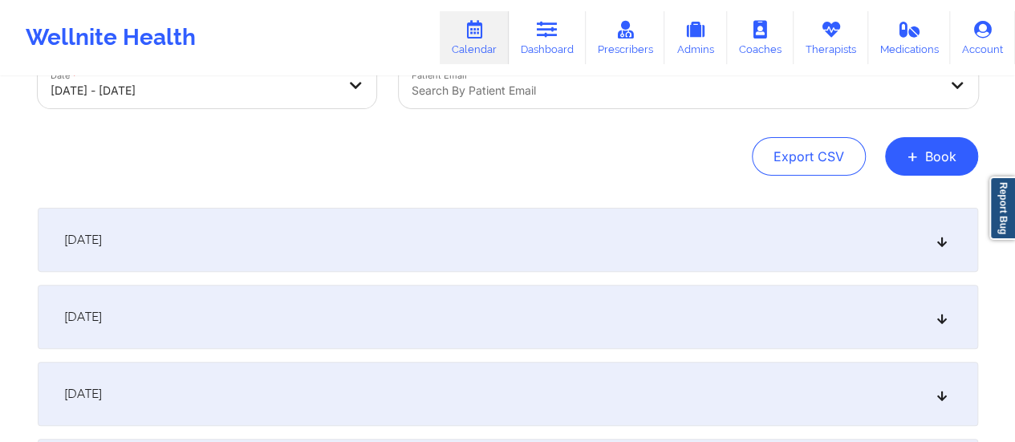
drag, startPoint x: 339, startPoint y: 205, endPoint x: 339, endPoint y: 225, distance: 20.1
click at [339, 225] on div "Provider Country [GEOGRAPHIC_DATA] Provider Role All Providers Provider [PERSON…" at bounding box center [507, 305] width 963 height 677
click at [339, 225] on div "[DATE]" at bounding box center [508, 240] width 940 height 64
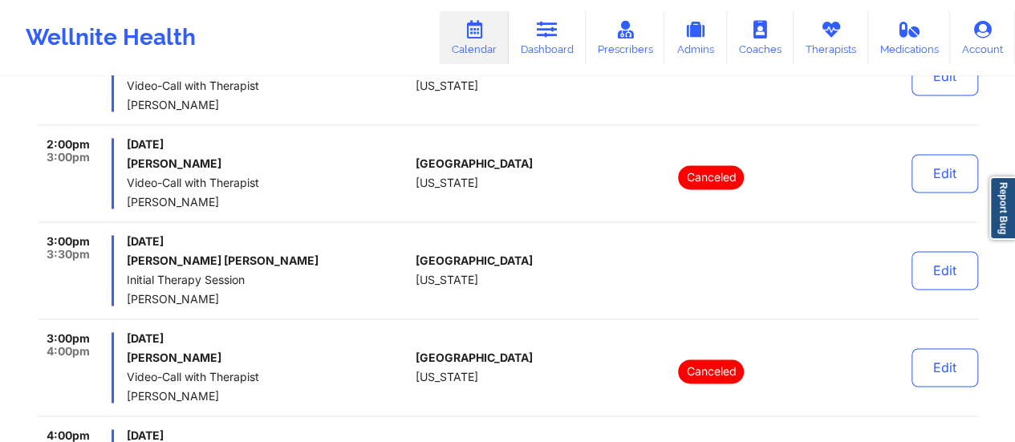
scroll to position [1061, 0]
click at [558, 23] on icon at bounding box center [547, 30] width 21 height 18
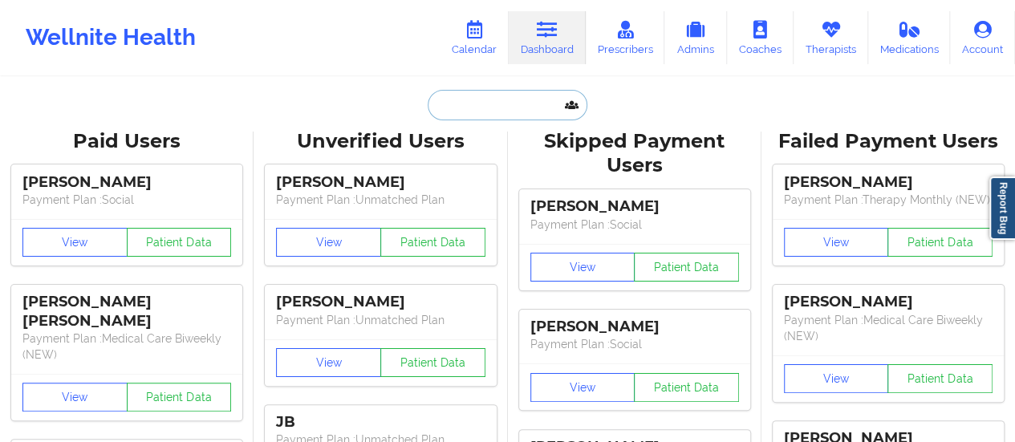
click at [498, 99] on input "text" at bounding box center [507, 105] width 159 height 30
paste input "[EMAIL_ADDRESS][DOMAIN_NAME]"
type input "[EMAIL_ADDRESS][DOMAIN_NAME]"
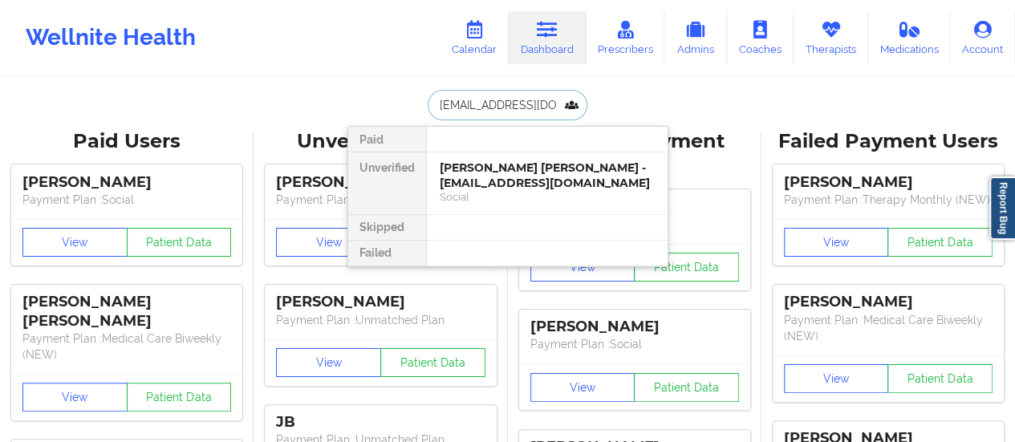
click at [489, 176] on div "[PERSON_NAME] [PERSON_NAME] - [EMAIL_ADDRESS][DOMAIN_NAME]" at bounding box center [547, 175] width 215 height 30
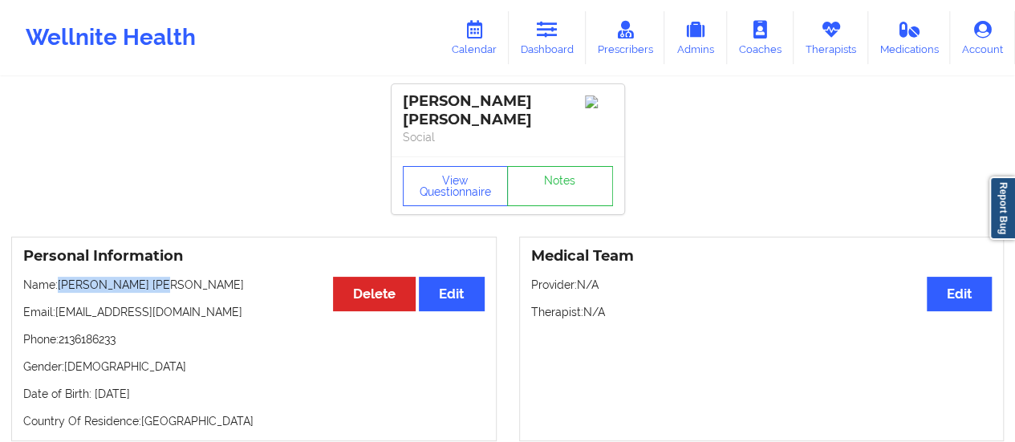
drag, startPoint x: 60, startPoint y: 269, endPoint x: 177, endPoint y: 265, distance: 117.2
click at [177, 277] on p "Name: [PERSON_NAME] [PERSON_NAME]" at bounding box center [253, 285] width 461 height 16
copy p "[PERSON_NAME] [PERSON_NAME]"
click at [480, 29] on icon at bounding box center [474, 30] width 21 height 18
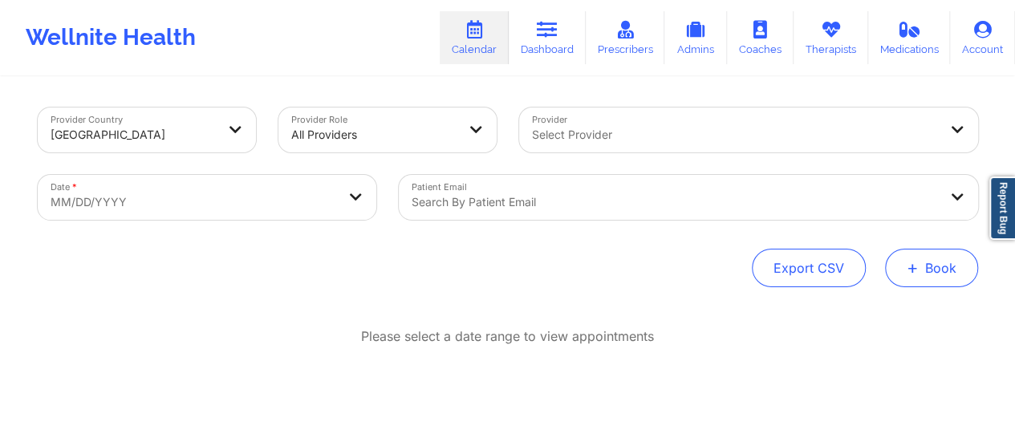
click at [937, 264] on button "+ Book" at bounding box center [931, 268] width 93 height 39
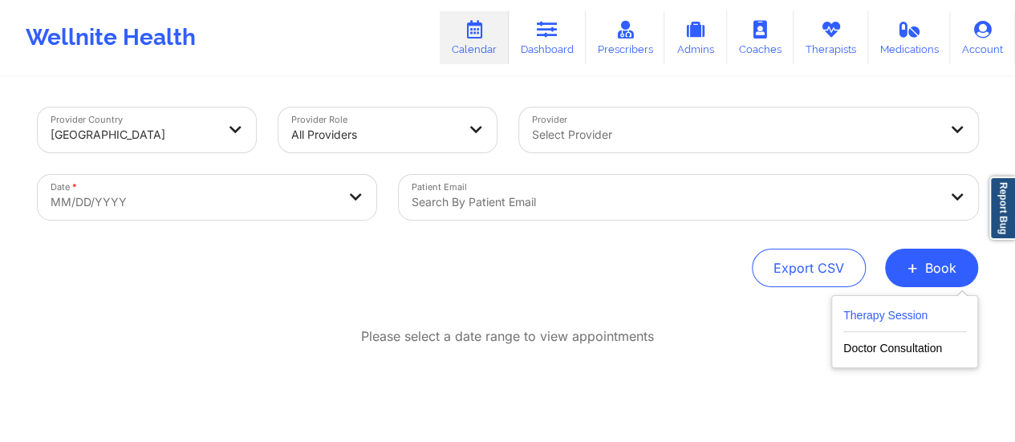
click at [894, 318] on button "Therapy Session" at bounding box center [904, 319] width 123 height 26
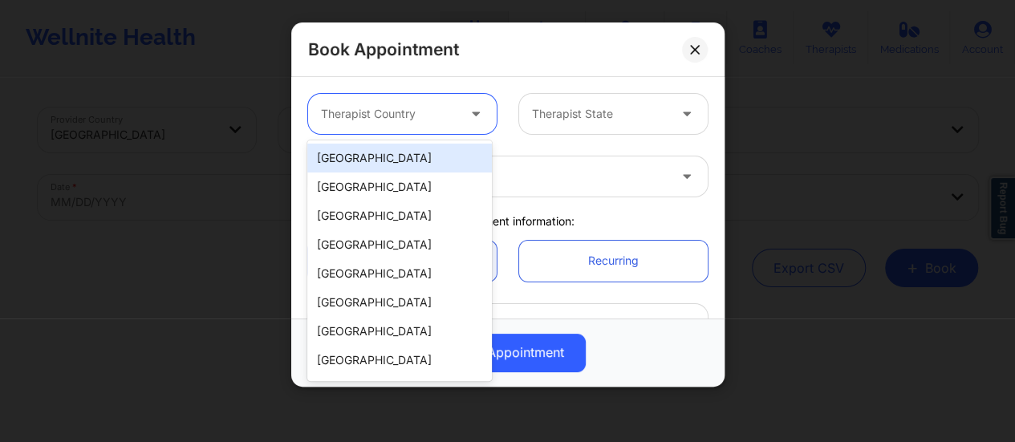
click at [445, 104] on div at bounding box center [389, 113] width 136 height 19
click at [390, 158] on div "[GEOGRAPHIC_DATA]" at bounding box center [399, 158] width 184 height 29
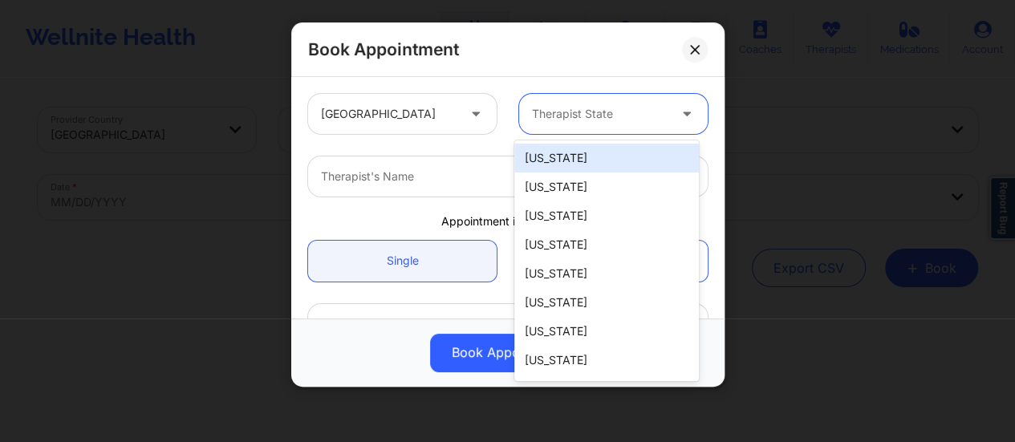
click at [649, 107] on div at bounding box center [600, 113] width 136 height 19
type input "New"
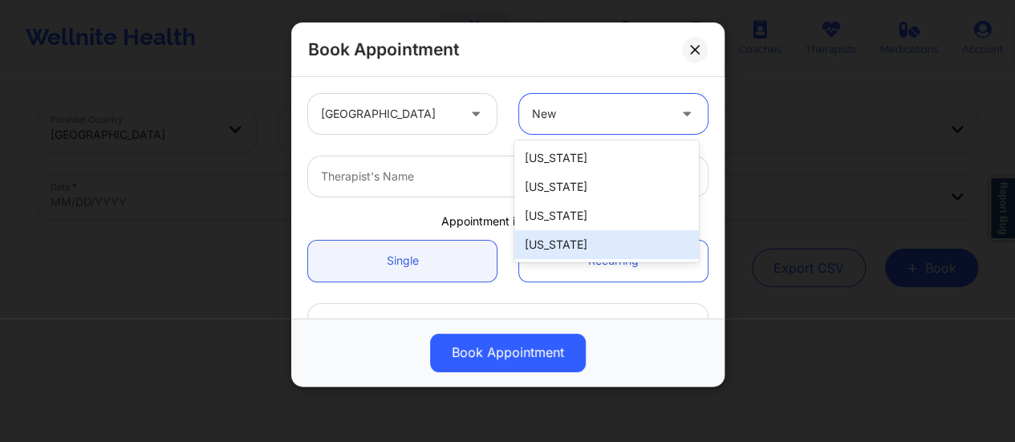
click at [599, 233] on div "[US_STATE]" at bounding box center [606, 244] width 184 height 29
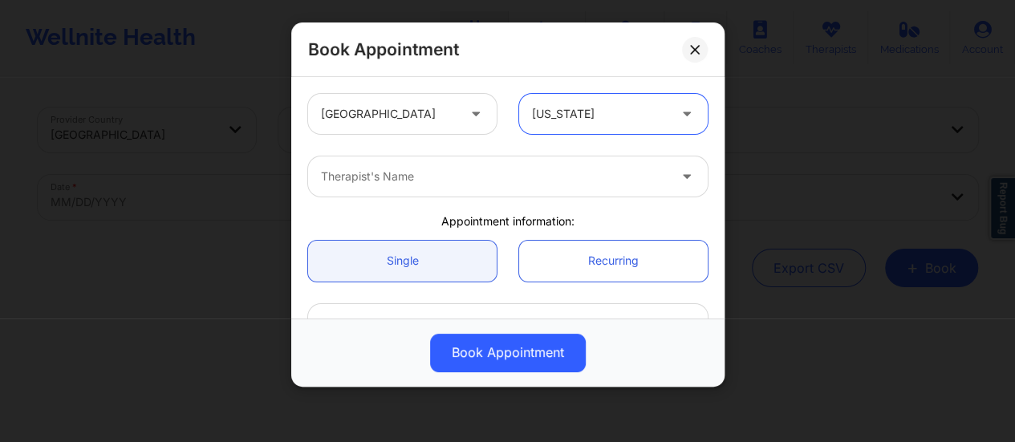
click at [494, 201] on div "Therapist's Name" at bounding box center [508, 176] width 422 height 63
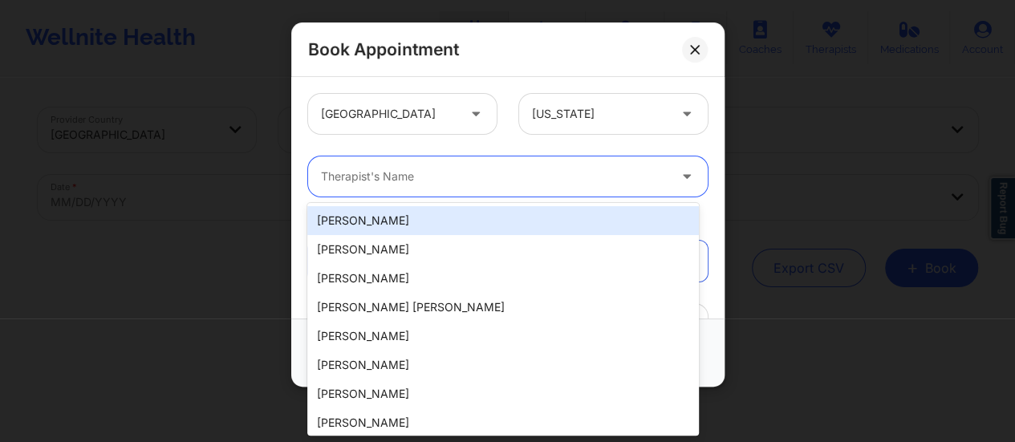
paste input "[PERSON_NAME]"
click at [473, 180] on div at bounding box center [494, 176] width 347 height 19
type input "[PERSON_NAME]"
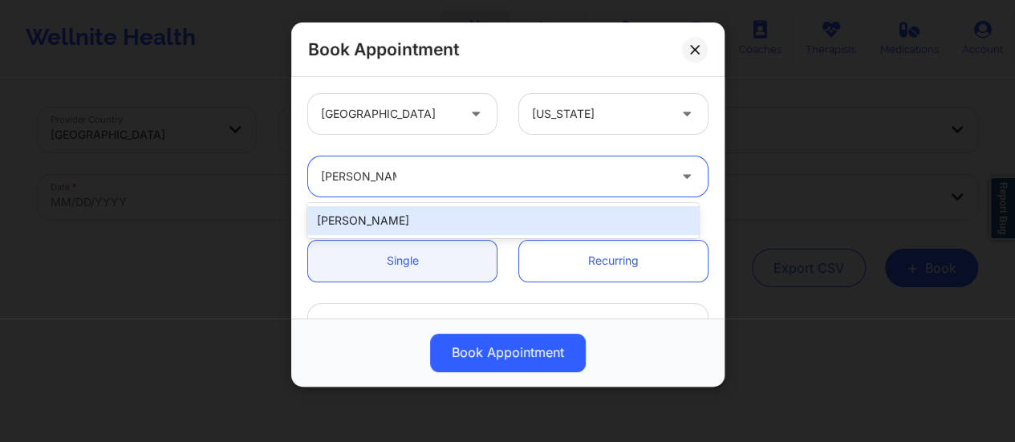
click at [436, 218] on div "[PERSON_NAME]" at bounding box center [502, 220] width 391 height 29
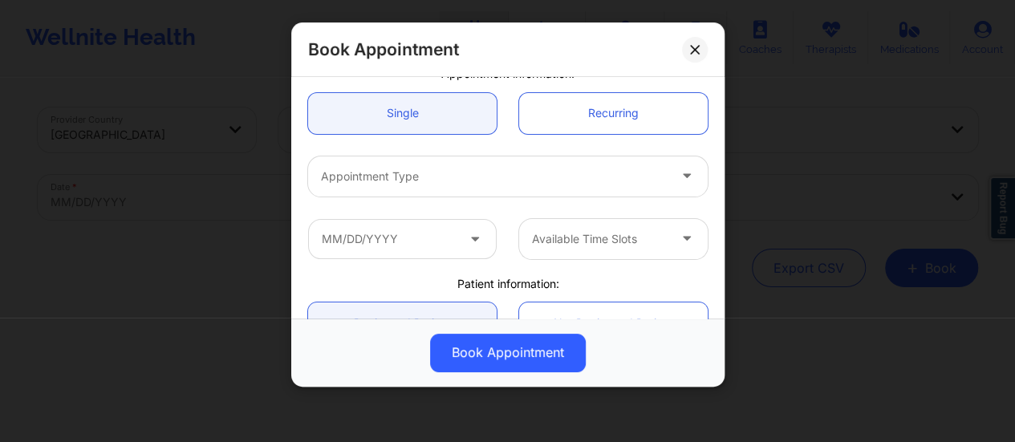
scroll to position [151, 0]
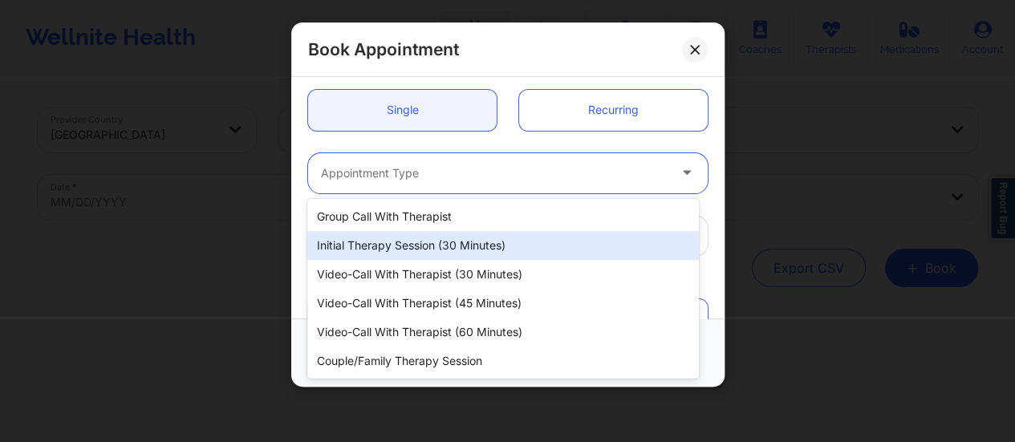
drag, startPoint x: 427, startPoint y: 176, endPoint x: 444, endPoint y: 251, distance: 77.3
click at [444, 251] on body "Wellnite Health Calendar Dashboard Prescribers Admins Coaches Therapists Medica…" at bounding box center [507, 221] width 1015 height 442
click at [444, 251] on div "Initial Therapy Session (30 minutes)" at bounding box center [502, 245] width 391 height 29
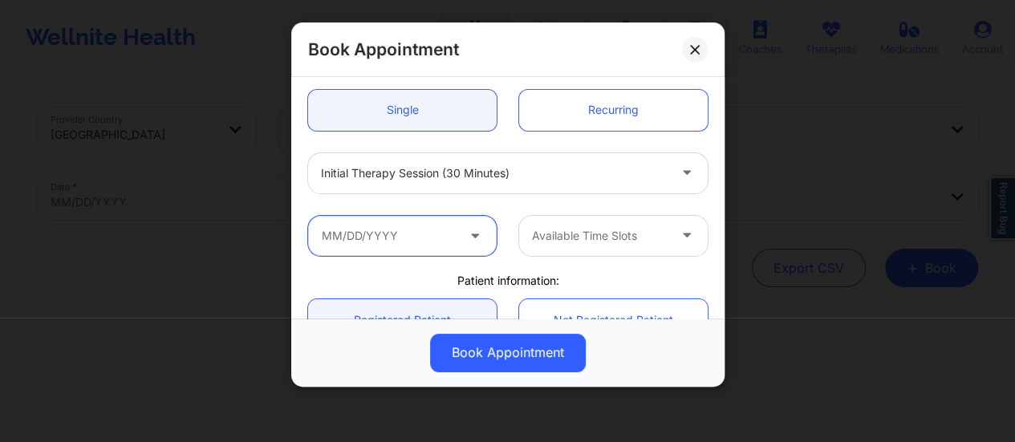
click at [400, 235] on input "text" at bounding box center [402, 236] width 189 height 40
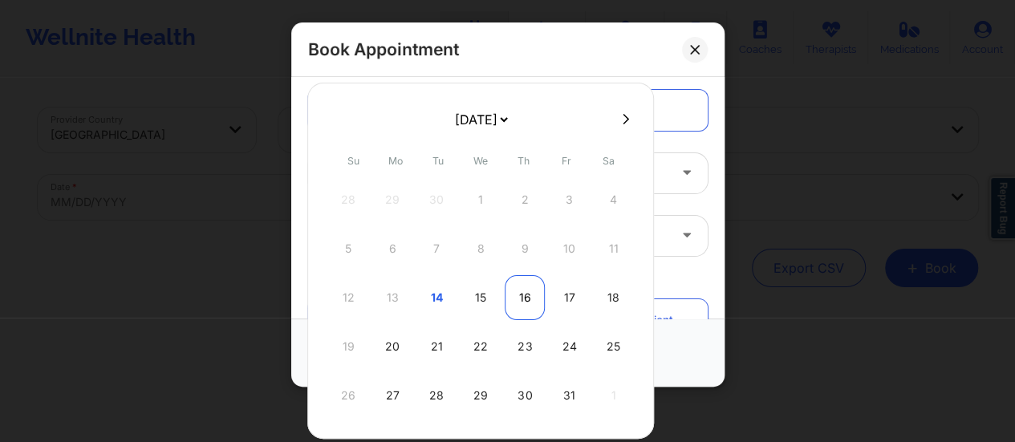
click at [533, 298] on div "16" at bounding box center [525, 297] width 40 height 45
type input "[DATE]"
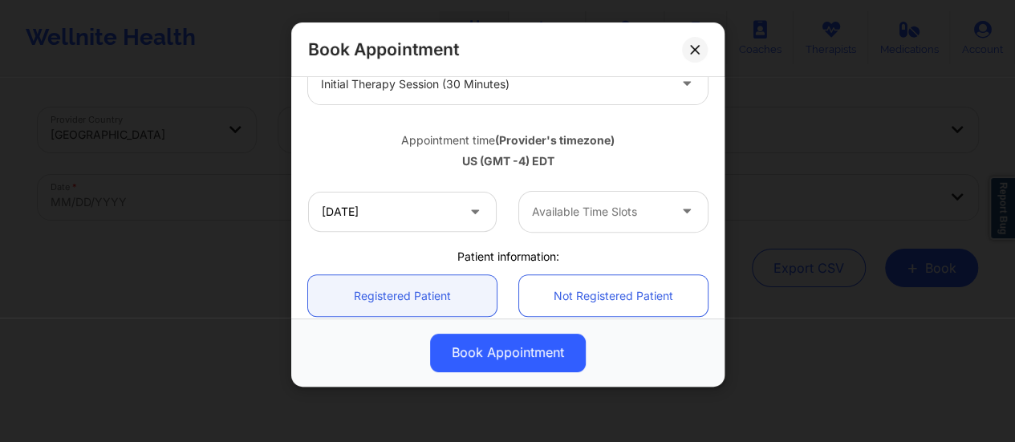
scroll to position [249, 0]
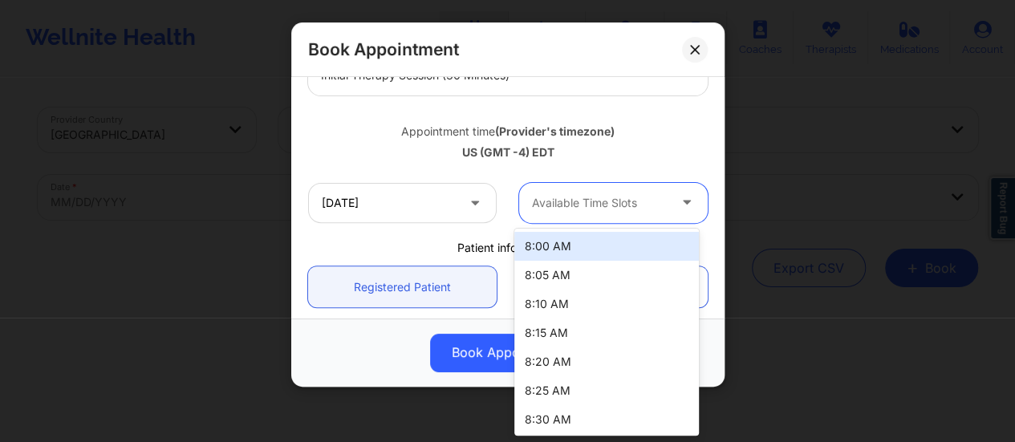
click at [561, 209] on div at bounding box center [600, 202] width 136 height 19
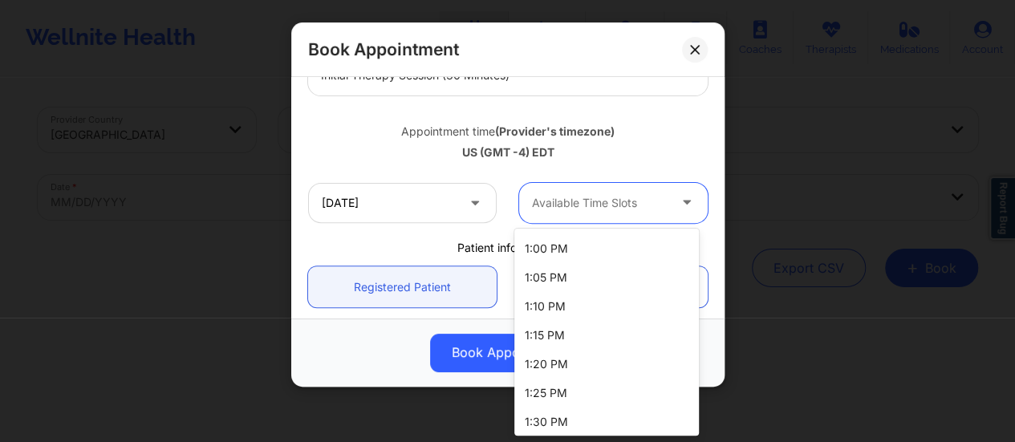
scroll to position [1736, 0]
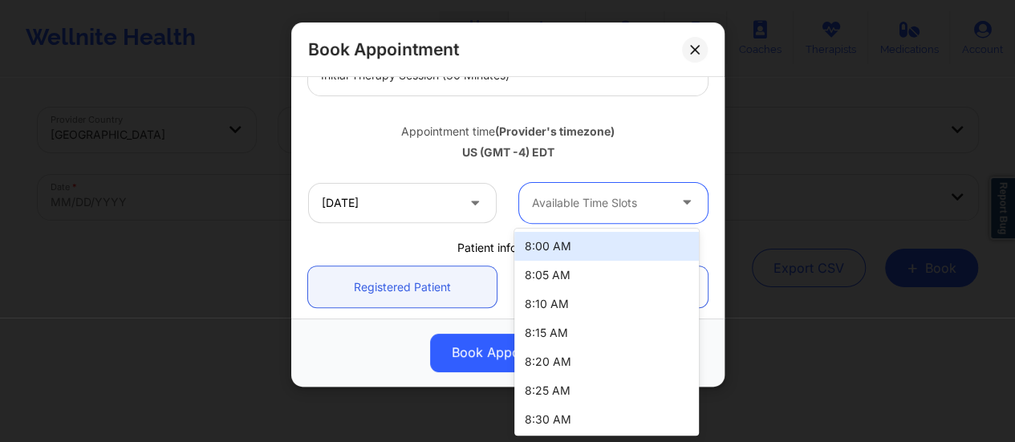
click at [606, 186] on div "Available Time Slots" at bounding box center [594, 203] width 150 height 40
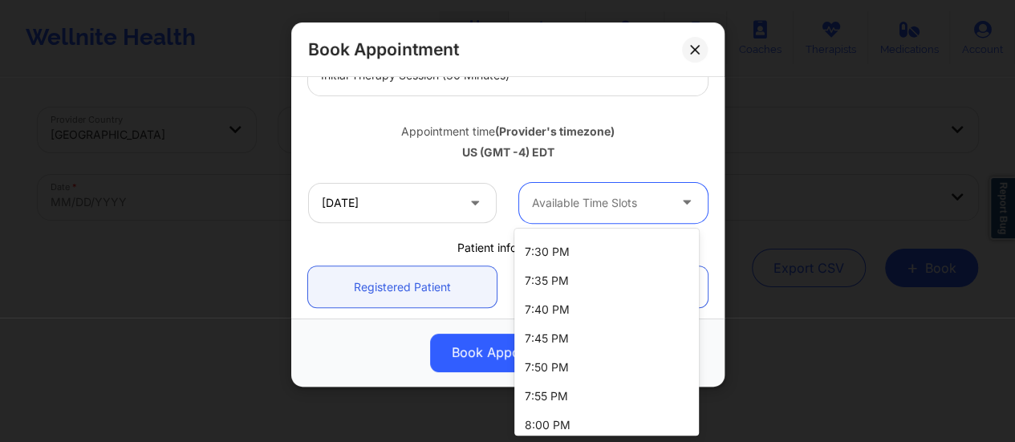
scroll to position [4160, 0]
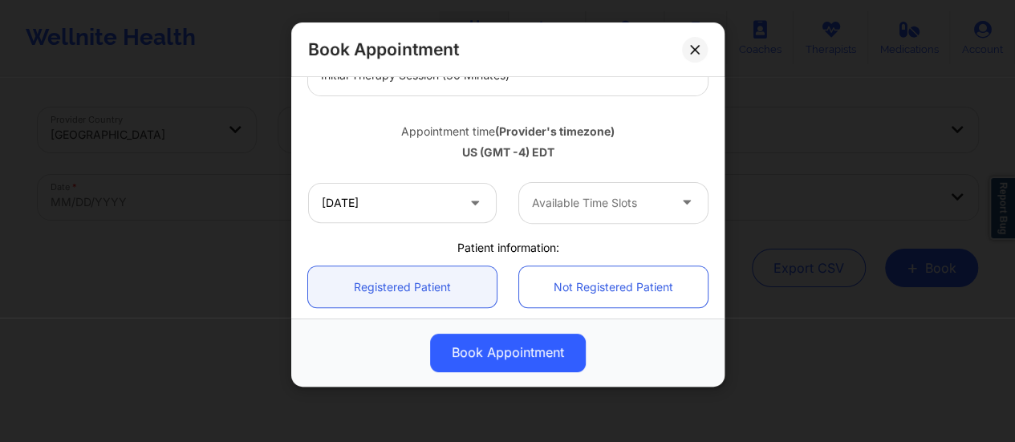
click at [708, 42] on div "Book Appointment" at bounding box center [507, 49] width 433 height 55
click at [687, 49] on button at bounding box center [695, 50] width 26 height 26
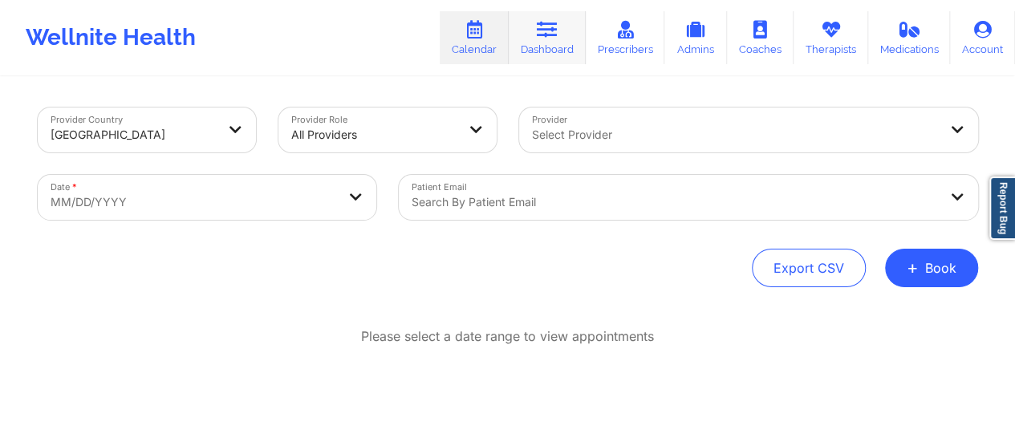
click at [526, 61] on link "Dashboard" at bounding box center [547, 37] width 77 height 53
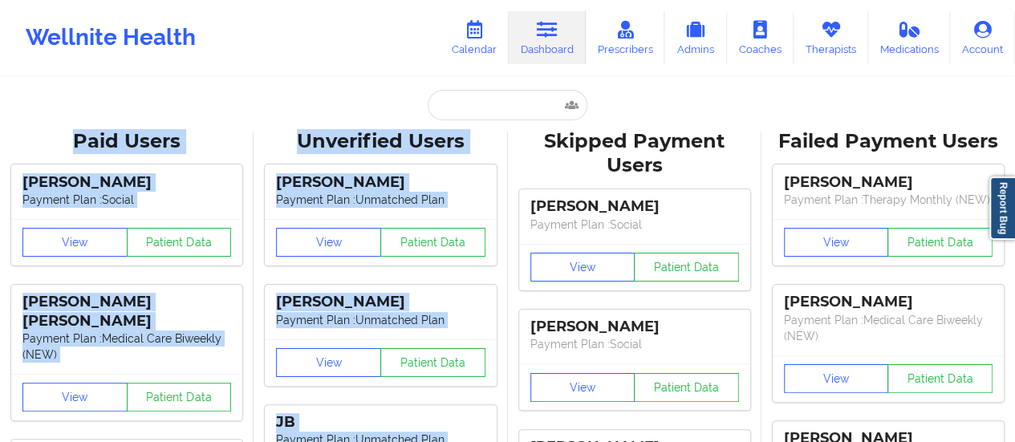
drag, startPoint x: 513, startPoint y: 128, endPoint x: 507, endPoint y: 115, distance: 14.0
click at [507, 115] on input "text" at bounding box center [507, 105] width 159 height 30
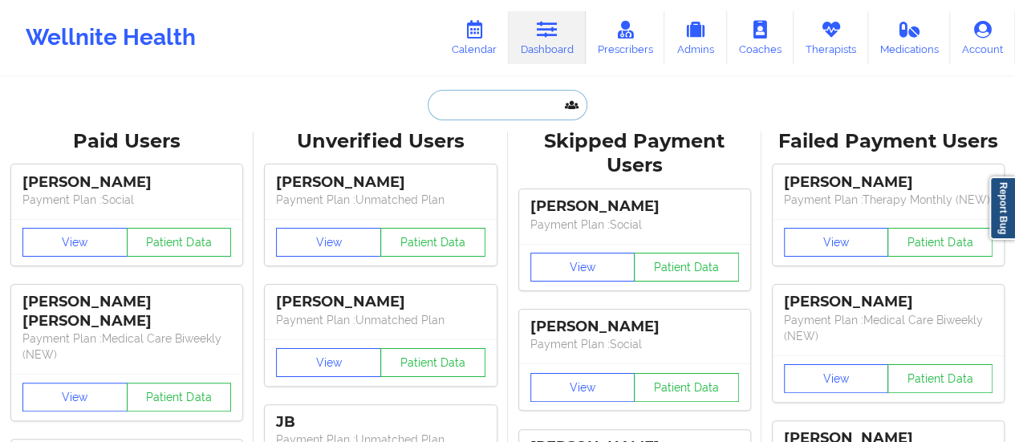
paste input "[EMAIL_ADDRESS][DOMAIN_NAME]"
type input "[EMAIL_ADDRESS][DOMAIN_NAME]"
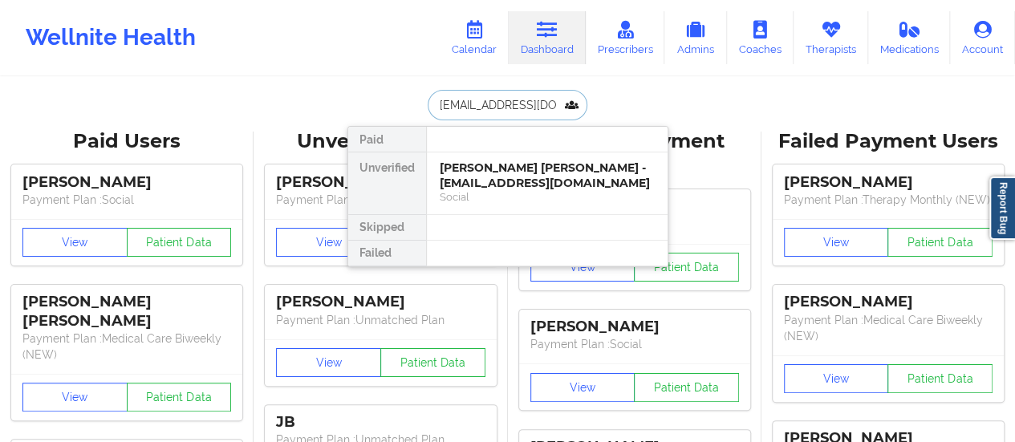
scroll to position [0, 10]
click at [470, 187] on div "[PERSON_NAME] - [EMAIL_ADDRESS][DOMAIN_NAME]" at bounding box center [547, 175] width 215 height 30
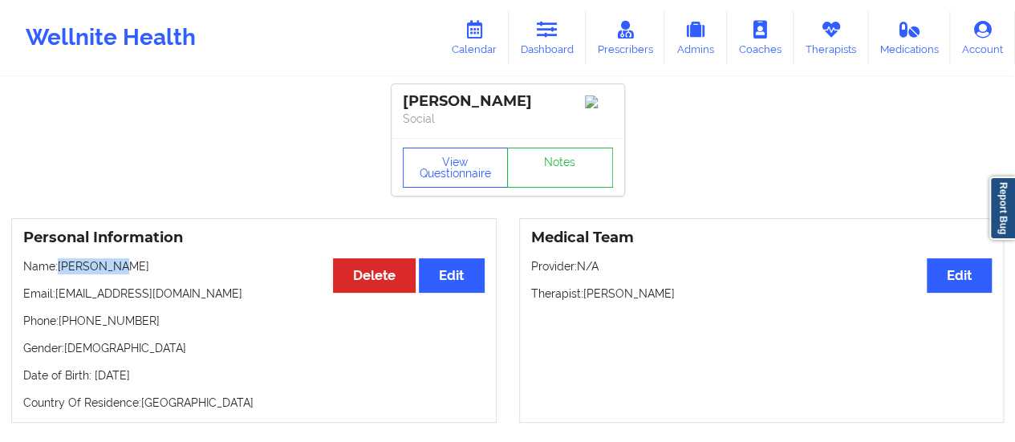
drag, startPoint x: 118, startPoint y: 266, endPoint x: 59, endPoint y: 266, distance: 58.6
click at [59, 266] on p "Name: [PERSON_NAME]" at bounding box center [253, 266] width 461 height 16
copy p "[PERSON_NAME]"
